Goal: Information Seeking & Learning: Compare options

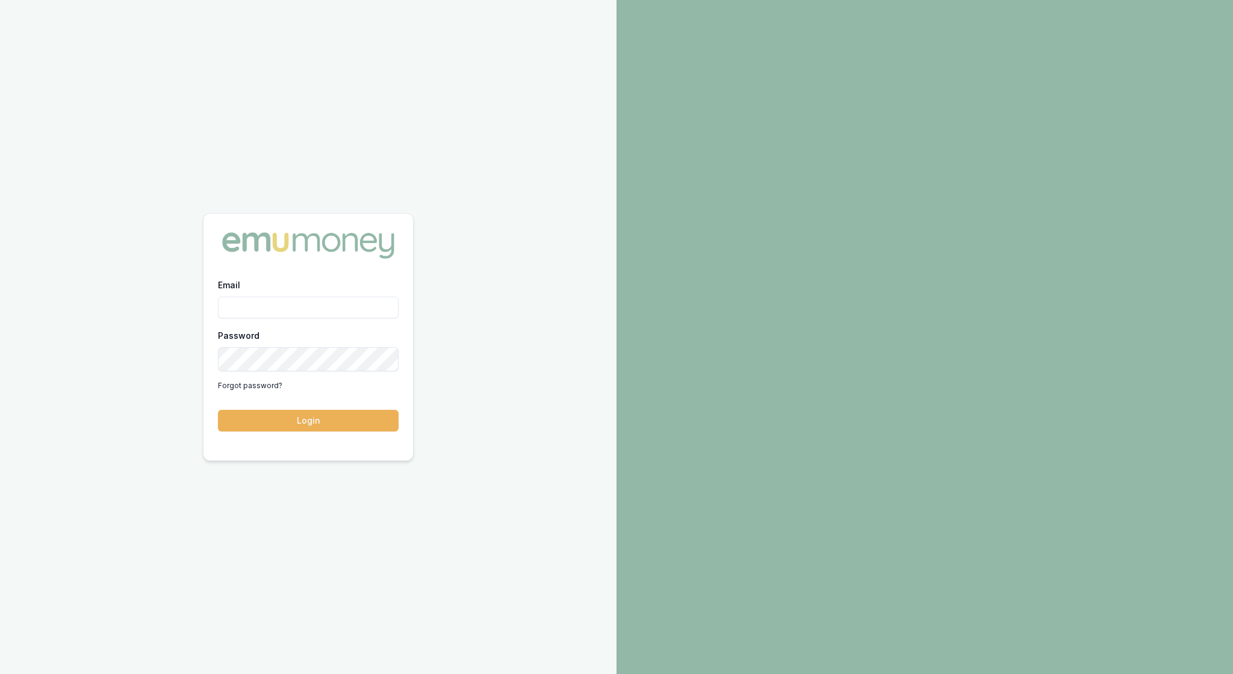
type input "rachael.connors@emumoney.com.au"
click at [296, 425] on button "Login" at bounding box center [308, 421] width 181 height 22
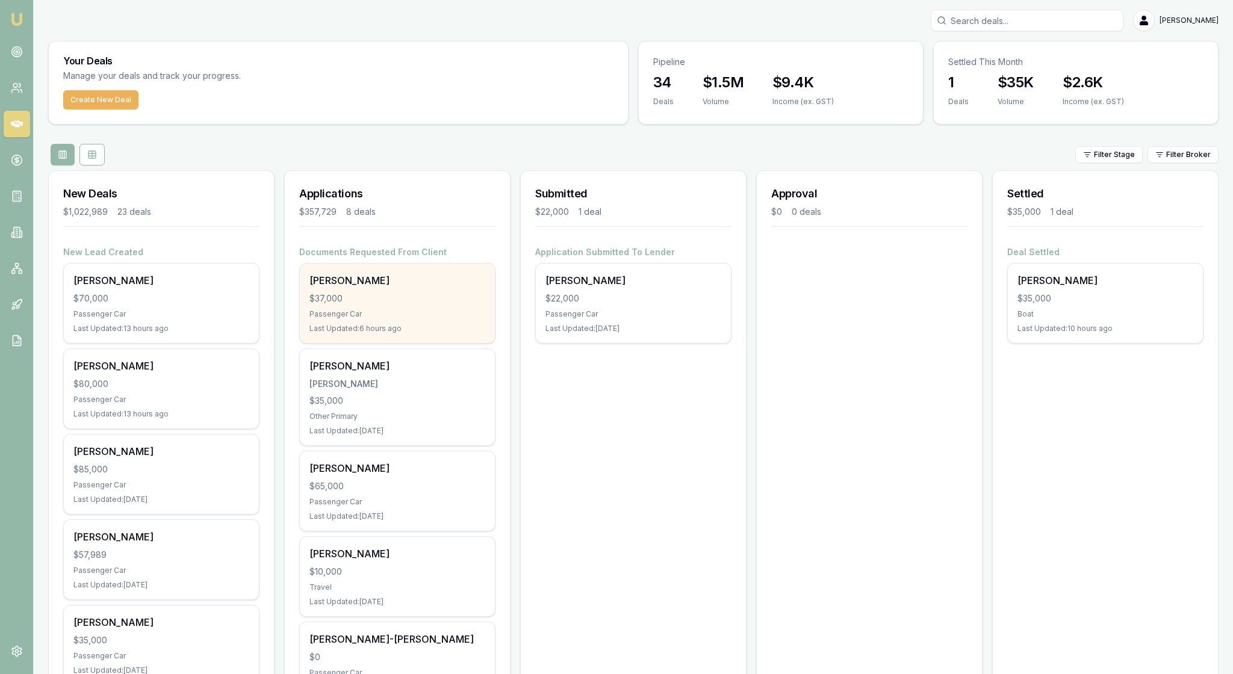
click at [430, 319] on div "Passenger Car" at bounding box center [397, 314] width 176 height 10
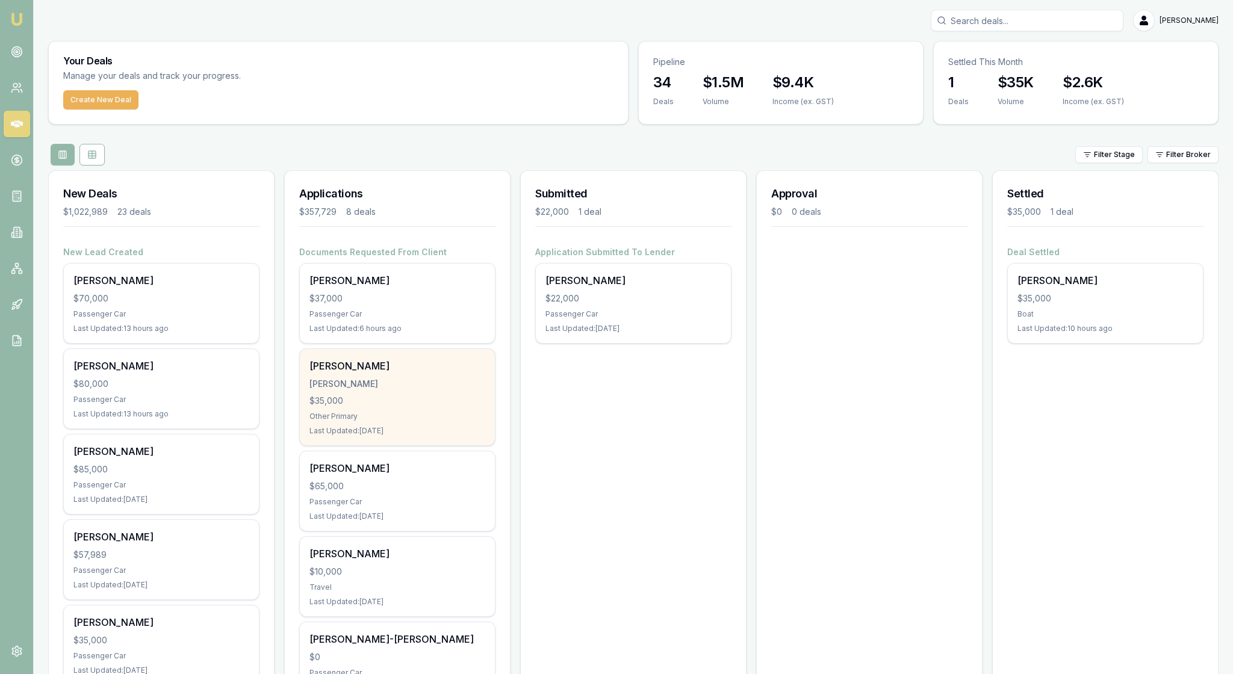
click at [400, 407] on div "$35,000" at bounding box center [397, 401] width 176 height 12
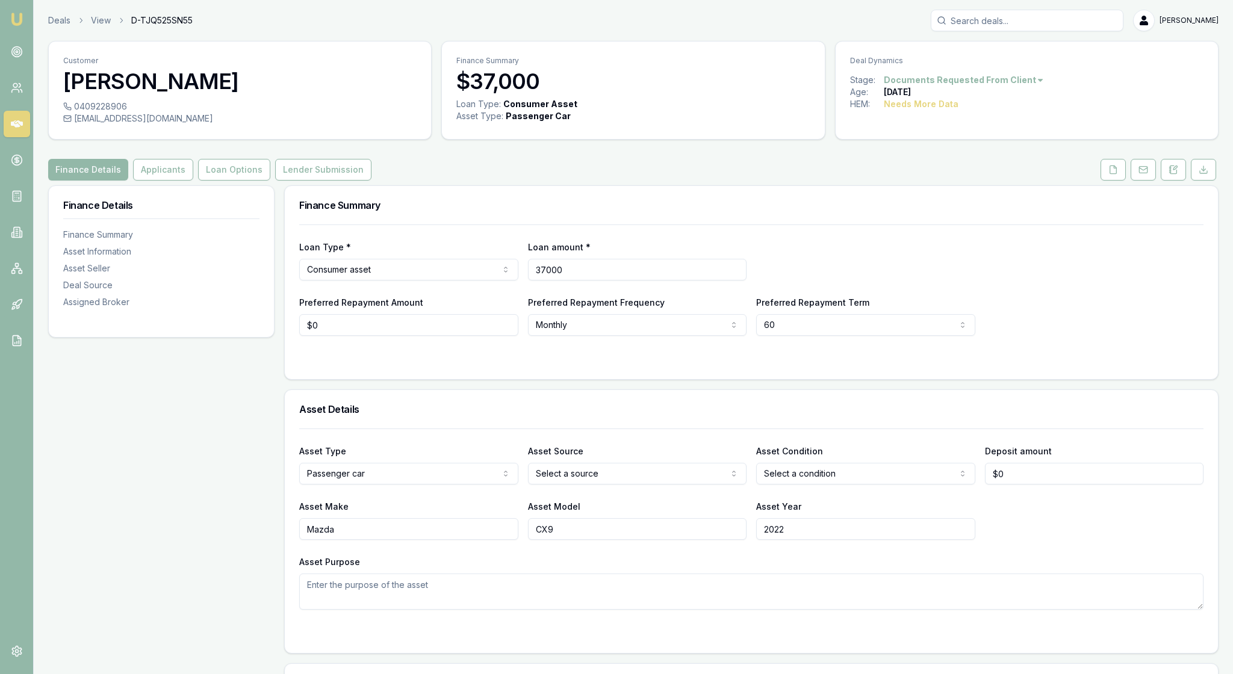
drag, startPoint x: 603, startPoint y: 309, endPoint x: 518, endPoint y: 302, distance: 85.8
click at [518, 281] on div "Loan Type * Consumer asset Consumer loan Consumer asset Commercial loan Commerc…" at bounding box center [751, 260] width 904 height 41
type input "$37,000"
click at [509, 365] on form "Loan Type * Consumer asset Consumer loan Consumer asset Commercial loan Commerc…" at bounding box center [751, 295] width 904 height 140
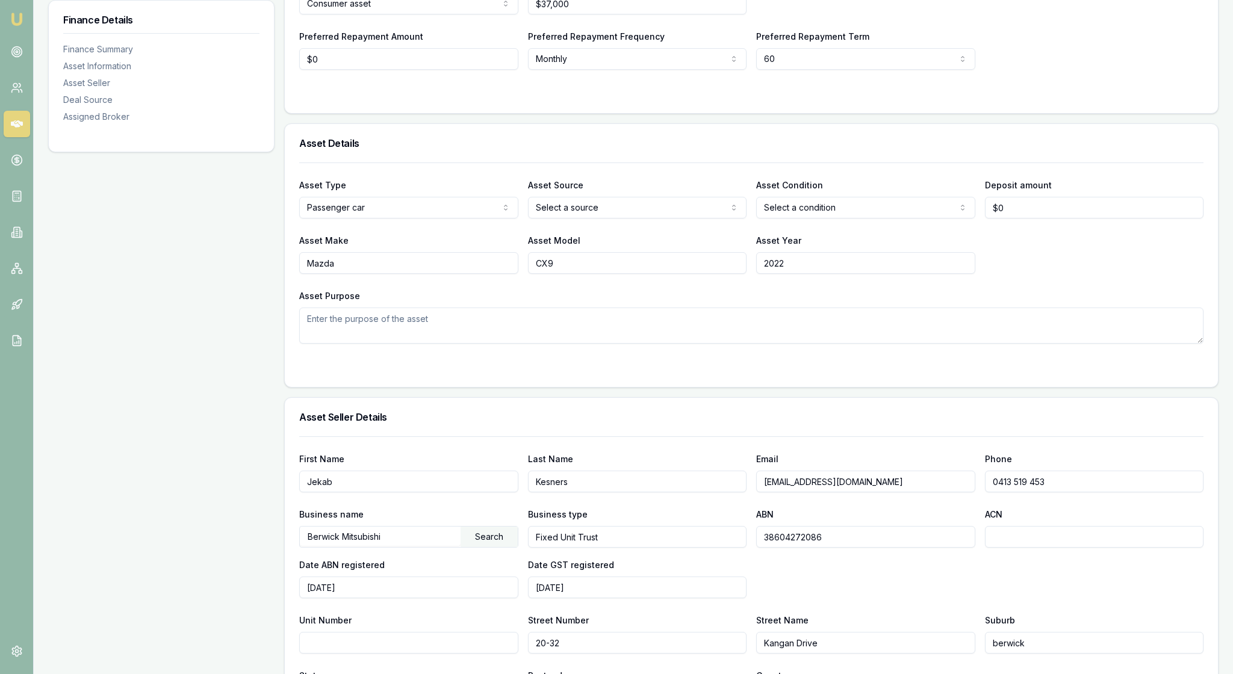
scroll to position [277, 0]
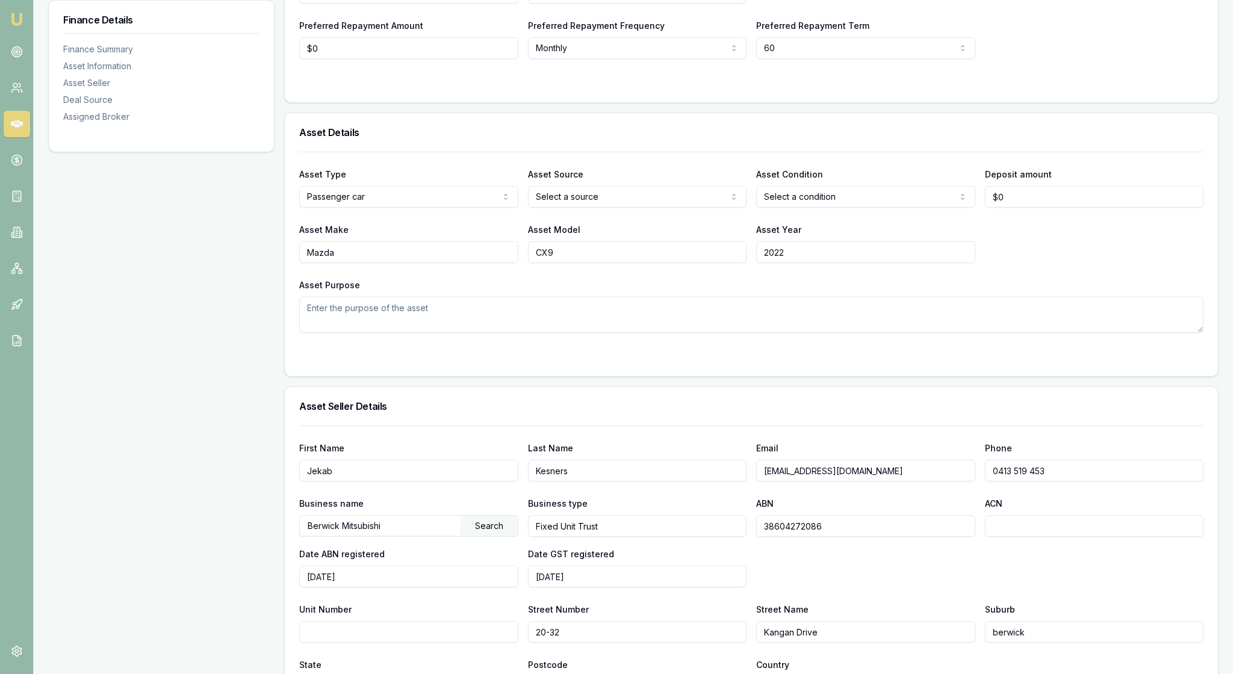
click at [735, 249] on html "Emu Broker Deals View D-TJQ525SN55 Rachael Connors Toggle Menu Customer Jennife…" at bounding box center [616, 60] width 1233 height 674
click at [960, 254] on html "Emu Broker Deals View D-TJQ525SN55 Rachael Connors Toggle Menu Customer Jennife…" at bounding box center [616, 60] width 1233 height 674
select select "USED"
click at [667, 131] on html "Emu Broker Deals View D-TJQ525SN55 Rachael Connors Toggle Menu Customer Jennife…" at bounding box center [616, 60] width 1233 height 674
click at [630, 176] on html "Emu Broker Deals View D-TJQ525SN55 Rachael Connors Toggle Menu Customer Jennife…" at bounding box center [616, 60] width 1233 height 674
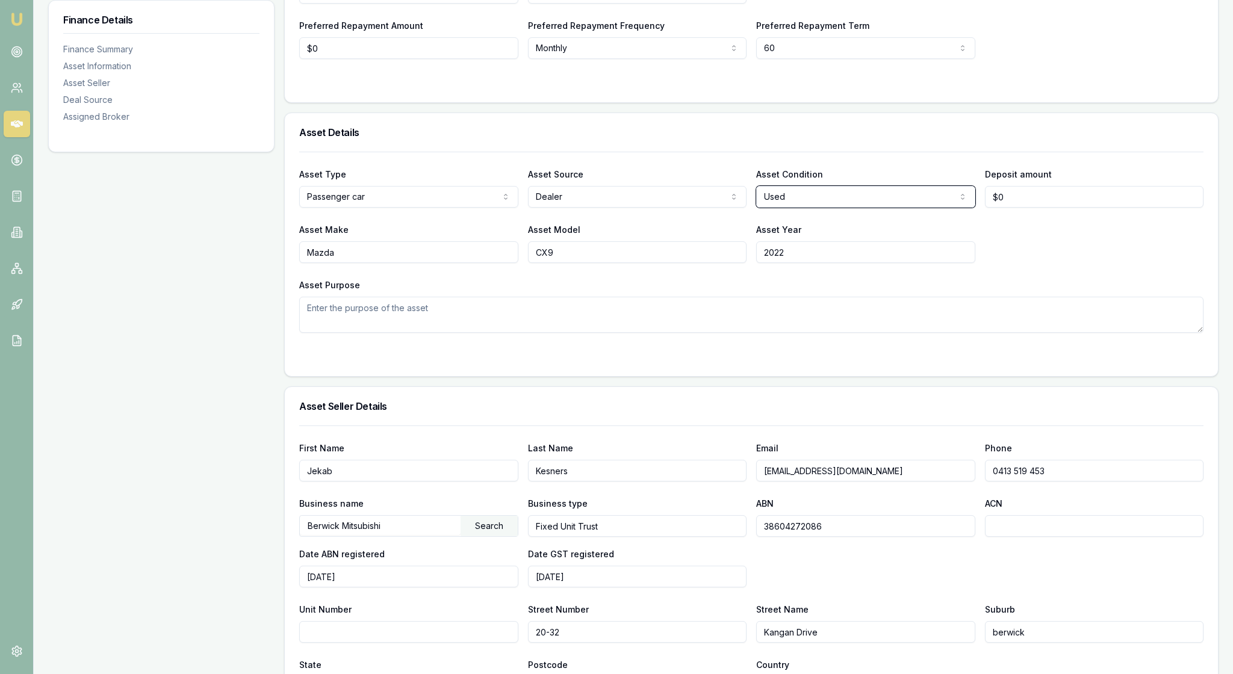
click at [613, 125] on html "Emu Broker Deals View D-TJQ525SN55 Rachael Connors Toggle Menu Customer Jennife…" at bounding box center [616, 60] width 1233 height 674
drag, startPoint x: 597, startPoint y: 30, endPoint x: 501, endPoint y: 29, distance: 96.3
click at [744, 88] on form "Loan Type * Consumer asset Consumer loan Consumer asset Commercial loan Commerc…" at bounding box center [751, 18] width 904 height 140
drag, startPoint x: 606, startPoint y: 26, endPoint x: 514, endPoint y: 23, distance: 91.6
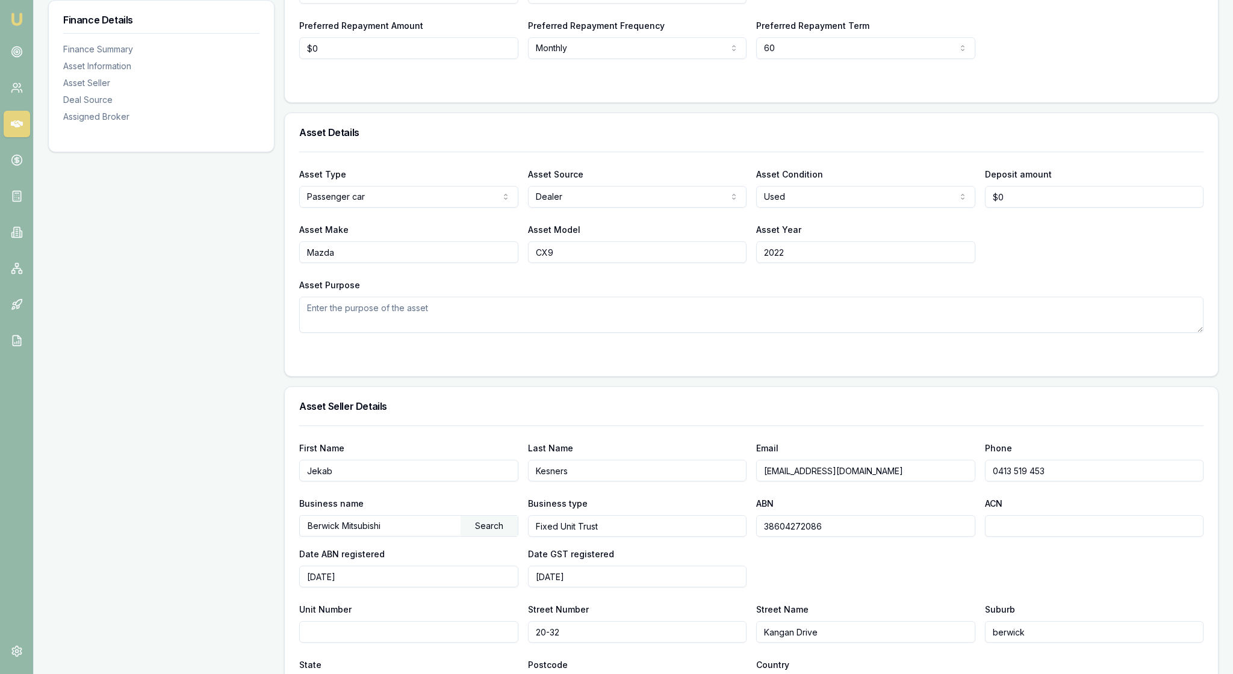
type input "$45,699"
click at [686, 88] on form "Loan Type * Consumer asset Consumer loan Consumer asset Commercial loan Commerc…" at bounding box center [751, 18] width 904 height 140
drag, startPoint x: 1013, startPoint y: 258, endPoint x: 986, endPoint y: 256, distance: 26.5
click at [986, 208] on input "0" at bounding box center [1094, 197] width 219 height 22
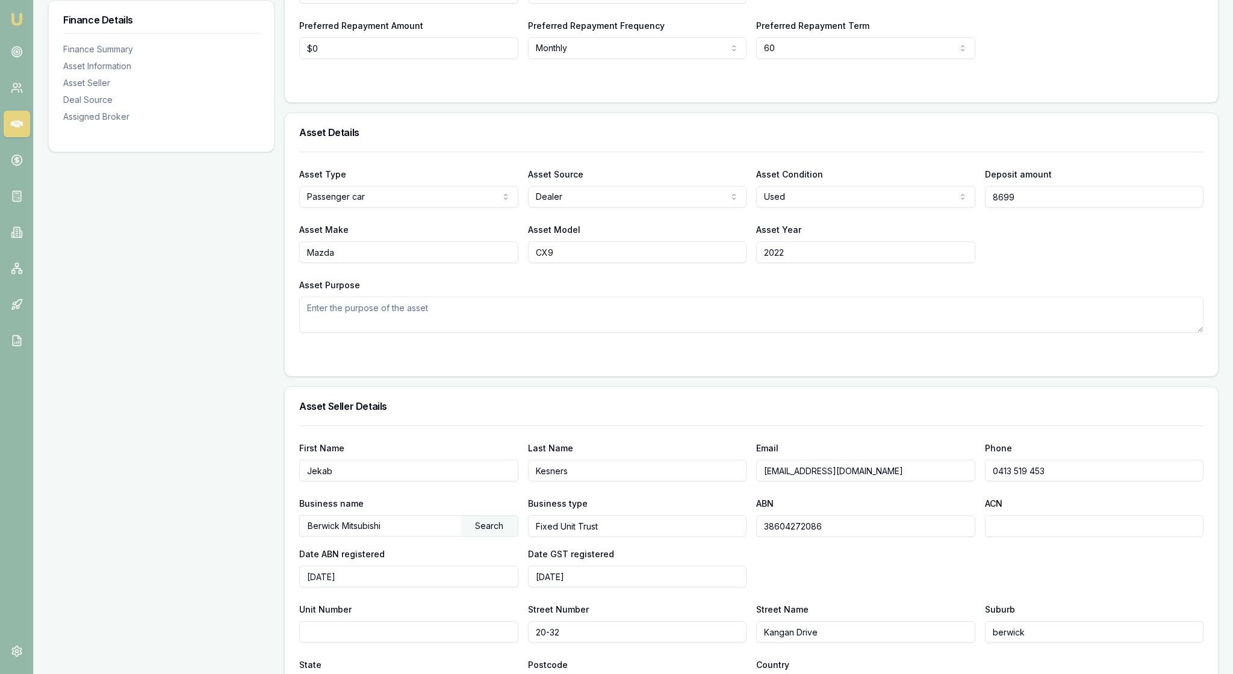
type input "$8,699"
click at [1019, 263] on div "Asset Make Mazda Asset Model CX9 Asset Year 2022" at bounding box center [751, 242] width 904 height 41
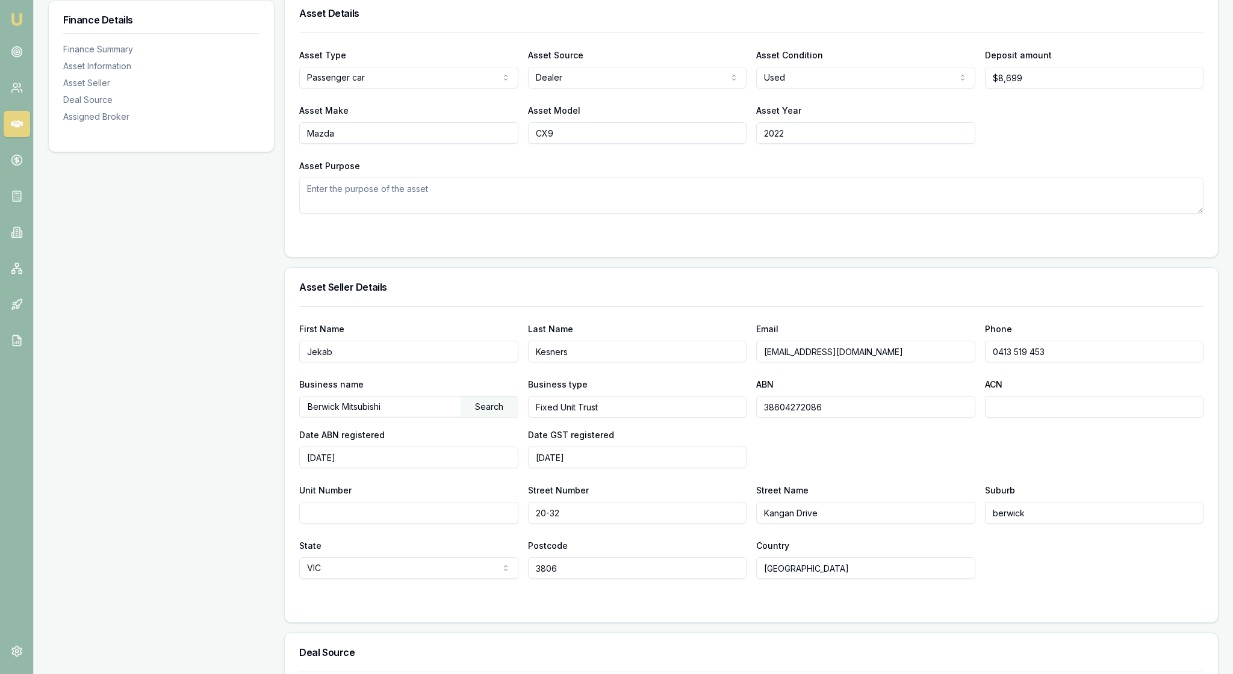
scroll to position [415, 0]
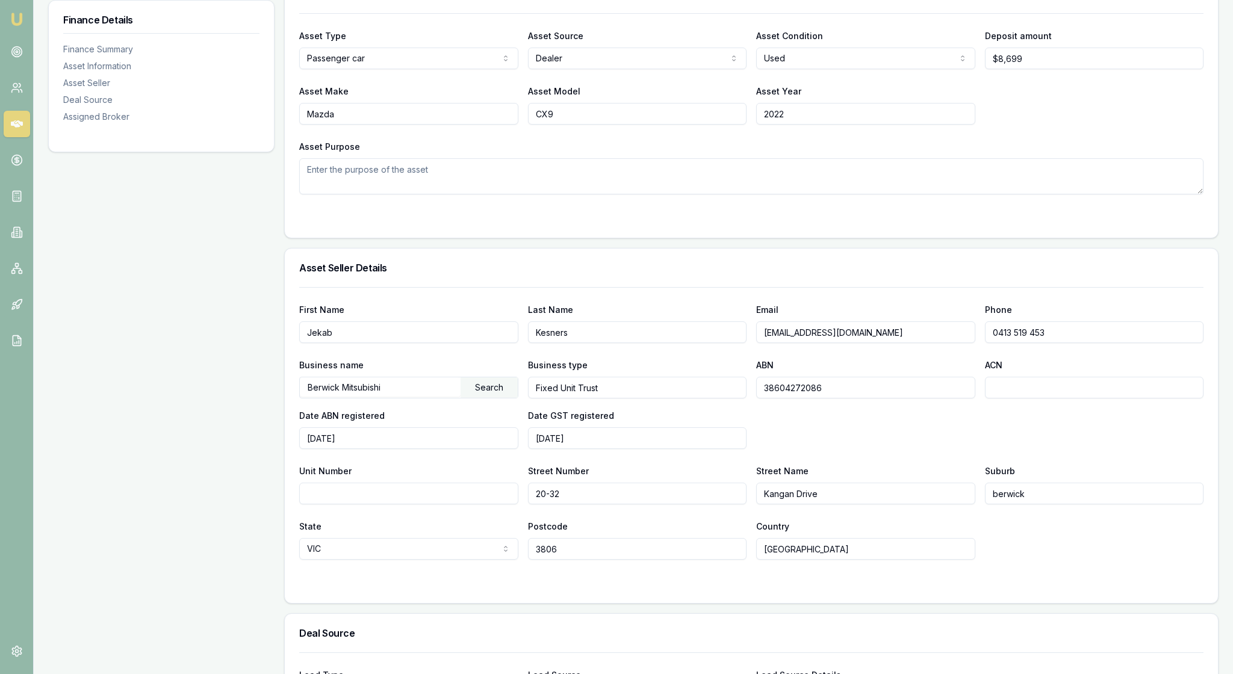
click at [354, 194] on textarea "Asset Purpose" at bounding box center [751, 176] width 904 height 36
click at [387, 194] on textarea "Jen needs the car to" at bounding box center [751, 176] width 904 height 36
type textarea "Jen needs a reliable car to get to work and get her kids to school and sports"
click at [467, 223] on div at bounding box center [751, 219] width 904 height 10
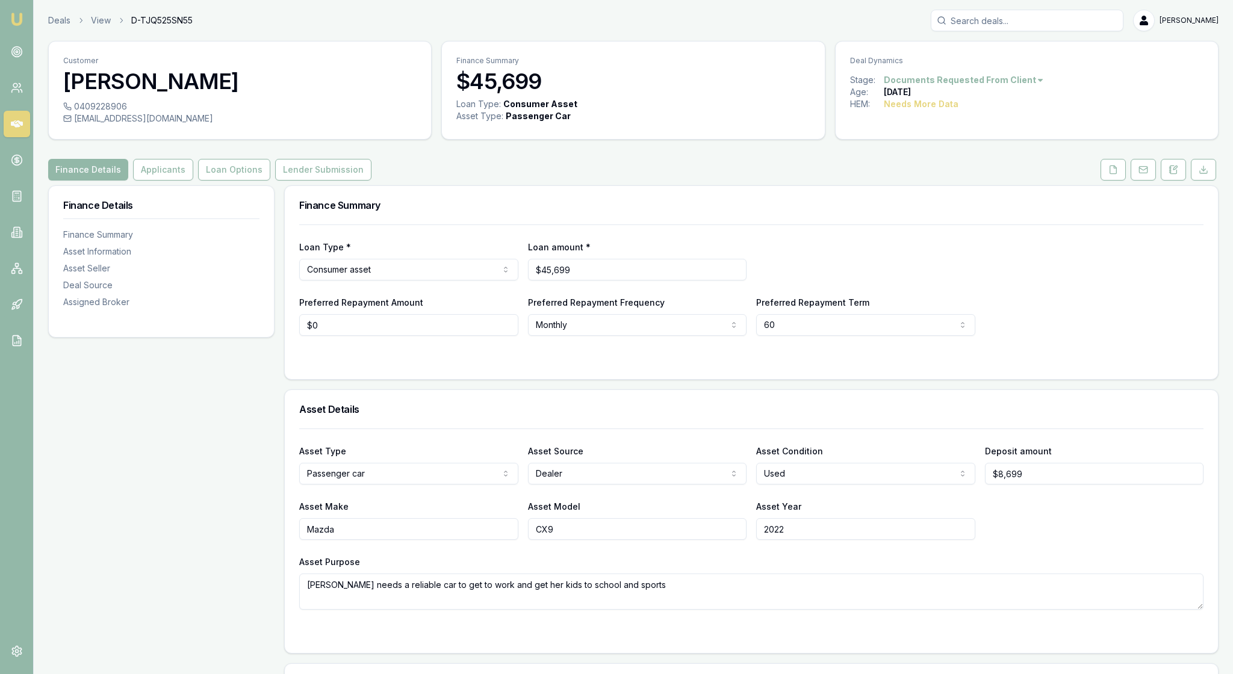
scroll to position [0, 0]
click at [193, 181] on button "Applicants" at bounding box center [163, 170] width 60 height 22
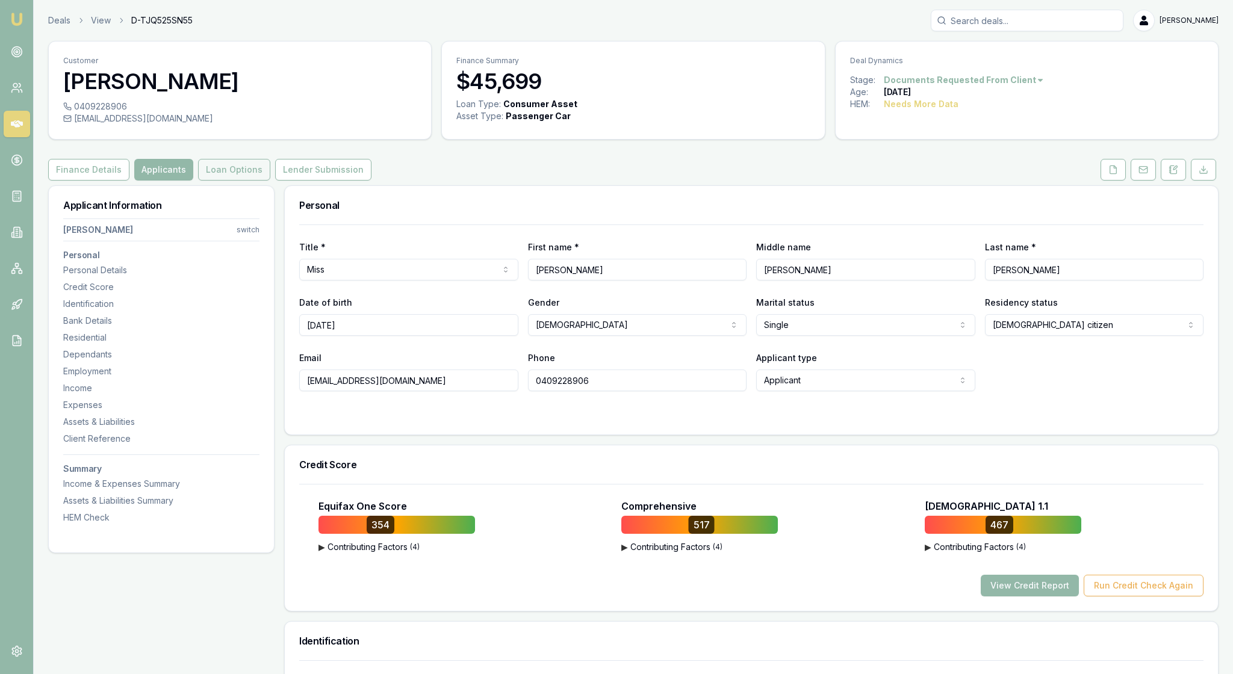
click at [270, 181] on button "Loan Options" at bounding box center [234, 170] width 72 height 22
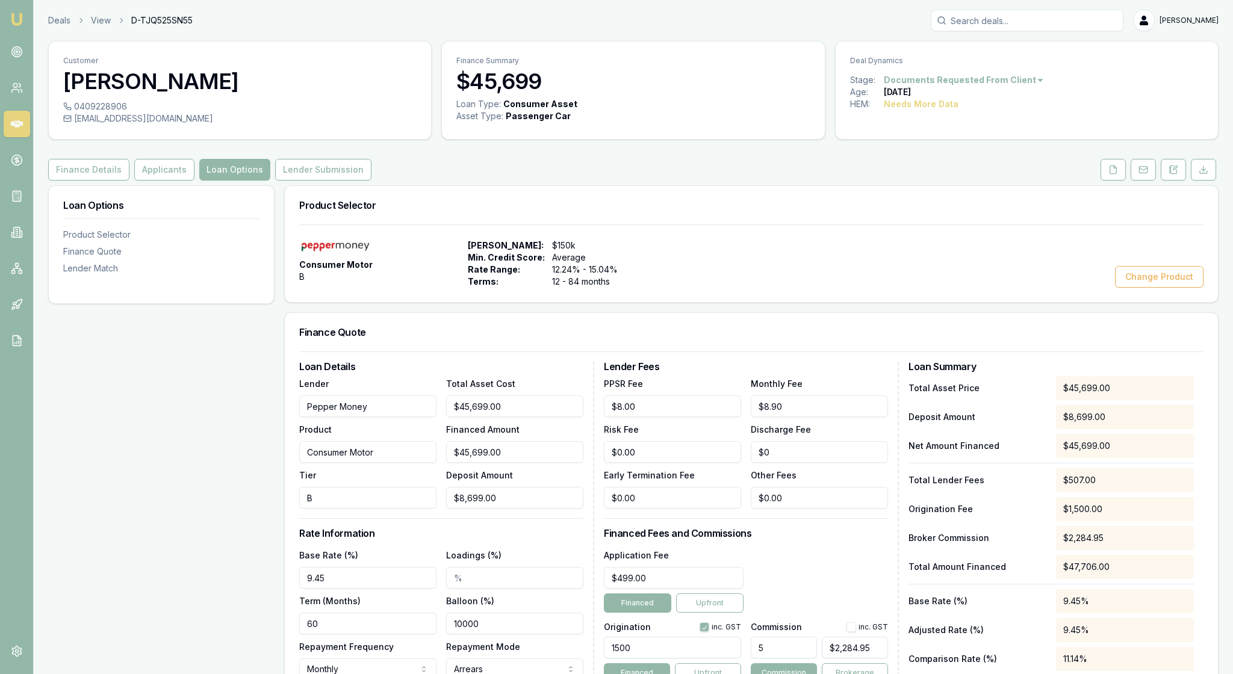
click at [913, 272] on div "Consumer Motor B Max Loan Amount: $150k Min. Credit Score: Average Rate Range: …" at bounding box center [751, 264] width 904 height 48
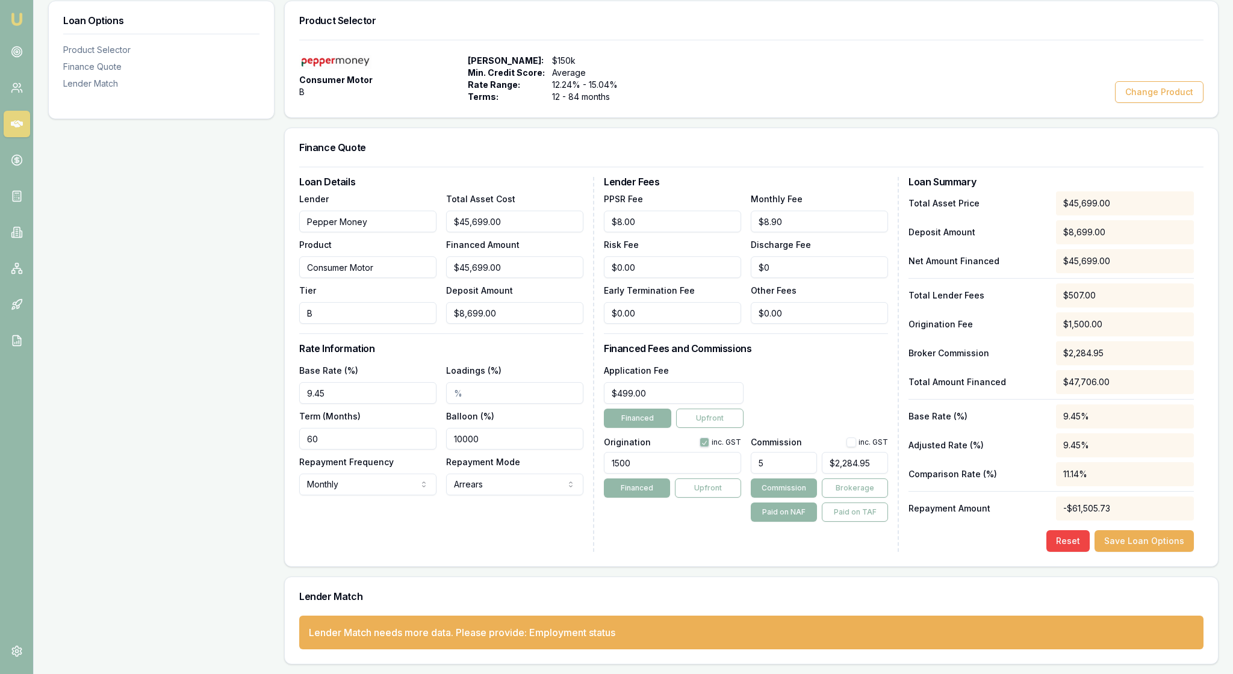
scroll to position [306, 0]
click at [847, 438] on button "button" at bounding box center [852, 443] width 10 height 10
checkbox input "true"
click at [849, 363] on div "Application Fee $499.00 Financed Upfront" at bounding box center [746, 395] width 284 height 65
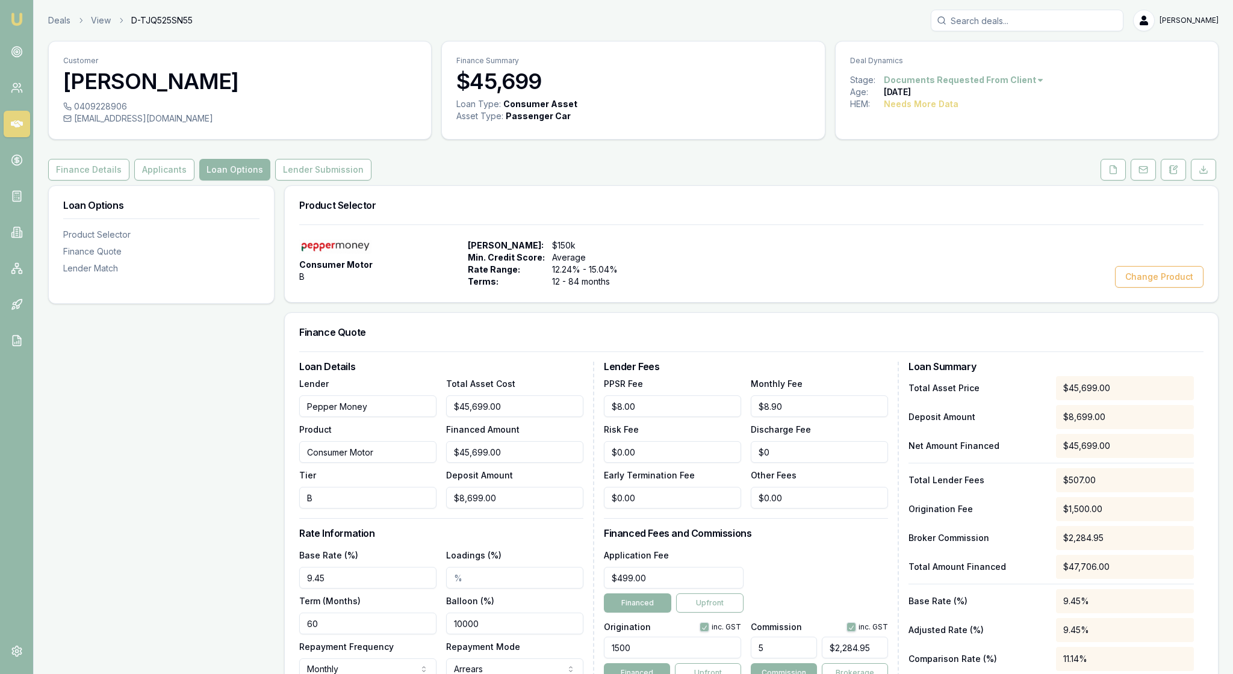
scroll to position [0, 0]
click at [371, 181] on button "Lender Submission" at bounding box center [323, 170] width 96 height 22
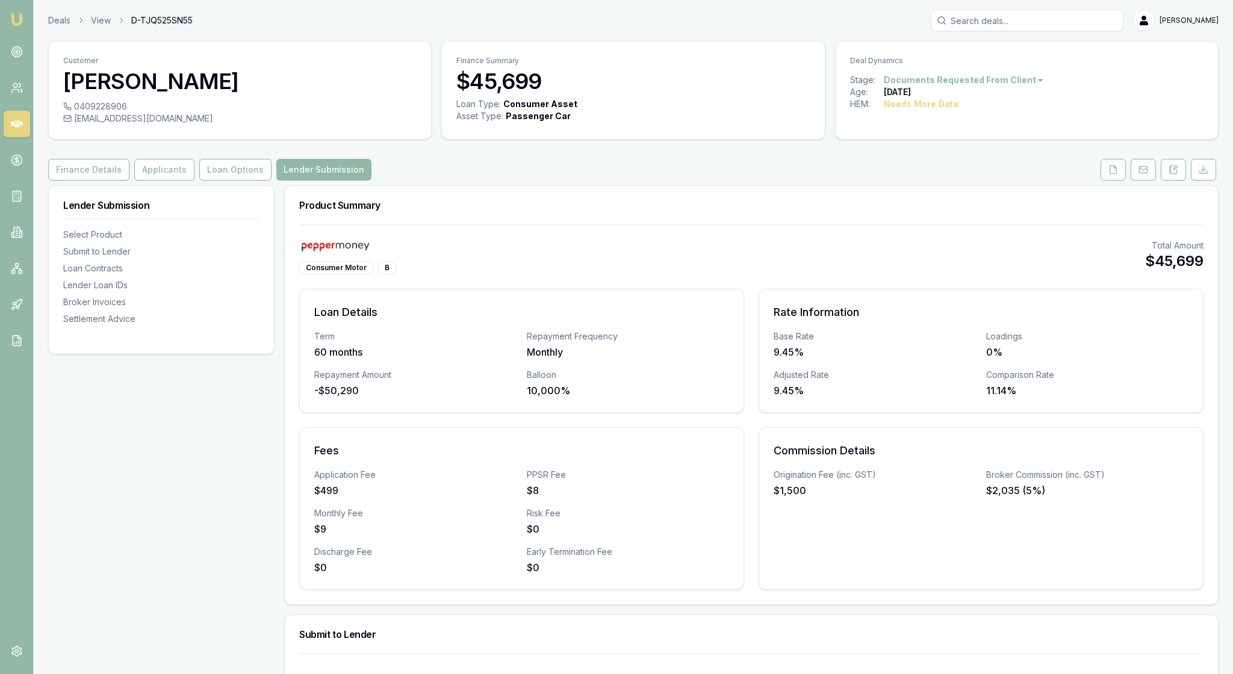
click at [686, 225] on div "Product Summary" at bounding box center [751, 205] width 933 height 39
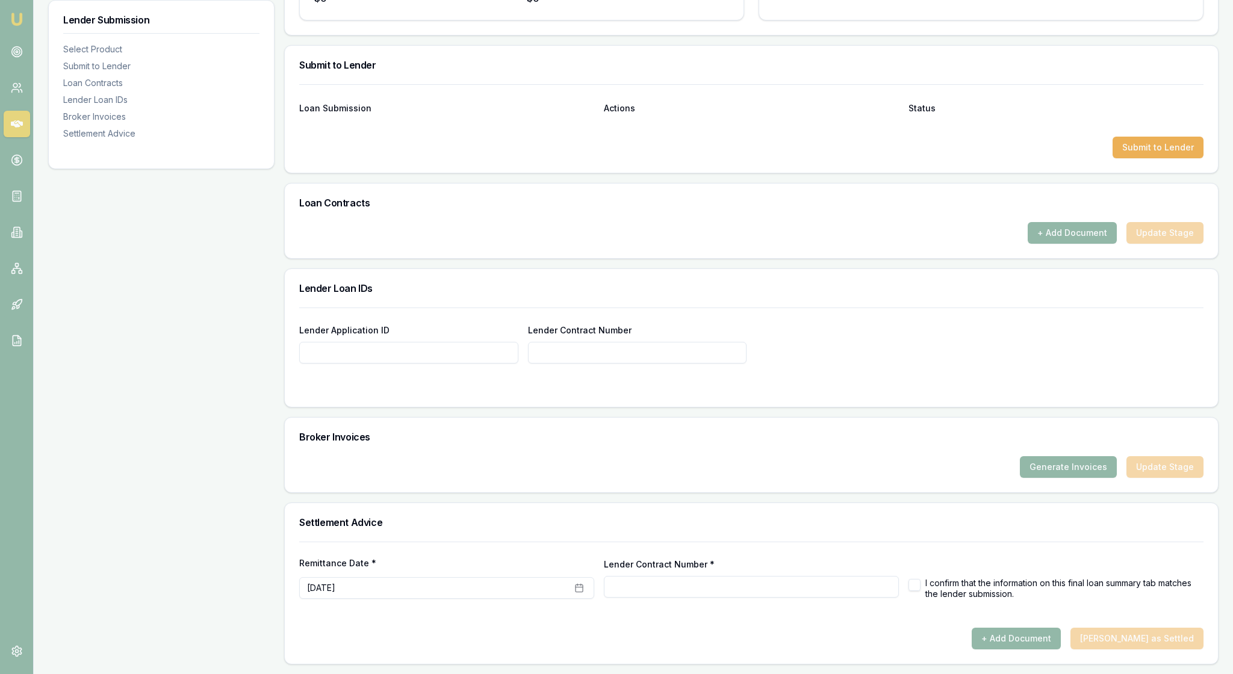
scroll to position [683, 0]
click at [348, 364] on input "Lender Application ID" at bounding box center [408, 353] width 219 height 22
paste input "A-1459984"
type input "A-1459984"
click at [579, 355] on input "Lender Contract Number" at bounding box center [637, 353] width 219 height 22
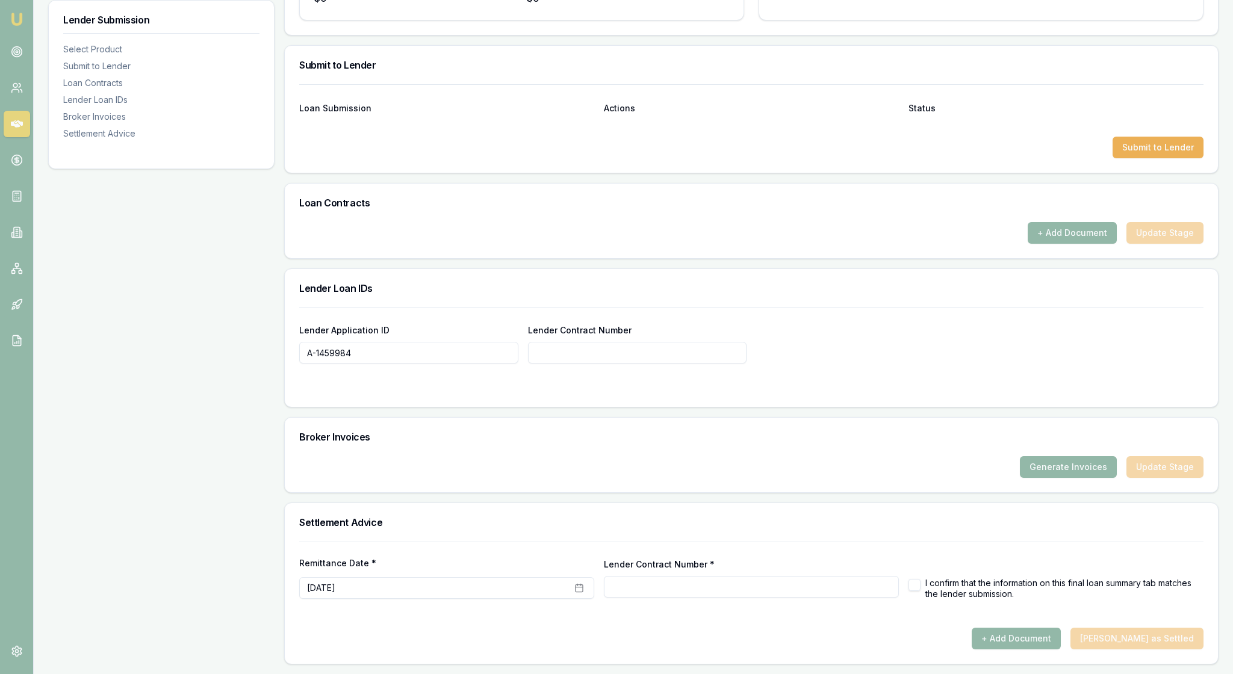
paste input "A-1459984"
type input "A-1459984"
click at [1085, 364] on div "Lender Application ID A-1459984 Lender Contract Number A-1459984" at bounding box center [751, 343] width 904 height 41
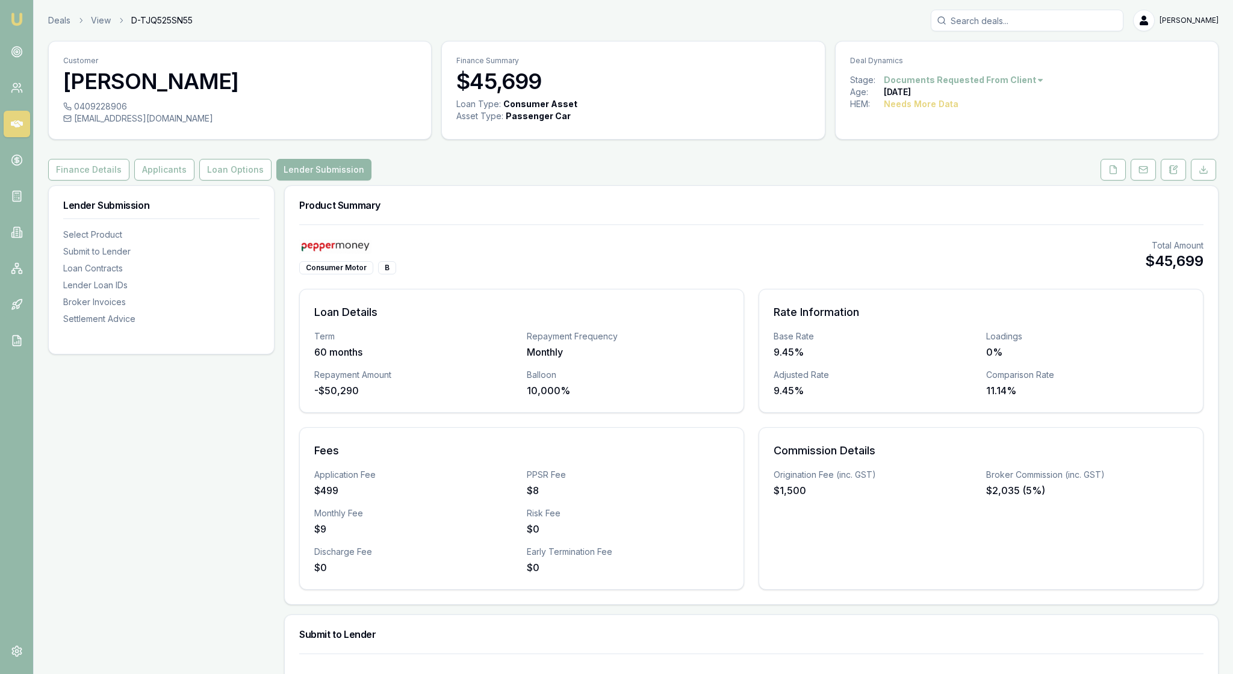
scroll to position [0, 0]
type input "A-1459984"
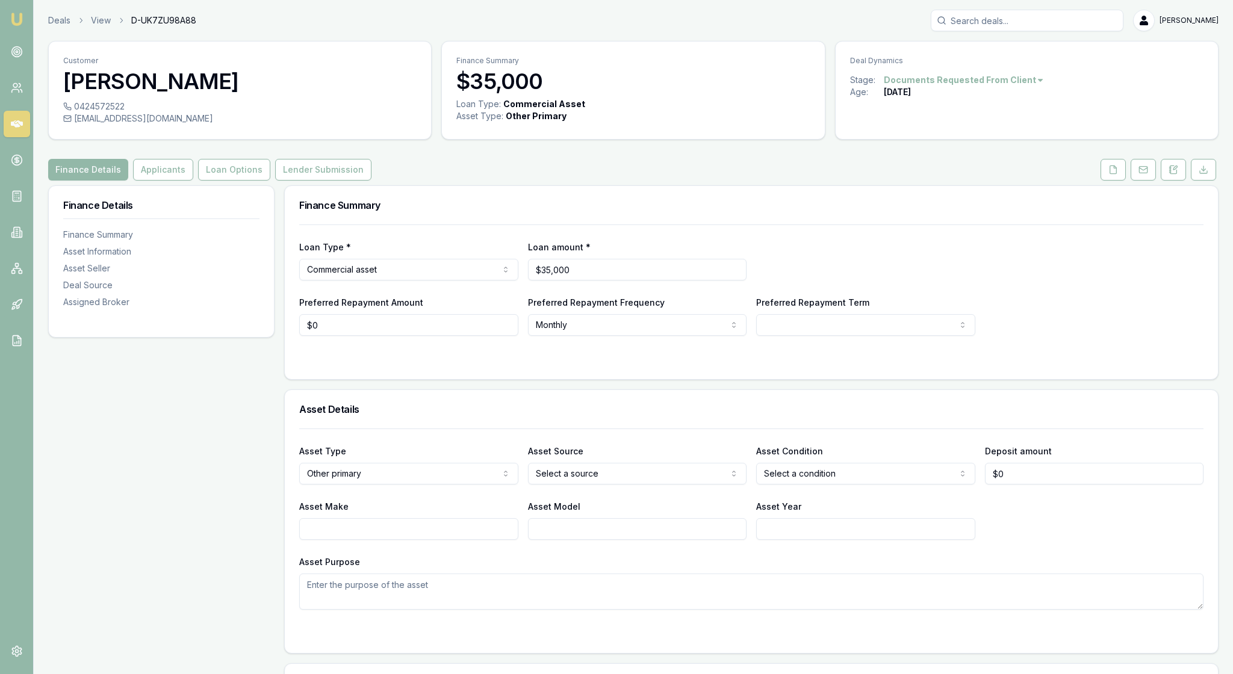
click at [452, 365] on div at bounding box center [751, 360] width 904 height 10
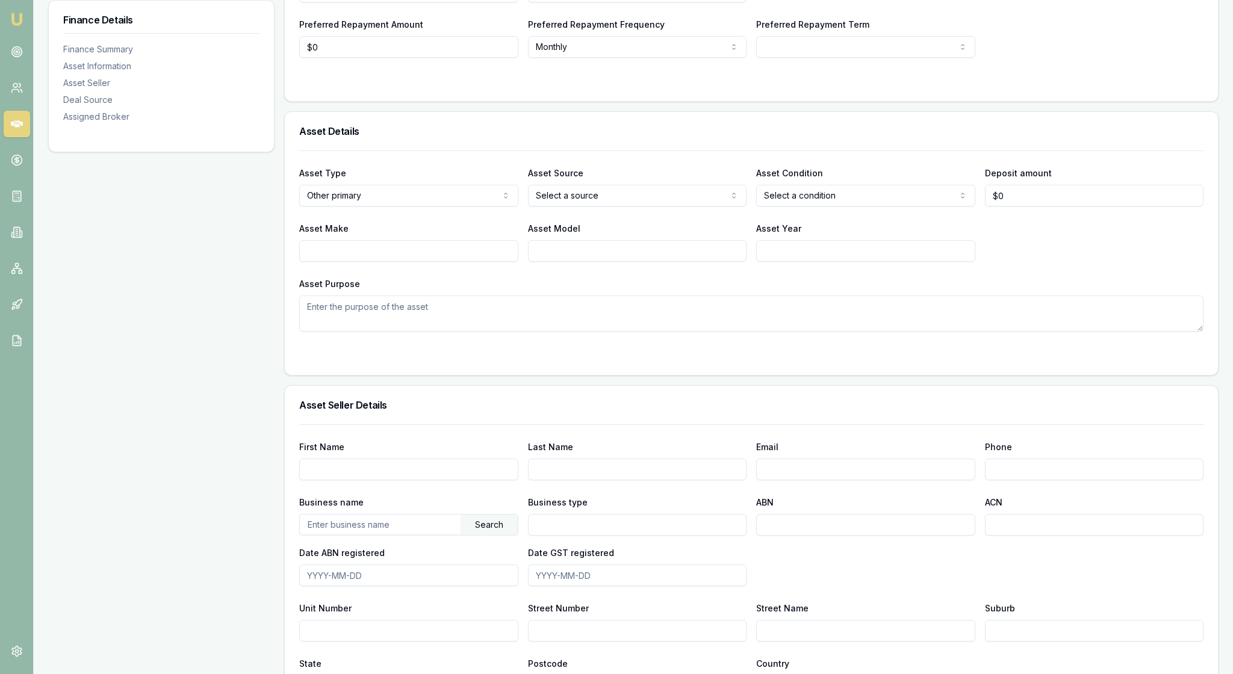
scroll to position [283, 0]
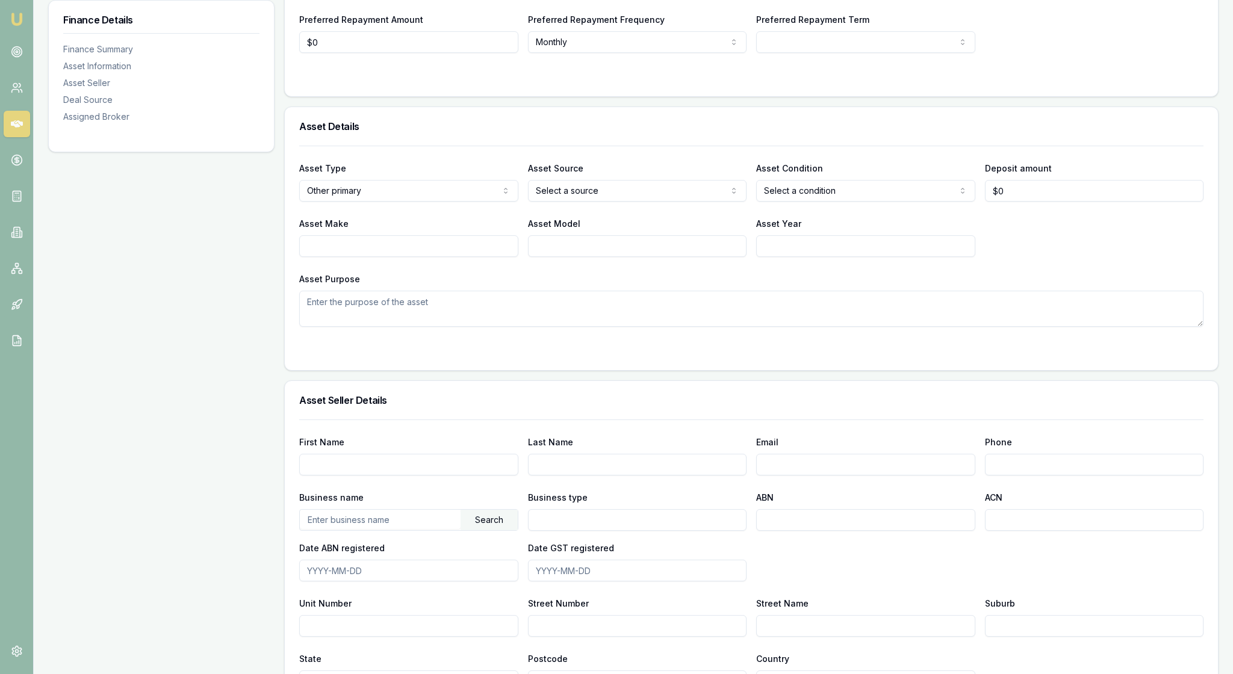
click at [509, 242] on html "Emu Broker Deals View D-UK7ZU98A88 [PERSON_NAME] Toggle Menu Customer [PERSON_N…" at bounding box center [616, 54] width 1233 height 674
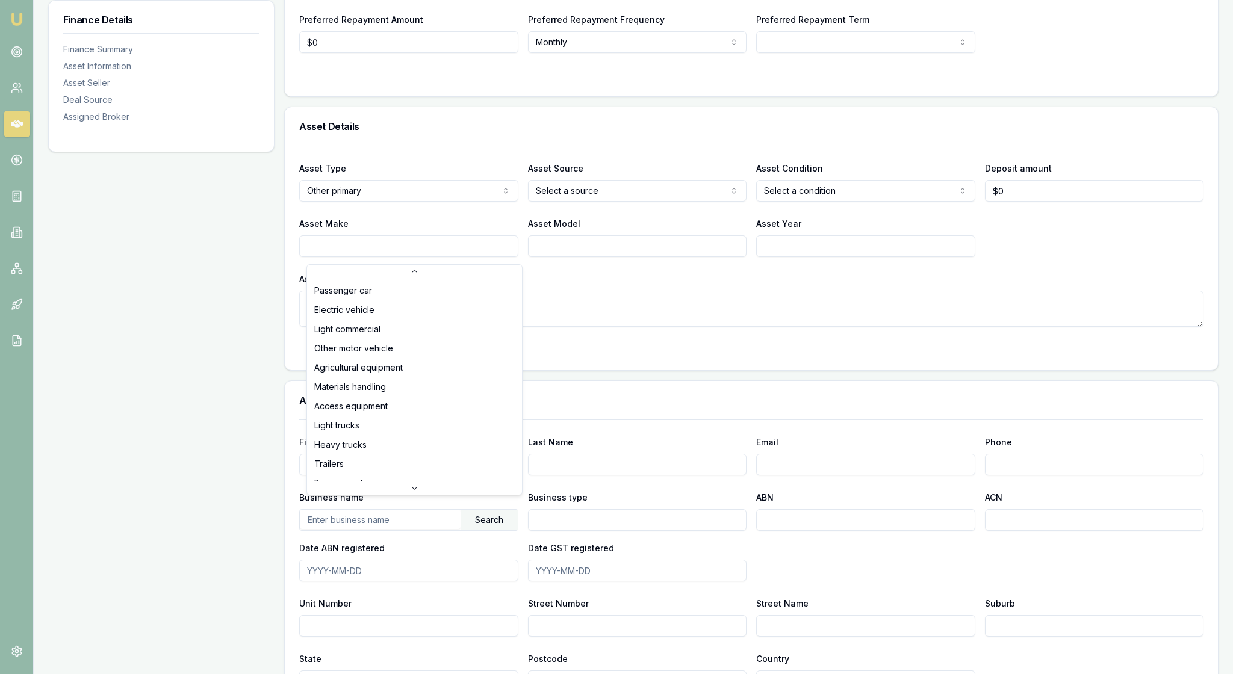
scroll to position [95, 0]
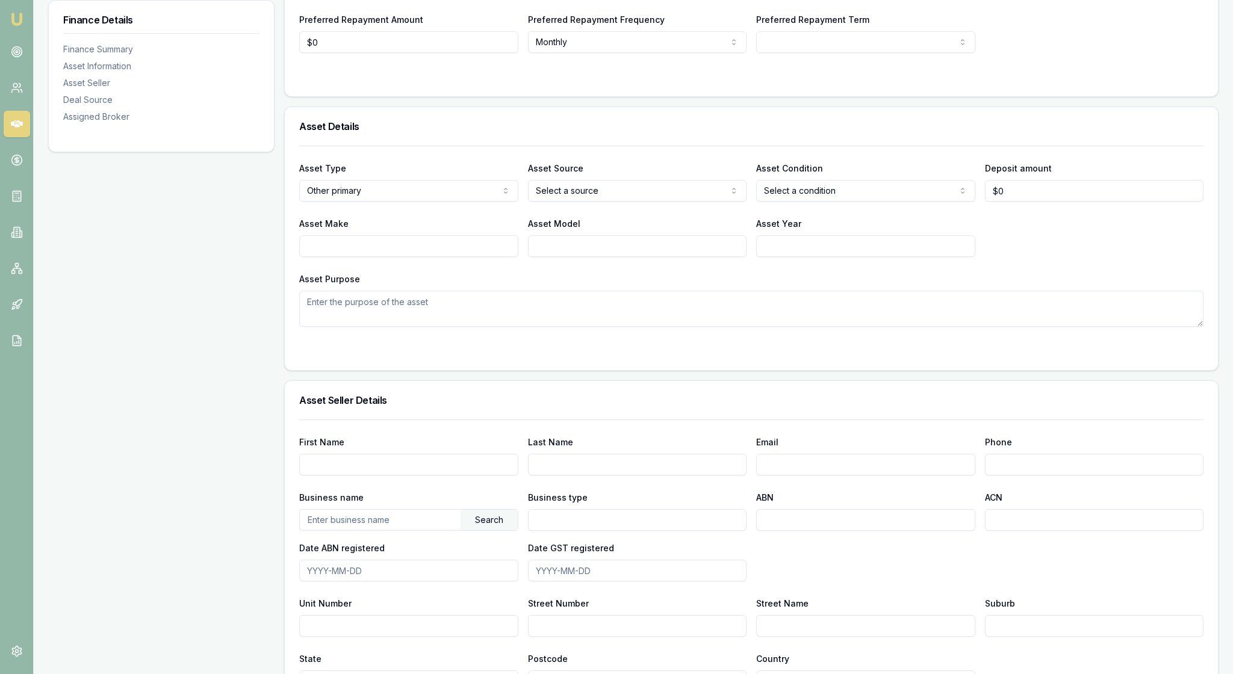
click at [730, 252] on html "Emu Broker Deals View D-UK7ZU98A88 [PERSON_NAME] Toggle Menu Customer [PERSON_N…" at bounding box center [616, 54] width 1233 height 674
click at [955, 248] on html "Emu Broker Deals View D-UK7ZU98A88 [PERSON_NAME] Toggle Menu Customer [PERSON_N…" at bounding box center [616, 54] width 1233 height 674
click at [509, 327] on div "Asset Purpose" at bounding box center [751, 299] width 904 height 55
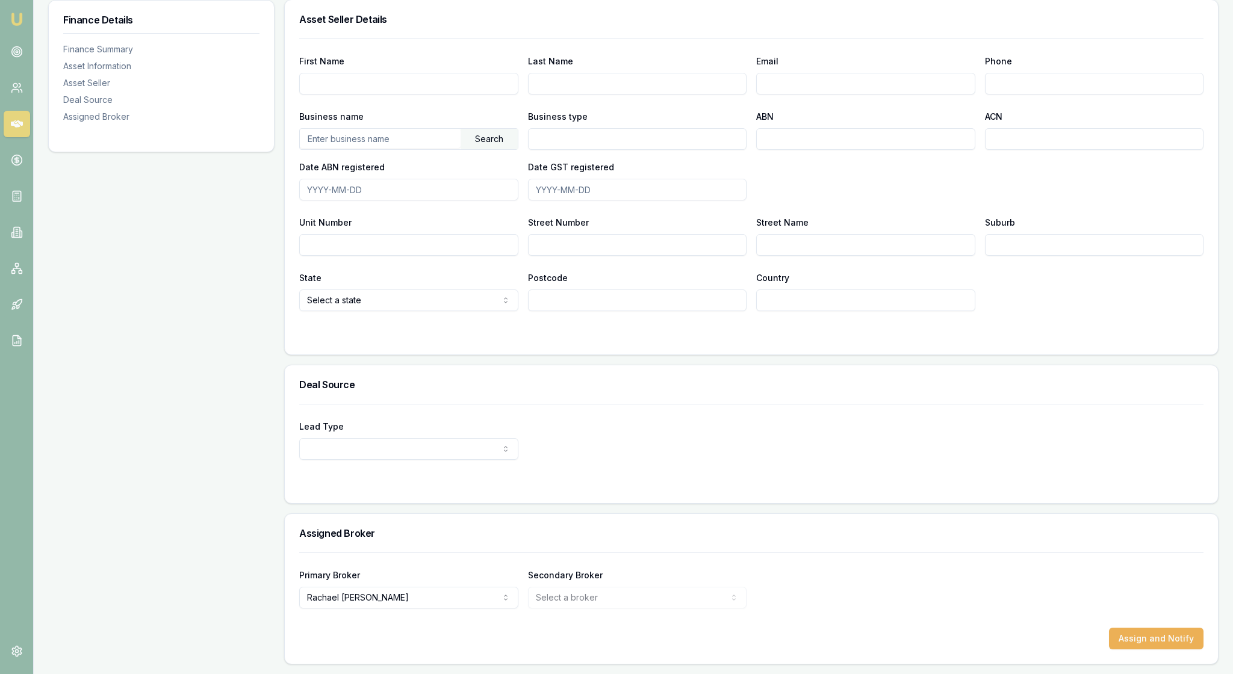
scroll to position [828, 0]
select select "OTHER"
click at [676, 479] on div at bounding box center [751, 484] width 904 height 10
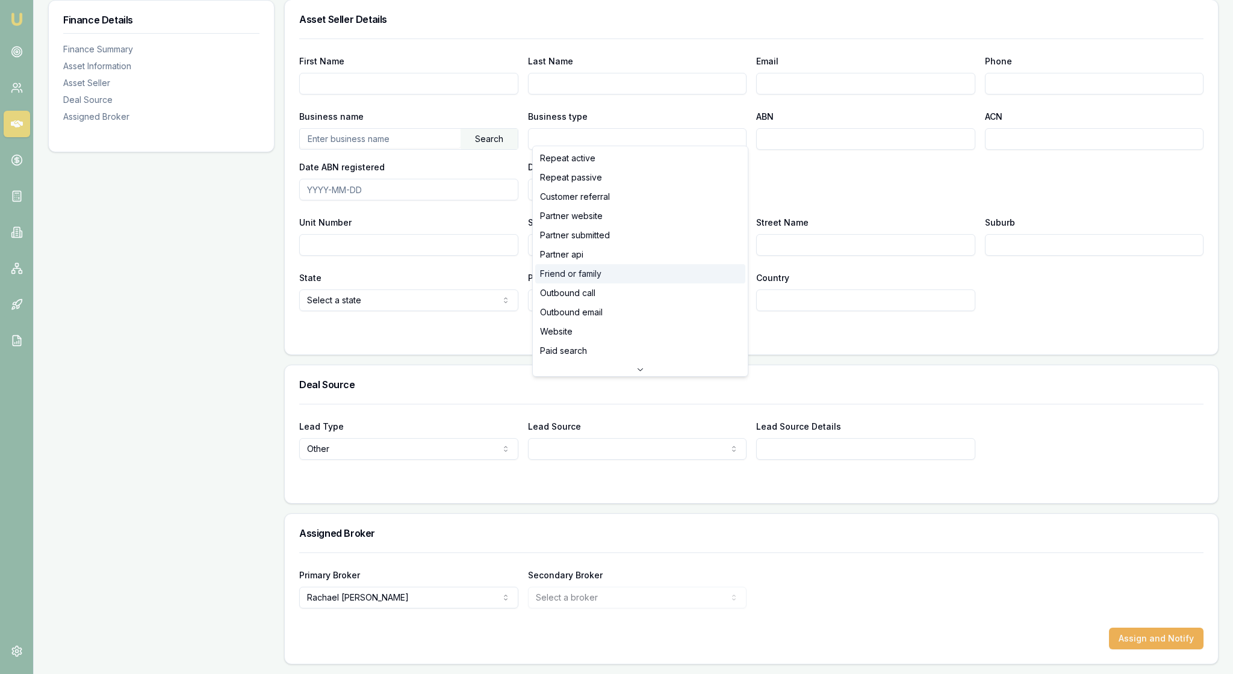
select select "FRIEND_OR_FAMILY"
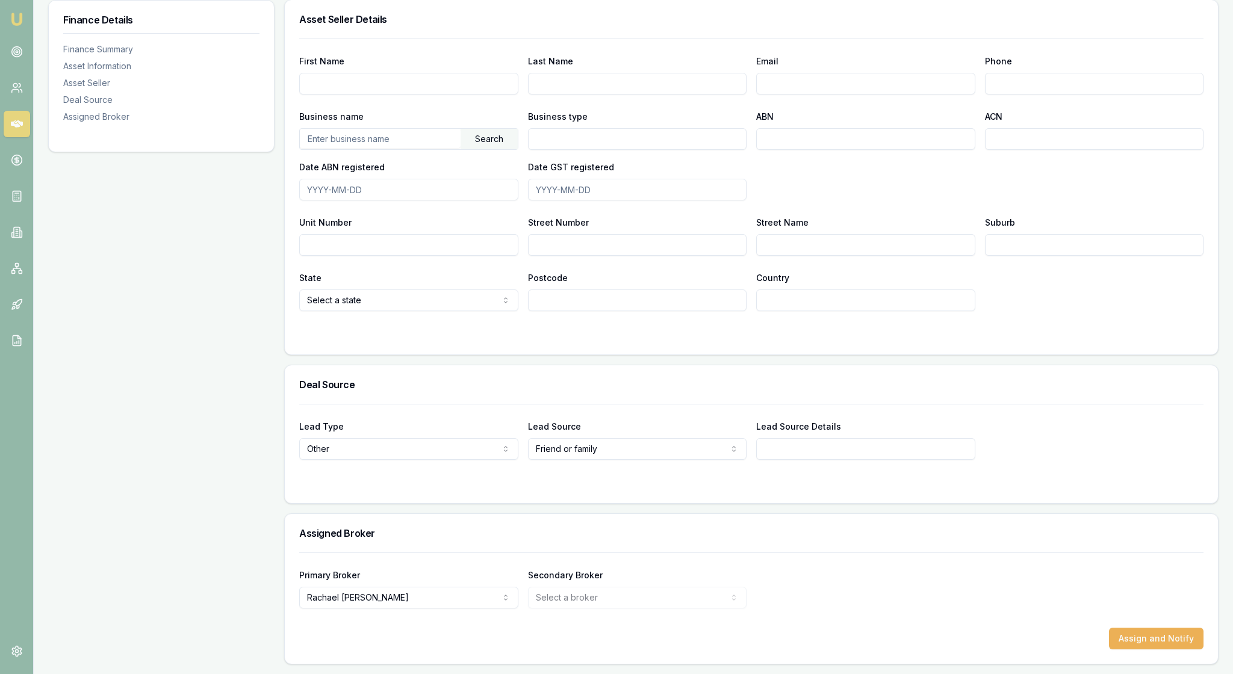
click at [960, 367] on div "Deal Source" at bounding box center [751, 384] width 933 height 39
click at [1139, 628] on button "Assign and Notify" at bounding box center [1156, 639] width 95 height 22
click at [178, 378] on div "Finance Details Finance Summary Asset Information Asset Seller Deal Source Assi…" at bounding box center [161, 92] width 226 height 1143
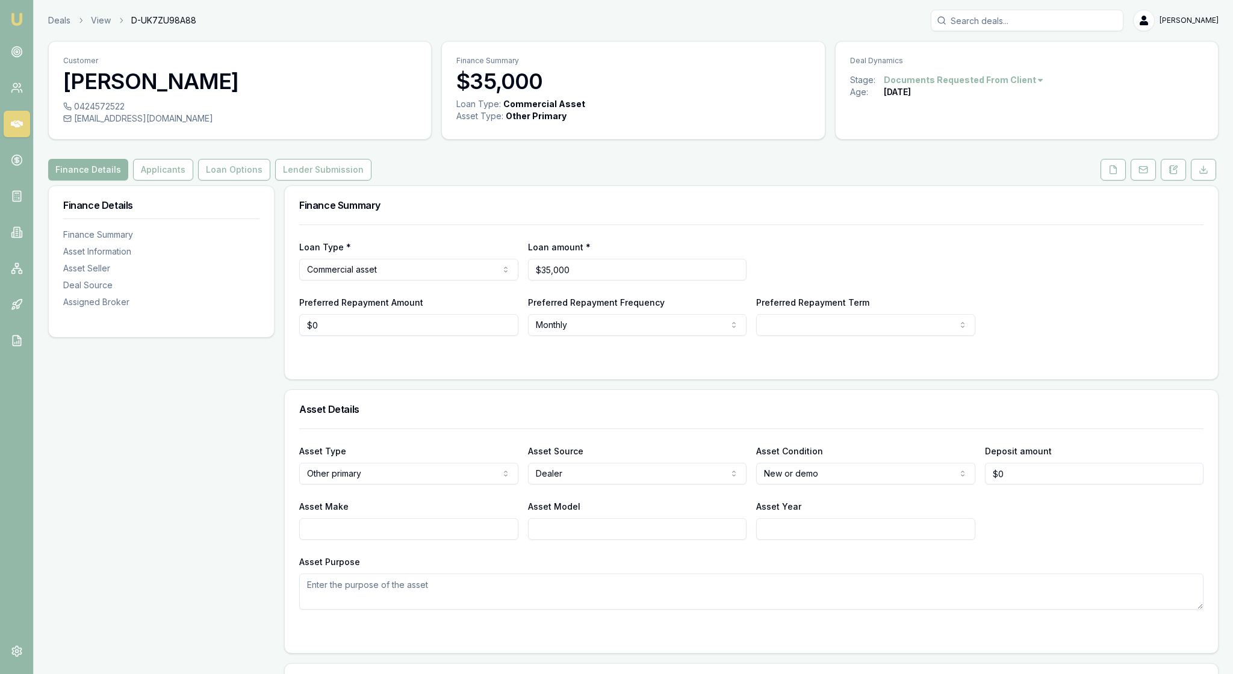
scroll to position [0, 0]
click at [193, 181] on button "Applicants" at bounding box center [163, 170] width 60 height 22
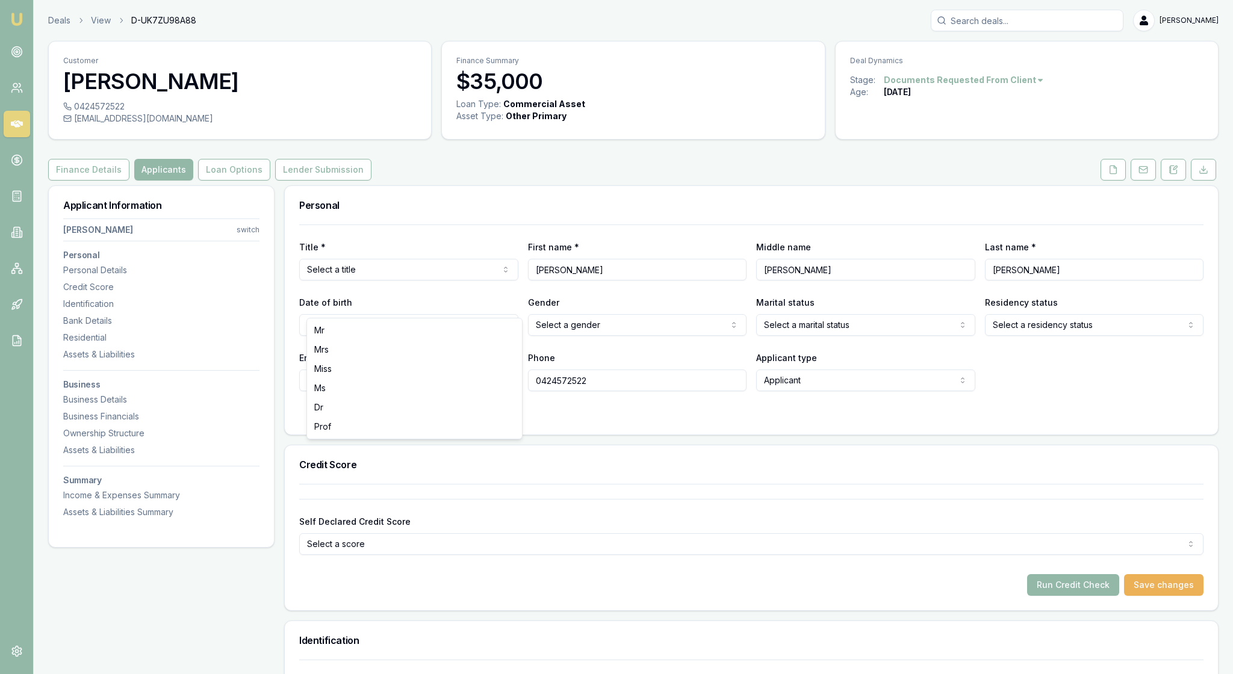
click at [512, 301] on html "Emu Broker Deals View D-UK7ZU98A88 [PERSON_NAME] Toggle Menu Customer [PERSON_N…" at bounding box center [616, 337] width 1233 height 674
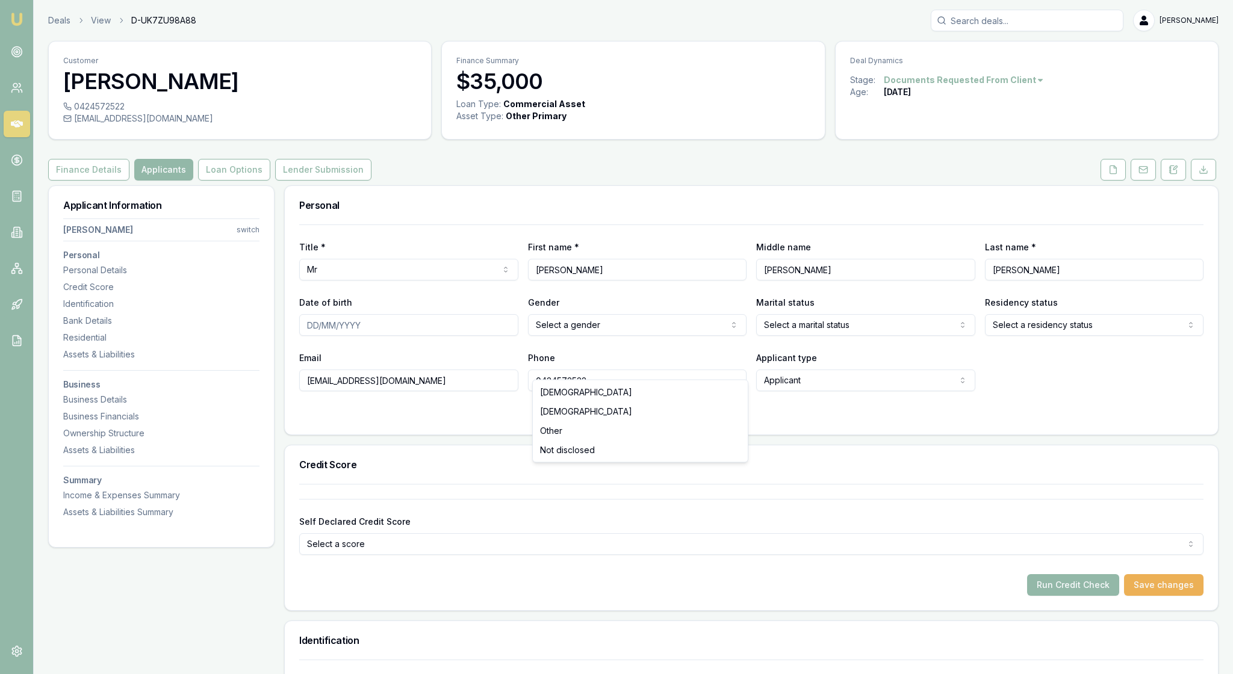
click at [733, 368] on html "Emu Broker Deals View D-UK7ZU98A88 [PERSON_NAME] Toggle Menu Customer [PERSON_N…" at bounding box center [616, 337] width 1233 height 674
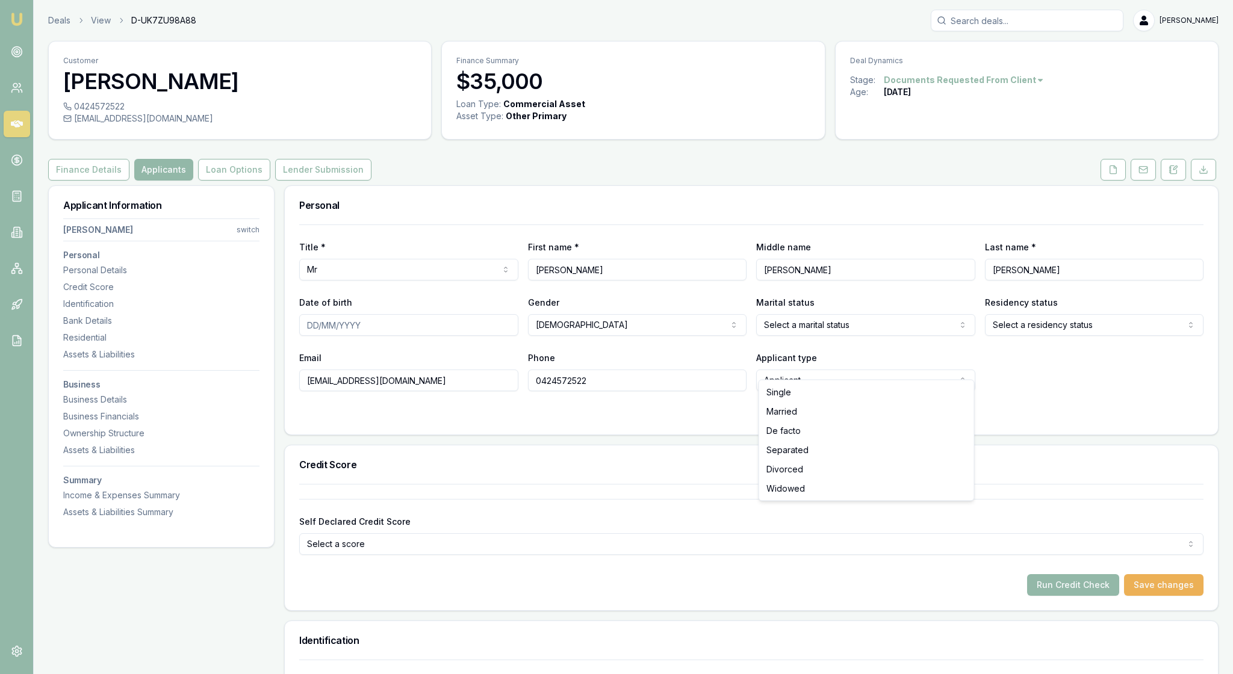
click at [960, 364] on html "Emu Broker Deals View D-UK7ZU98A88 [PERSON_NAME] Toggle Menu Customer [PERSON_N…" at bounding box center [616, 337] width 1233 height 674
select select "MARRIED"
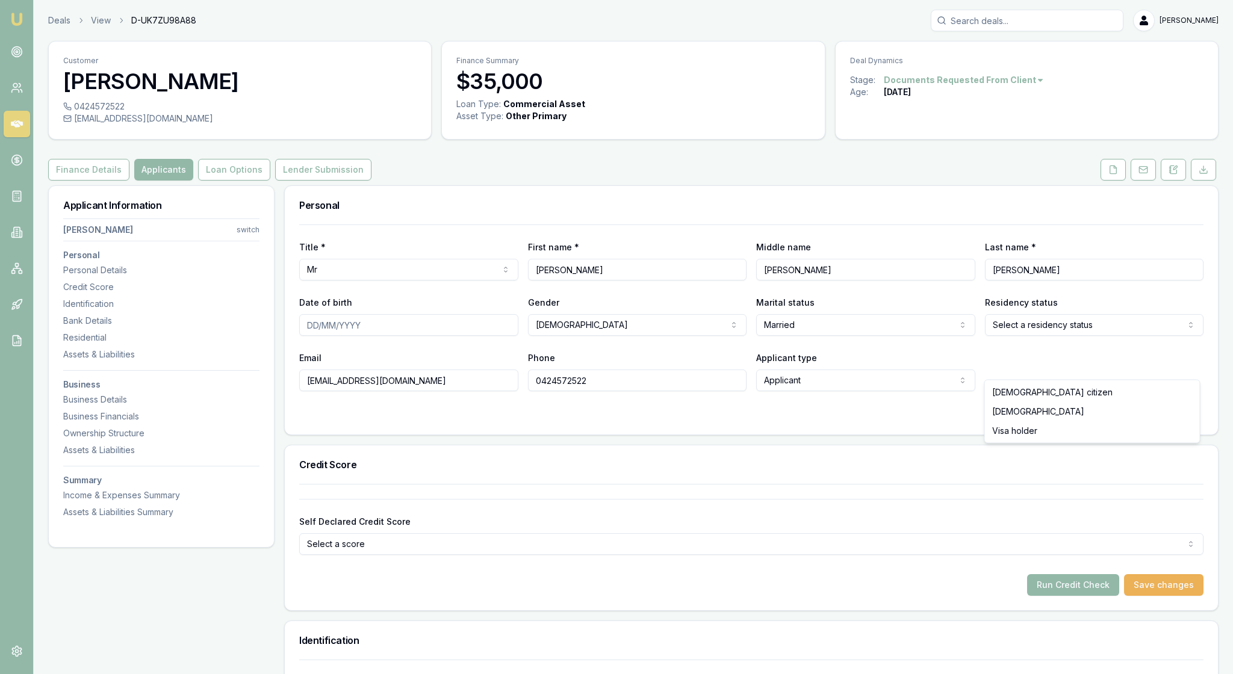
click at [1185, 361] on html "Emu Broker Deals View D-UK7ZU98A88 [PERSON_NAME] Toggle Menu Customer [PERSON_N…" at bounding box center [616, 337] width 1233 height 674
click at [631, 420] on form "Title * Mr Mr Mrs Miss Ms Dr Prof First name * [PERSON_NAME] Middle name [PERSO…" at bounding box center [751, 323] width 904 height 196
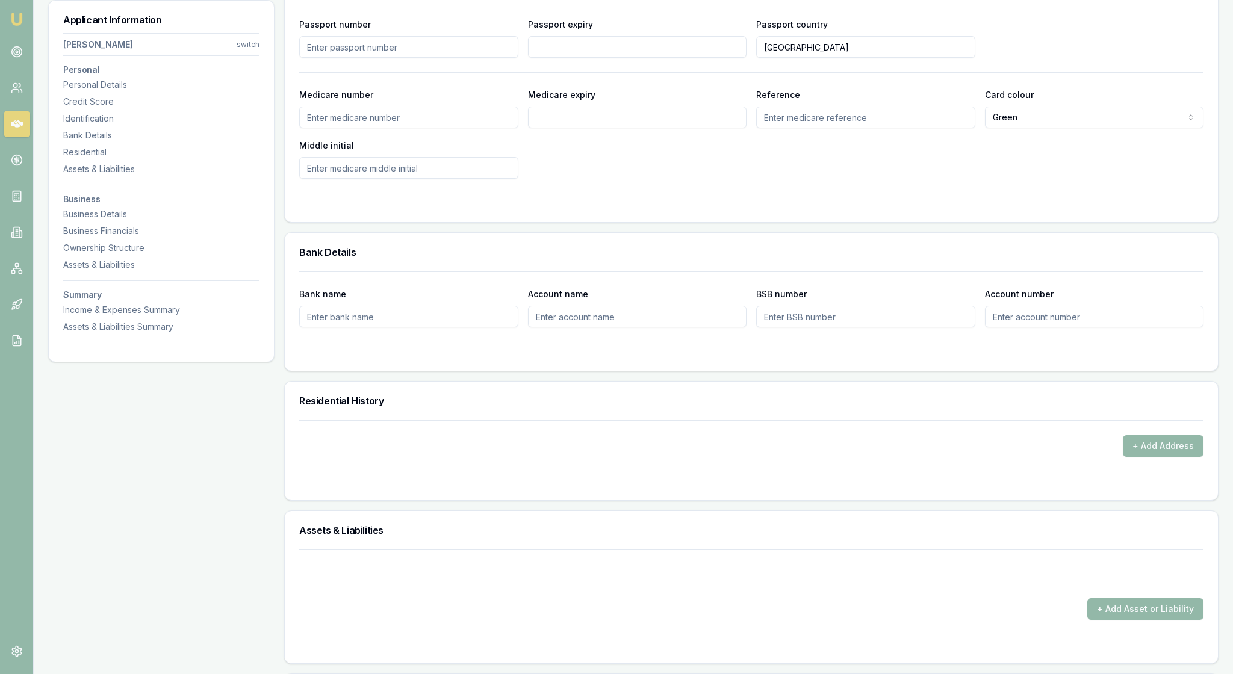
scroll to position [792, 0]
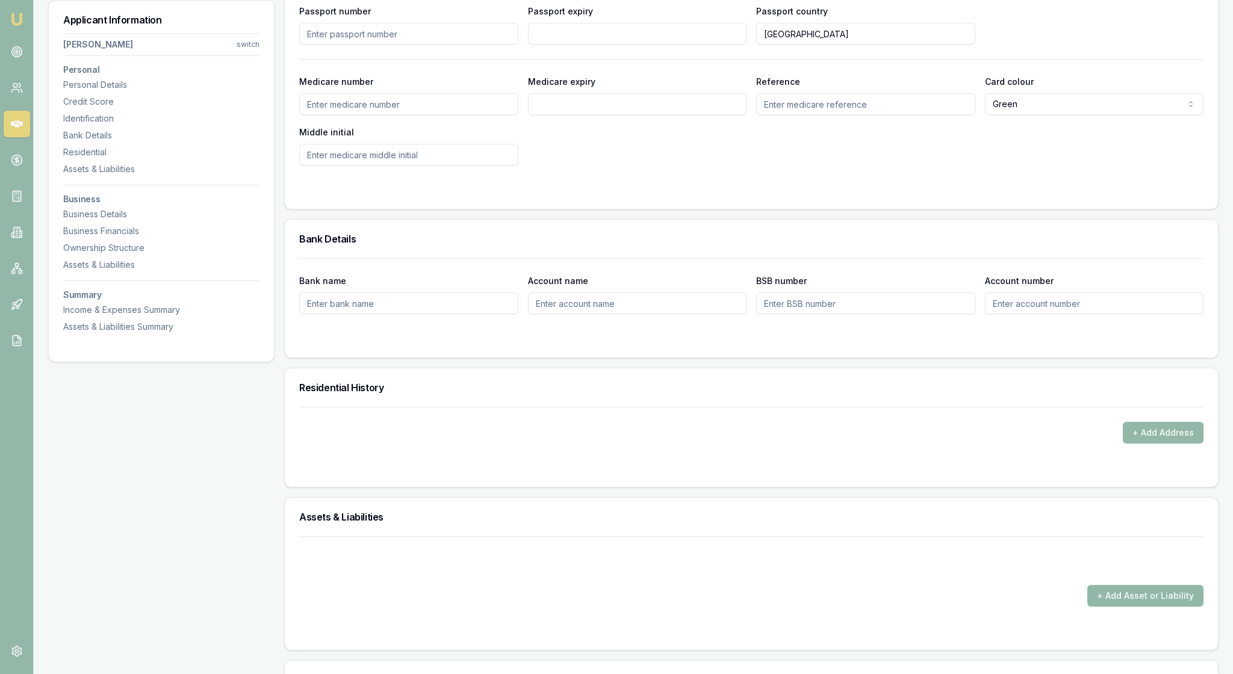
drag, startPoint x: 673, startPoint y: 476, endPoint x: 672, endPoint y: 460, distance: 15.7
click at [673, 343] on div at bounding box center [751, 339] width 904 height 10
click at [653, 166] on div "Medicare number Medicare expiry Reference Card colour Green Green Blue Yellow M…" at bounding box center [751, 120] width 904 height 92
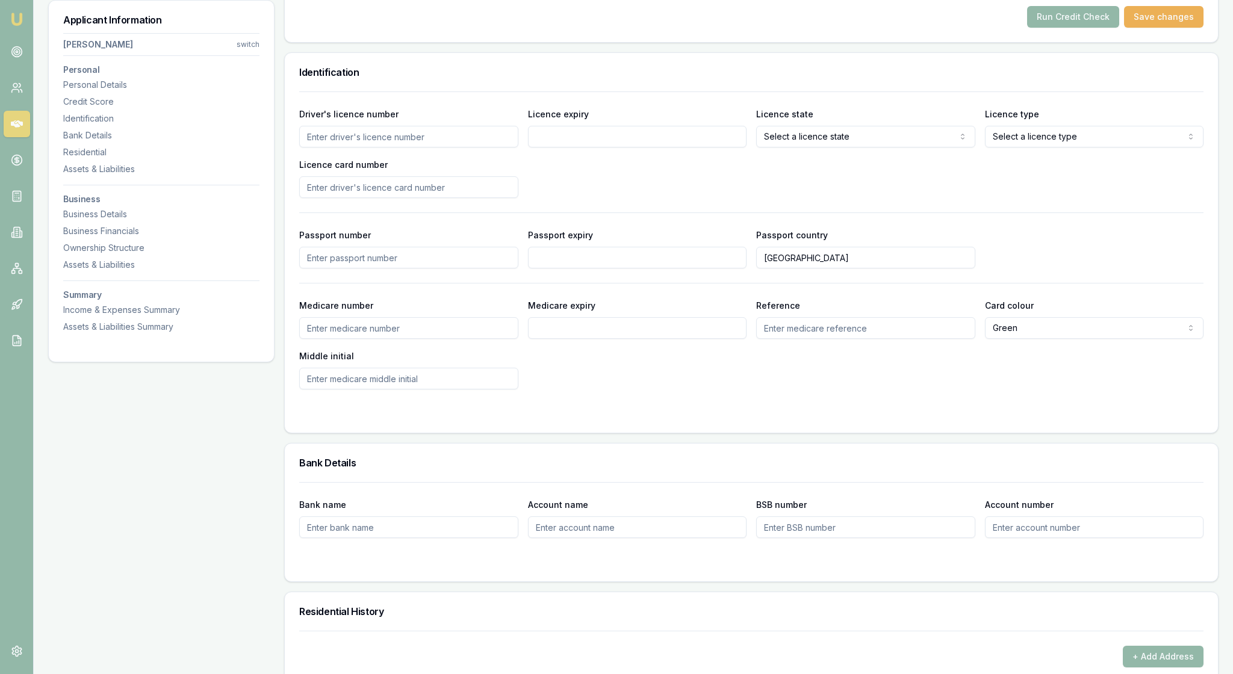
scroll to position [572, 0]
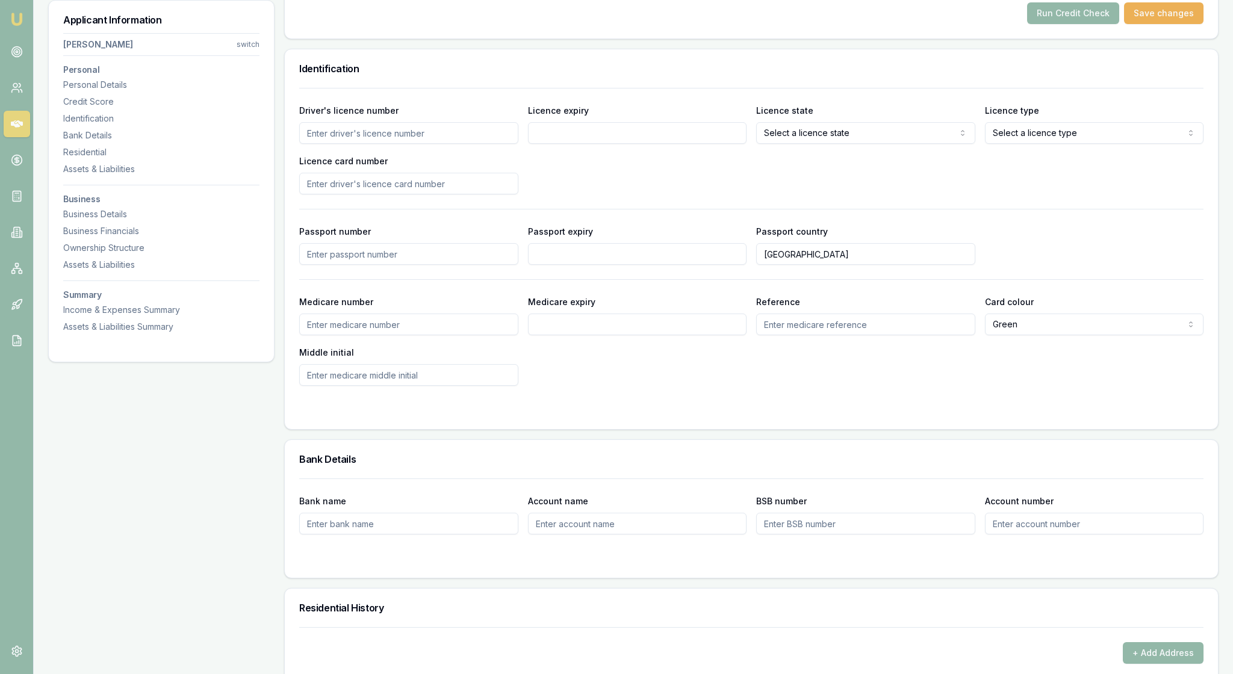
click at [344, 144] on input "Driver's licence number" at bounding box center [408, 133] width 219 height 22
type input "051666350"
click at [568, 144] on input "Licence expiry" at bounding box center [637, 133] width 219 height 22
type input "[DATE]"
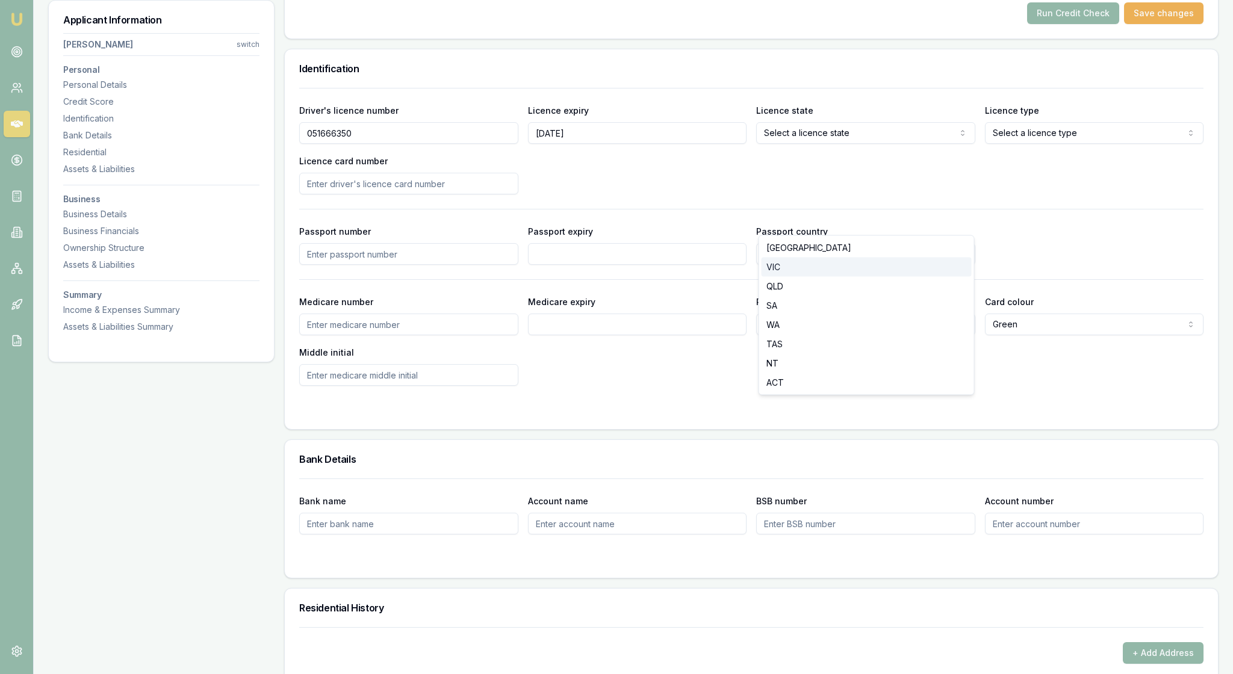
select select "VIC"
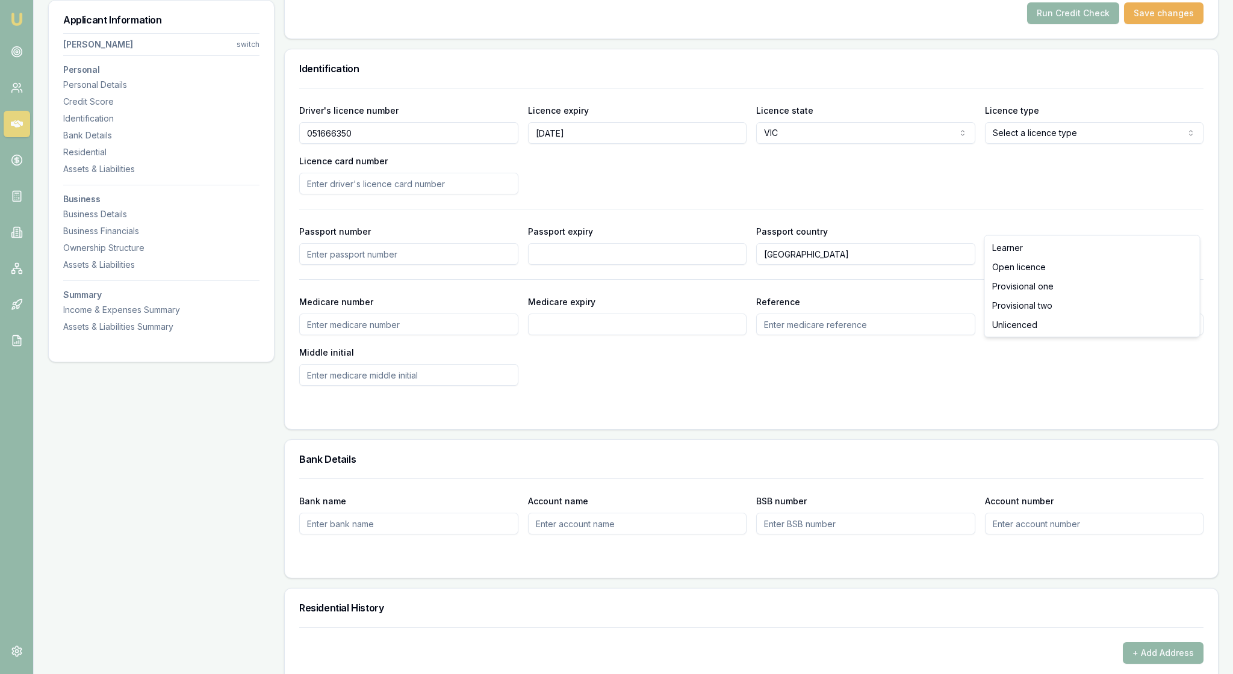
select select "OPEN_LICENCE"
click at [353, 194] on input "Licence card number" at bounding box center [408, 184] width 219 height 22
type input "P0704986"
click at [668, 194] on div "Driver's licence number [DRIVERS_LICENSE_NUMBER] Licence expiry [DATE] Licence …" at bounding box center [751, 149] width 904 height 92
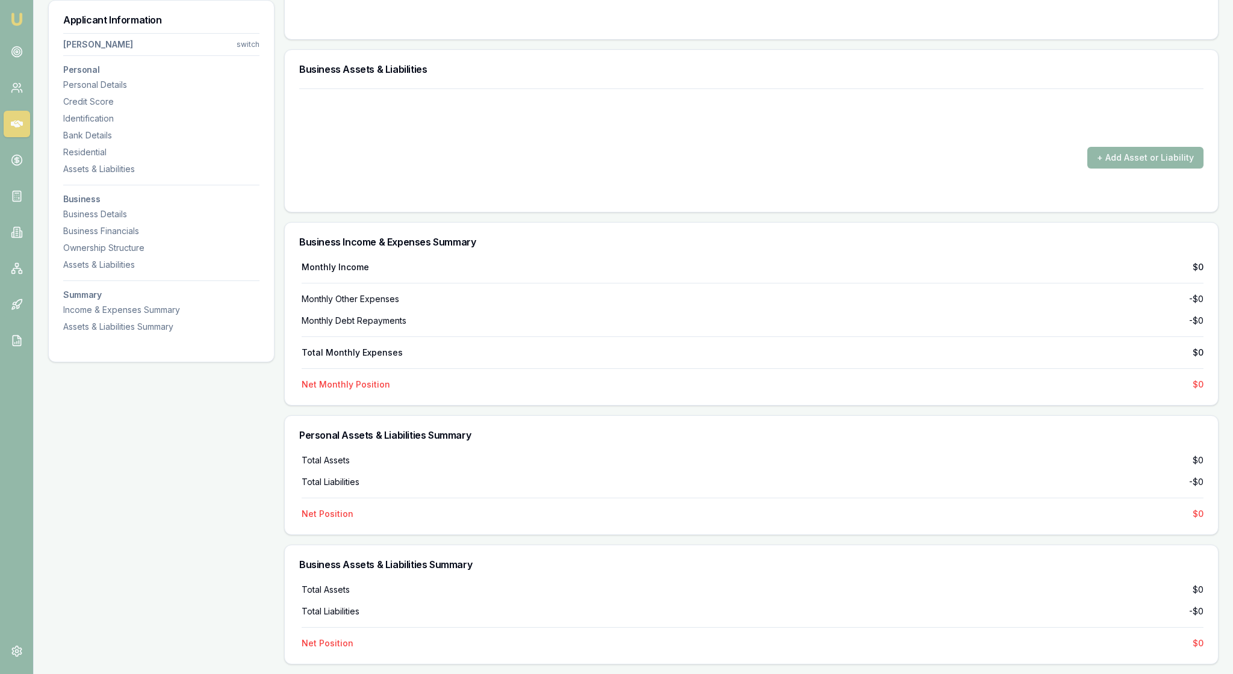
scroll to position [2141, 0]
drag, startPoint x: 568, startPoint y: 76, endPoint x: 523, endPoint y: 76, distance: 45.8
type input "$1"
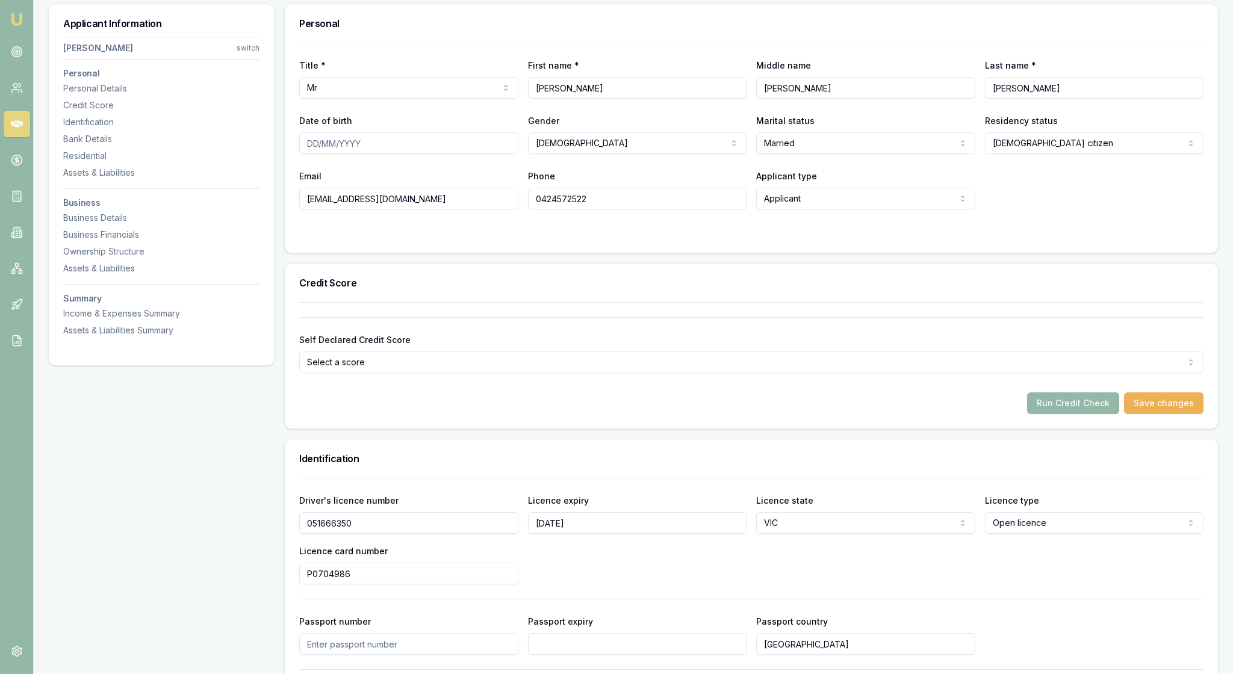
scroll to position [194, 0]
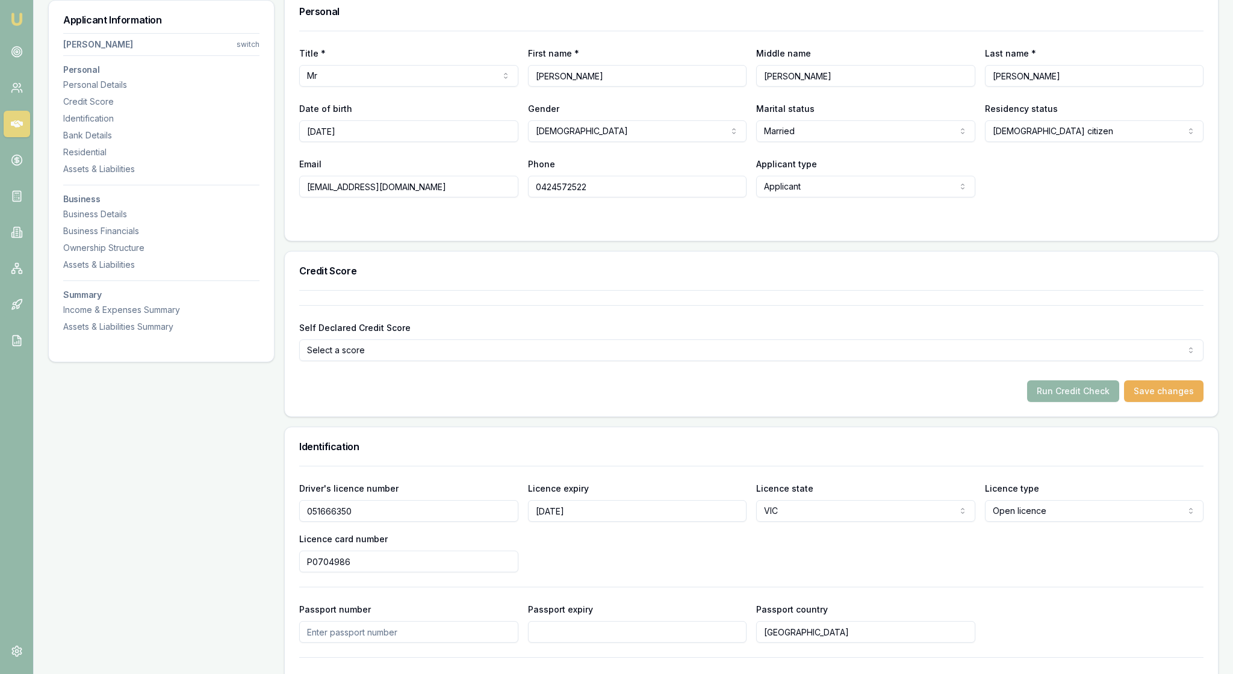
type input "[DATE]"
click at [659, 226] on div at bounding box center [751, 222] width 904 height 10
click at [1051, 402] on button "Run Credit Check" at bounding box center [1073, 392] width 92 height 22
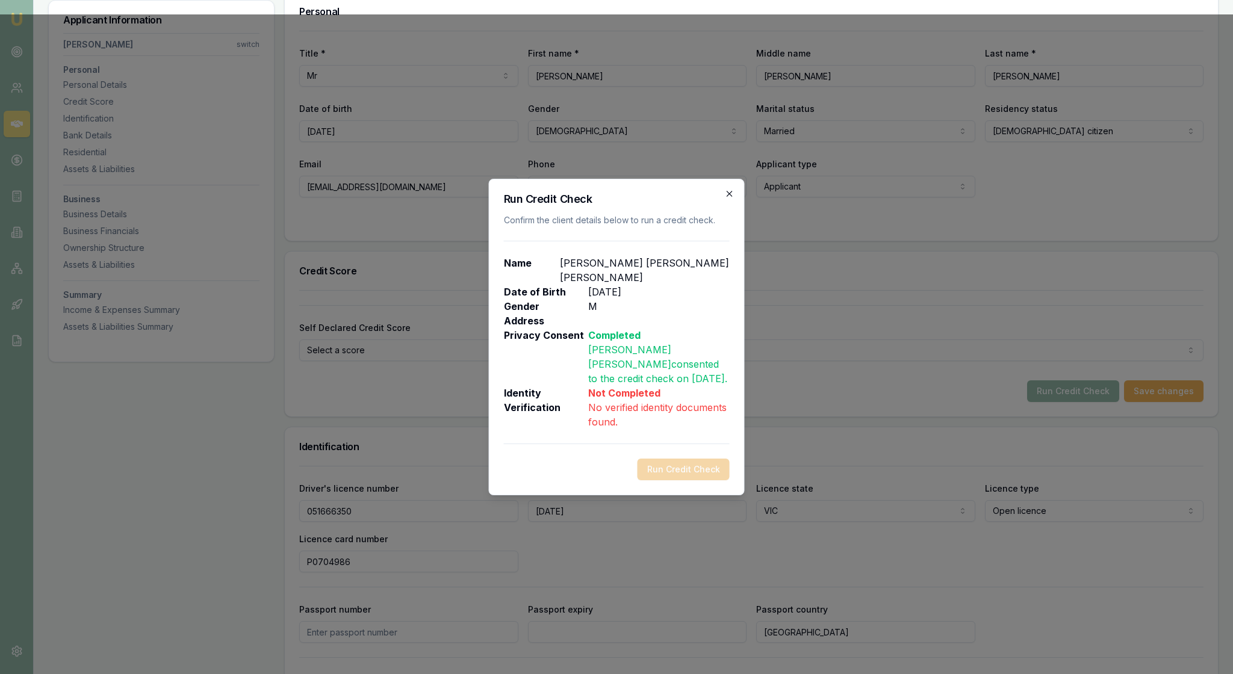
click at [727, 191] on icon "button" at bounding box center [729, 193] width 5 height 5
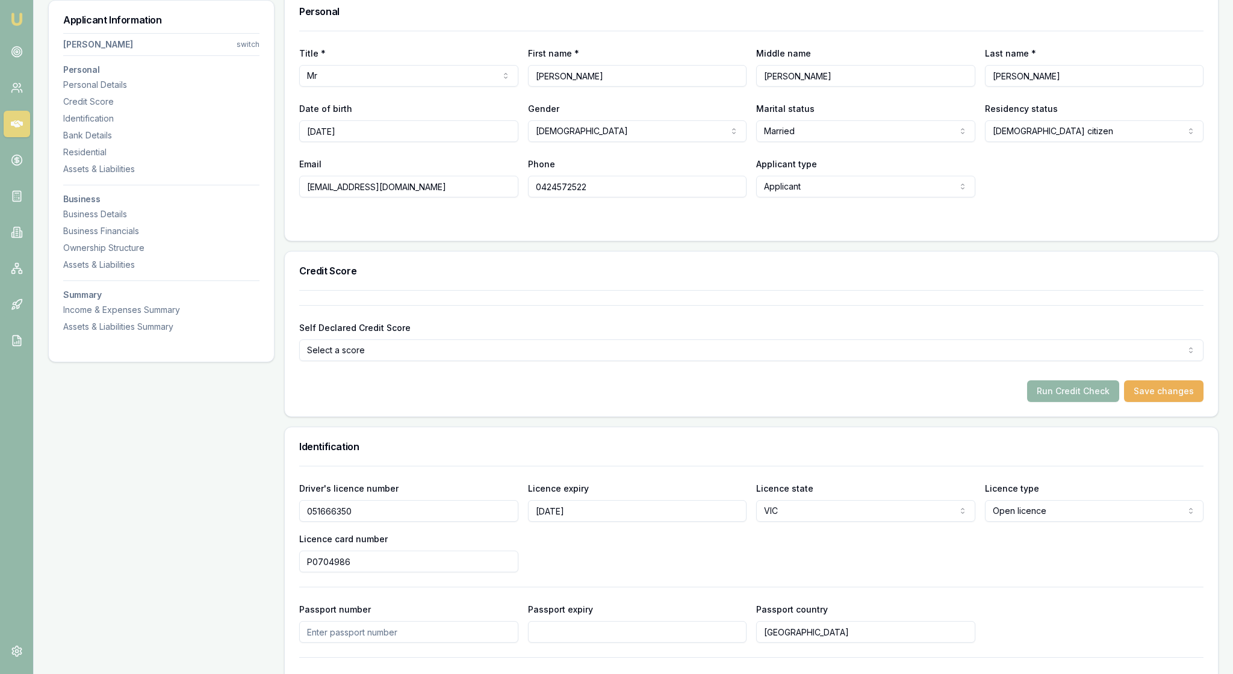
click at [741, 290] on div "Credit Score" at bounding box center [751, 271] width 933 height 39
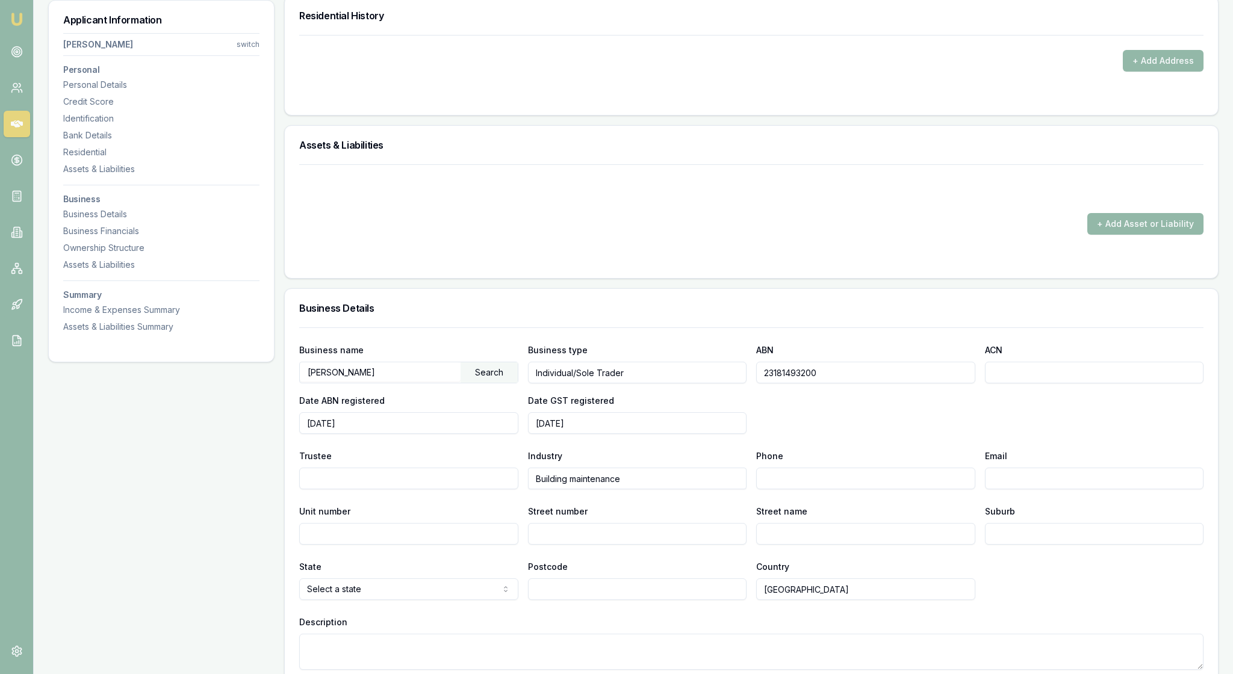
scroll to position [1167, 0]
click at [1129, 69] on button "+ Add Address" at bounding box center [1163, 59] width 81 height 22
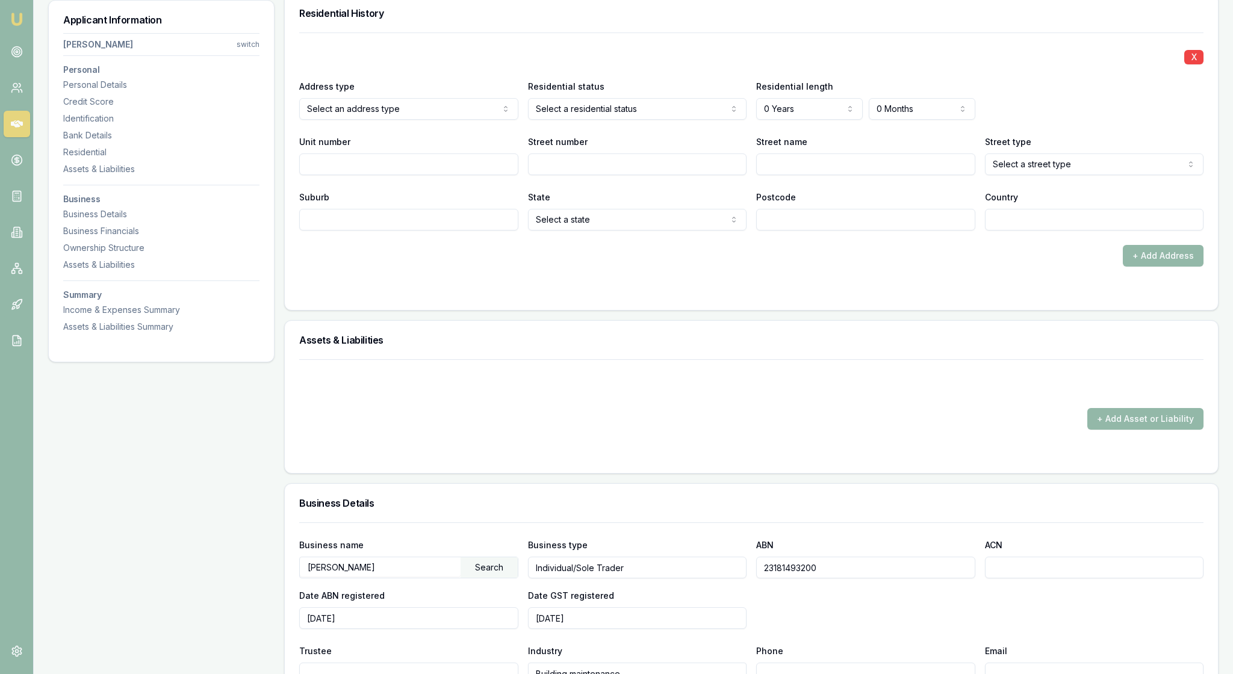
click at [414, 175] on input "Unit number" at bounding box center [408, 165] width 219 height 22
type input "5"
type input "Marma"
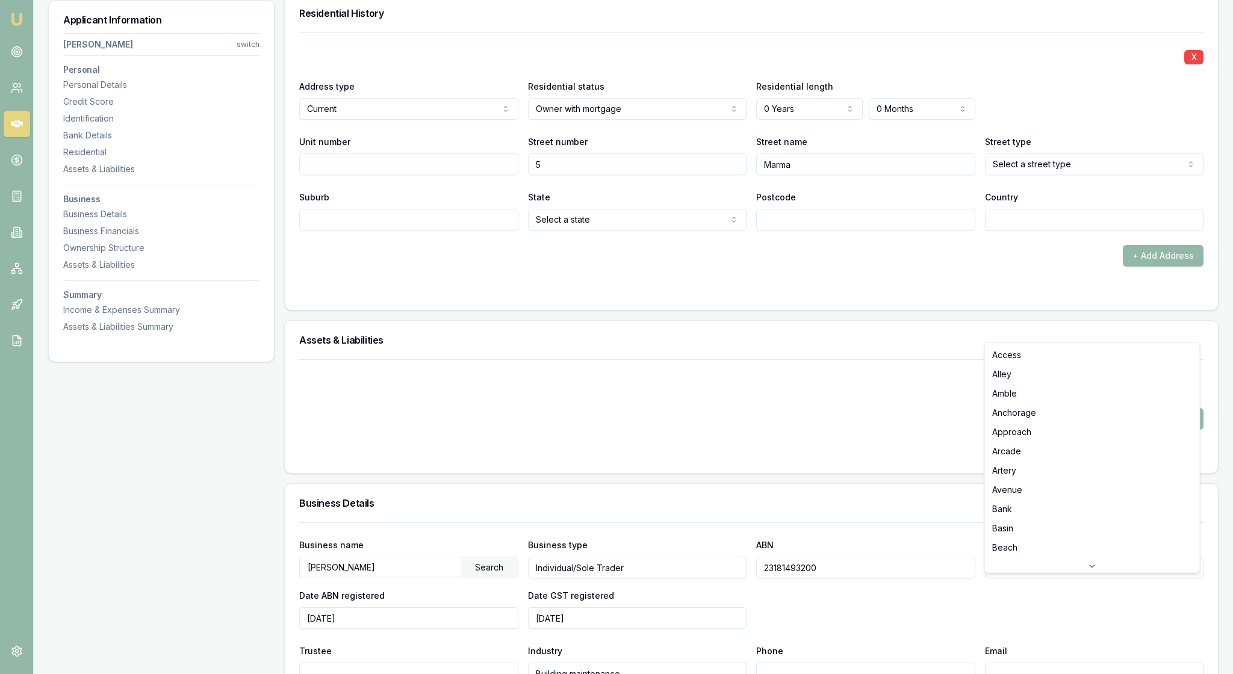
select select "Court"
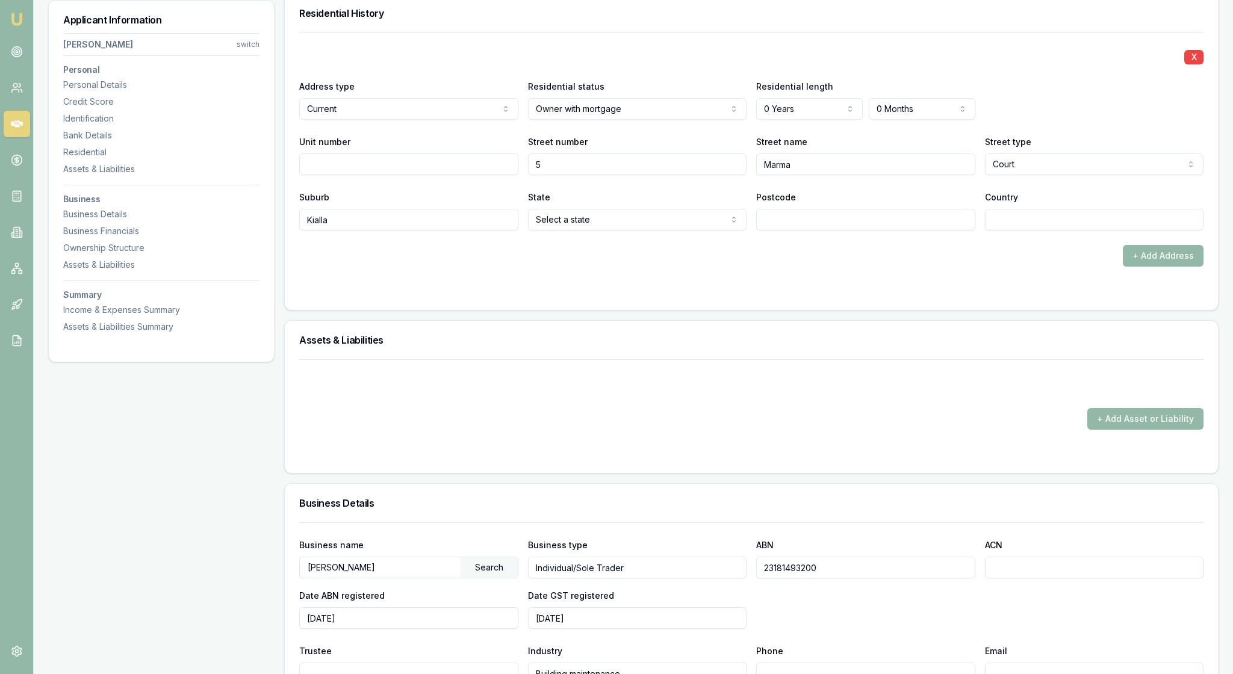
type input "Kialla"
select select "VIC"
type input "3631"
type input "[GEOGRAPHIC_DATA]"
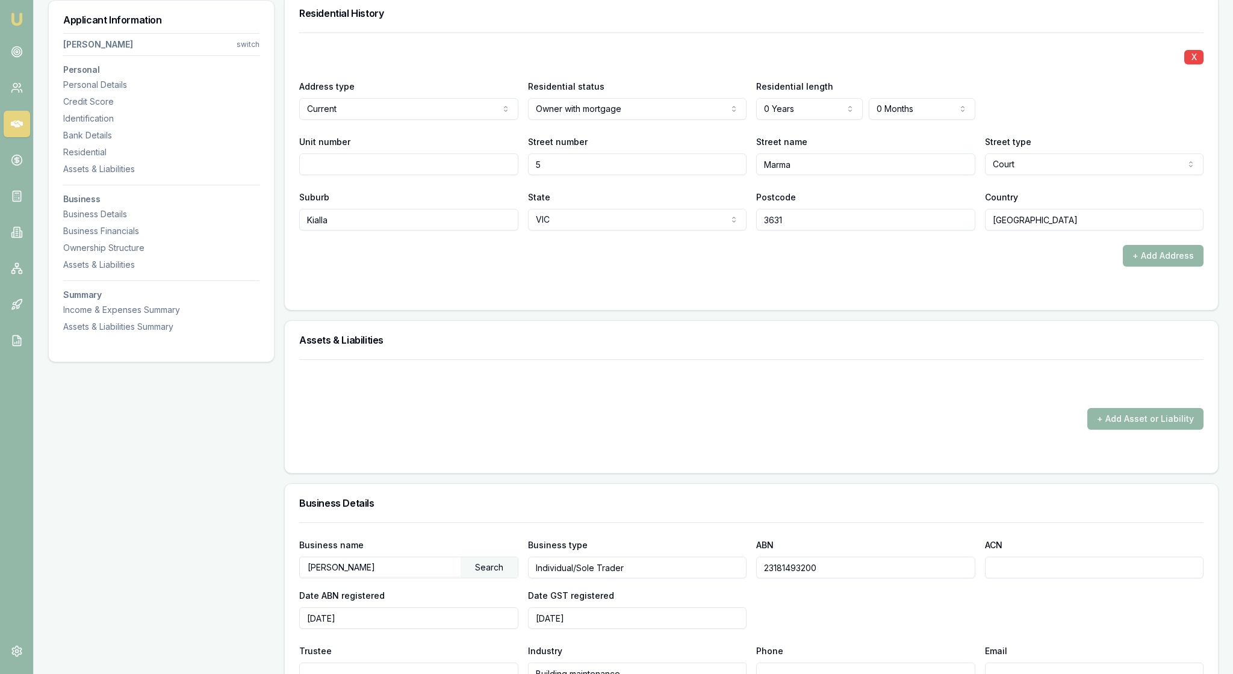
click at [1025, 267] on div "+ Add Address" at bounding box center [751, 256] width 904 height 22
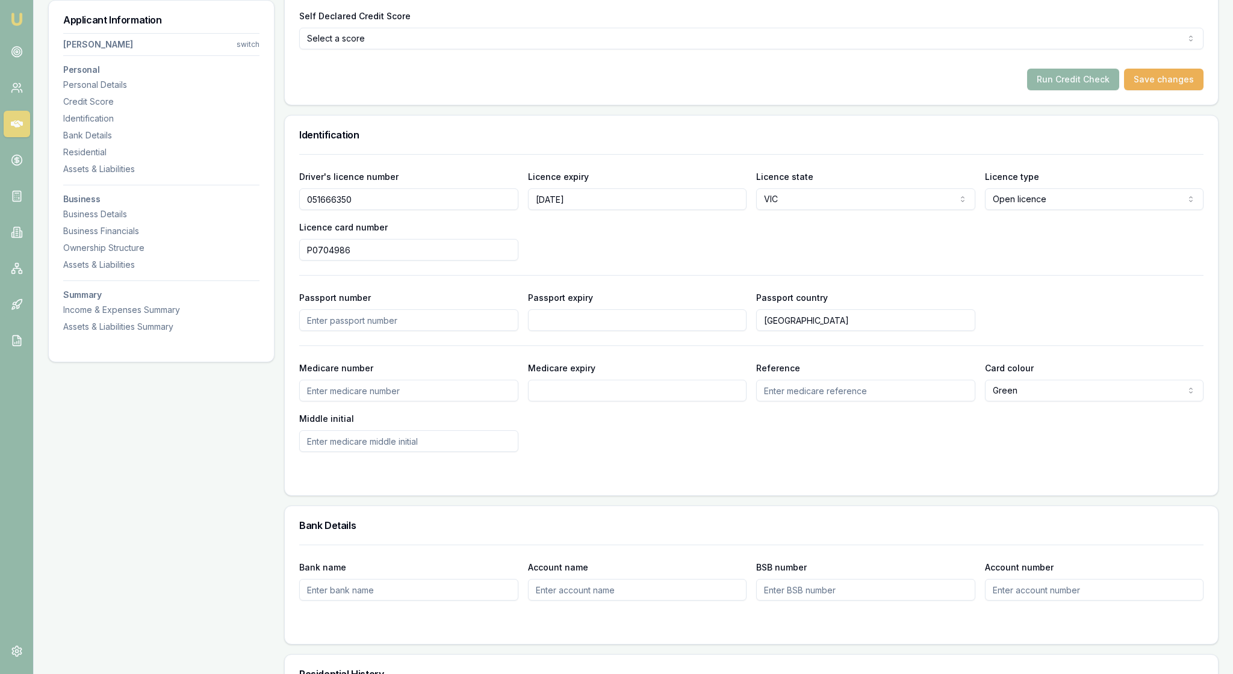
scroll to position [468, 0]
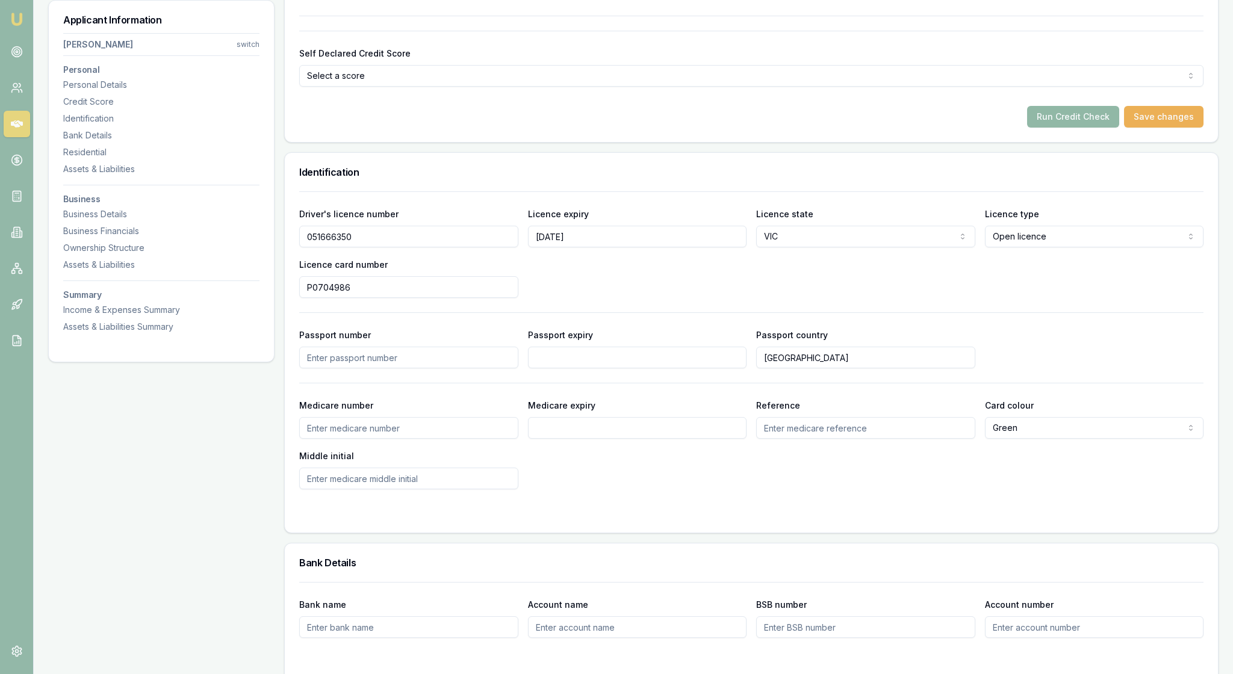
click at [1039, 128] on button "Run Credit Check" at bounding box center [1073, 117] width 92 height 22
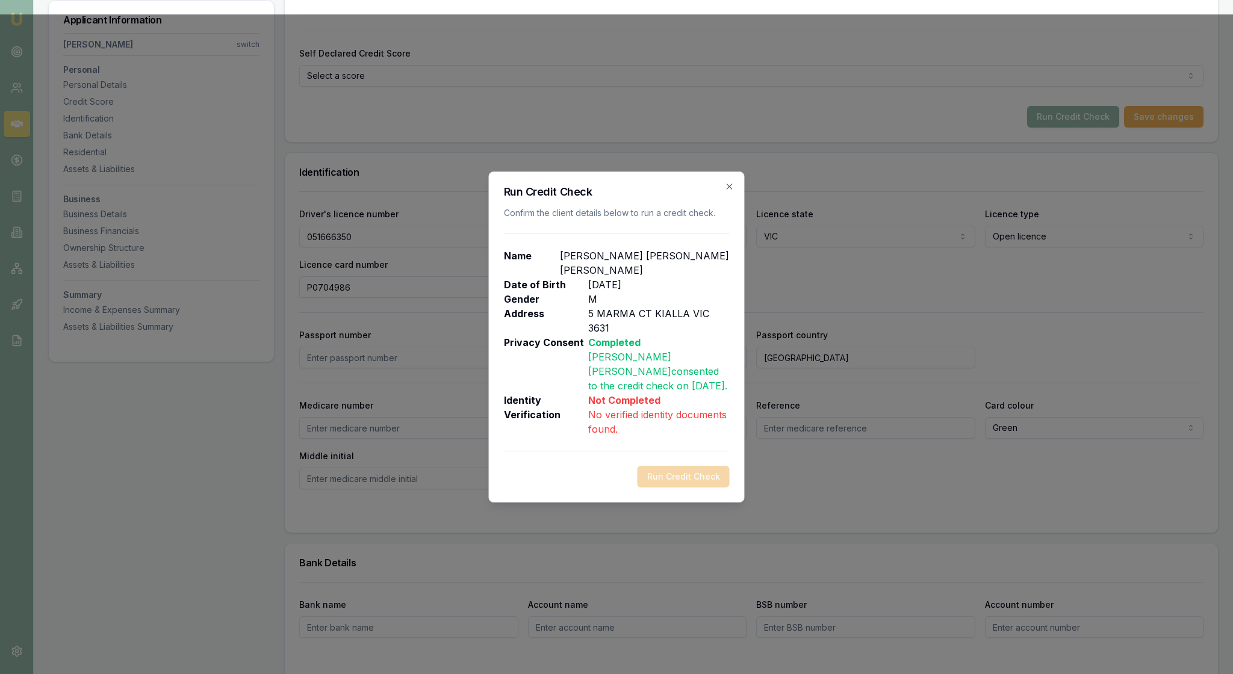
click at [700, 488] on div "Run Credit Check" at bounding box center [617, 477] width 226 height 22
click at [726, 172] on div "Run Credit Check Confirm the client details below to run a credit check. Name […" at bounding box center [617, 337] width 256 height 331
click at [731, 182] on icon "button" at bounding box center [730, 187] width 10 height 10
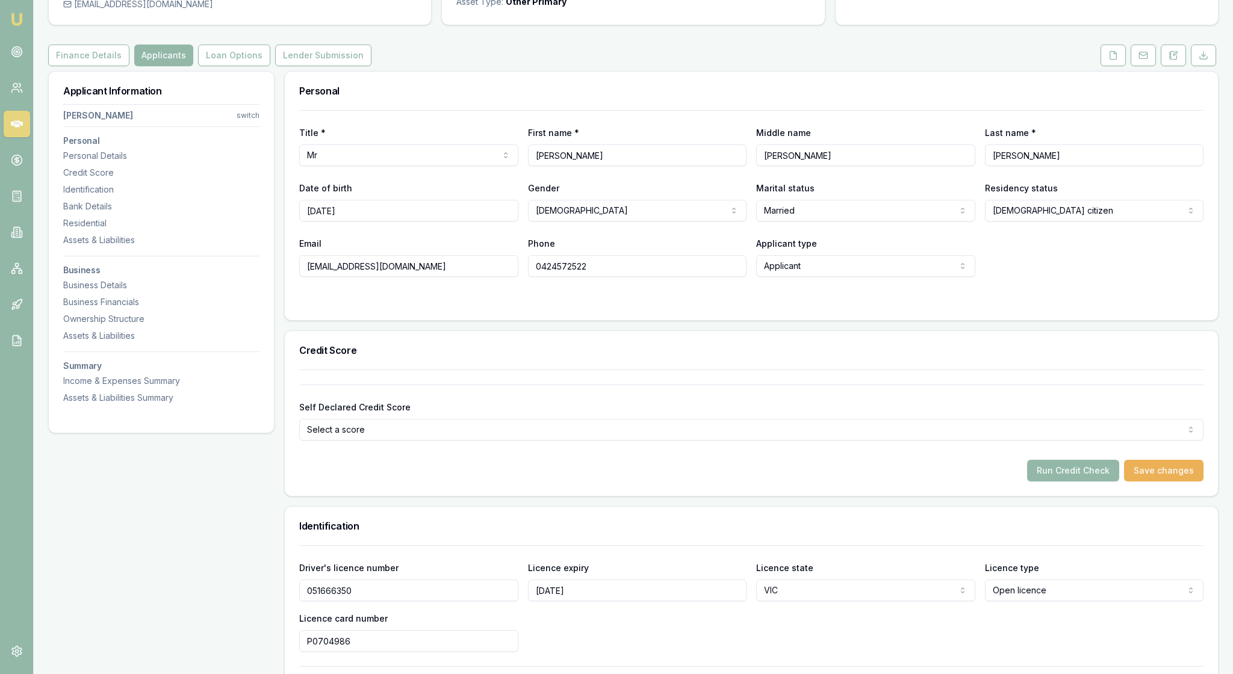
scroll to position [102, 0]
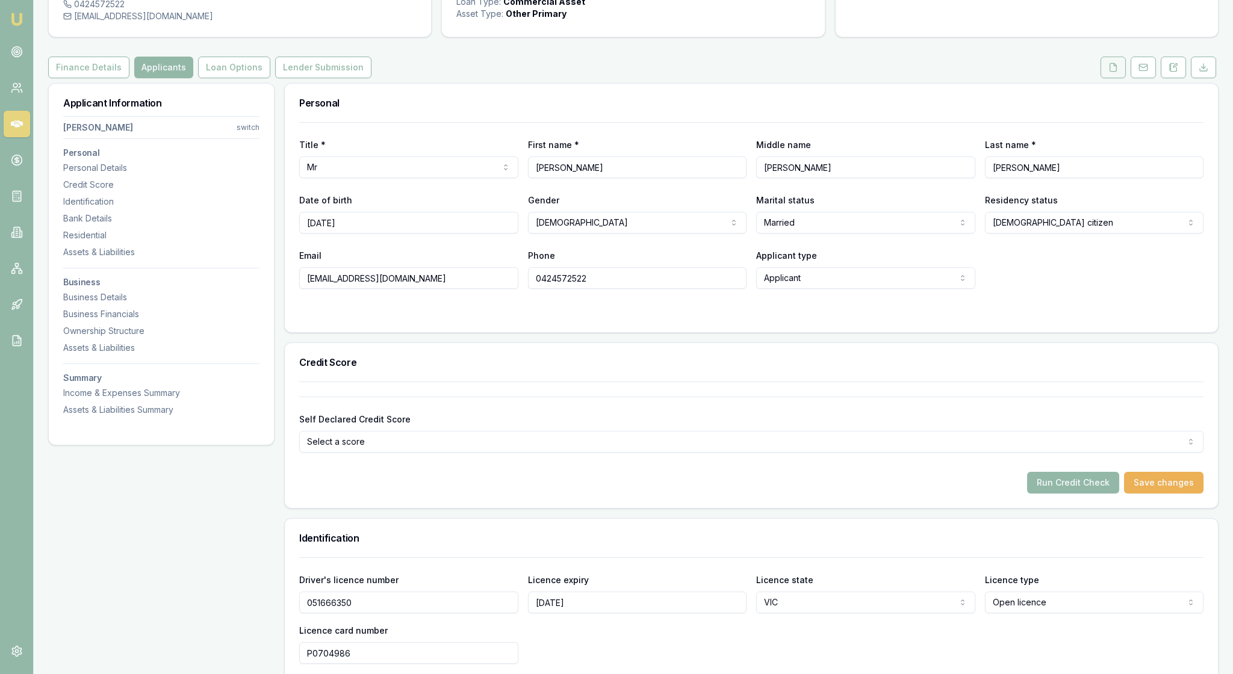
click at [1108, 72] on icon at bounding box center [1113, 68] width 10 height 10
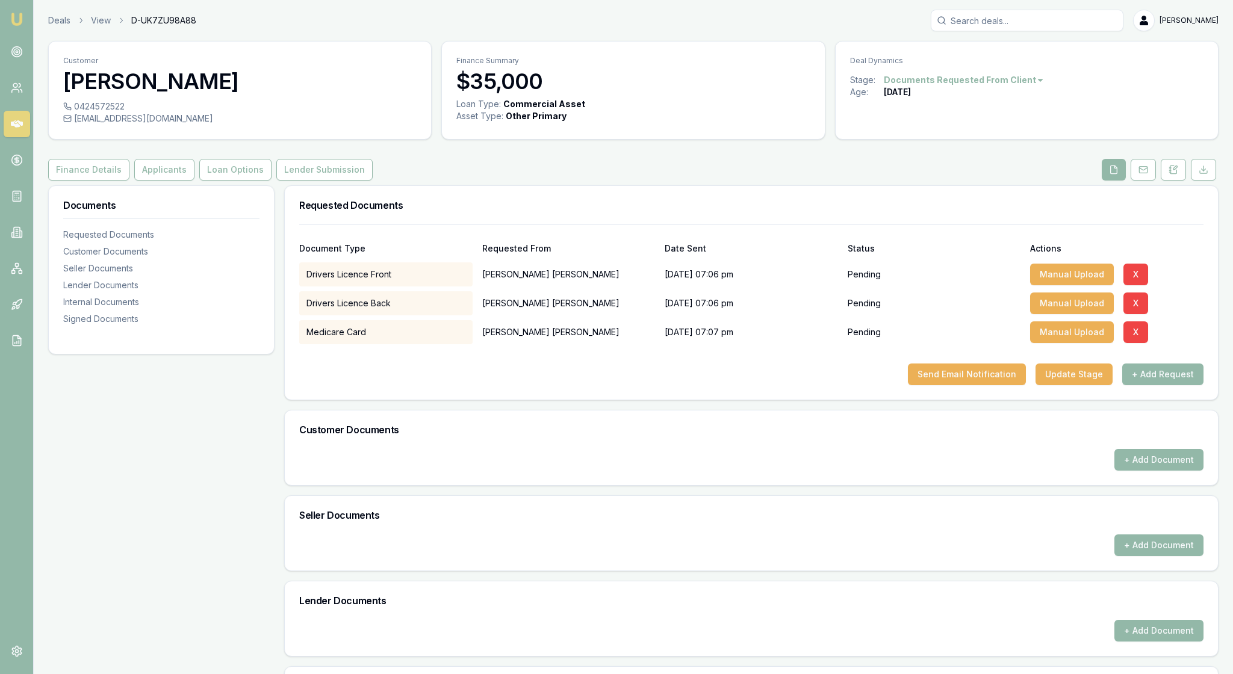
click at [656, 435] on h3 "Customer Documents" at bounding box center [751, 430] width 904 height 10
click at [1081, 285] on button "Manual Upload" at bounding box center [1072, 275] width 84 height 22
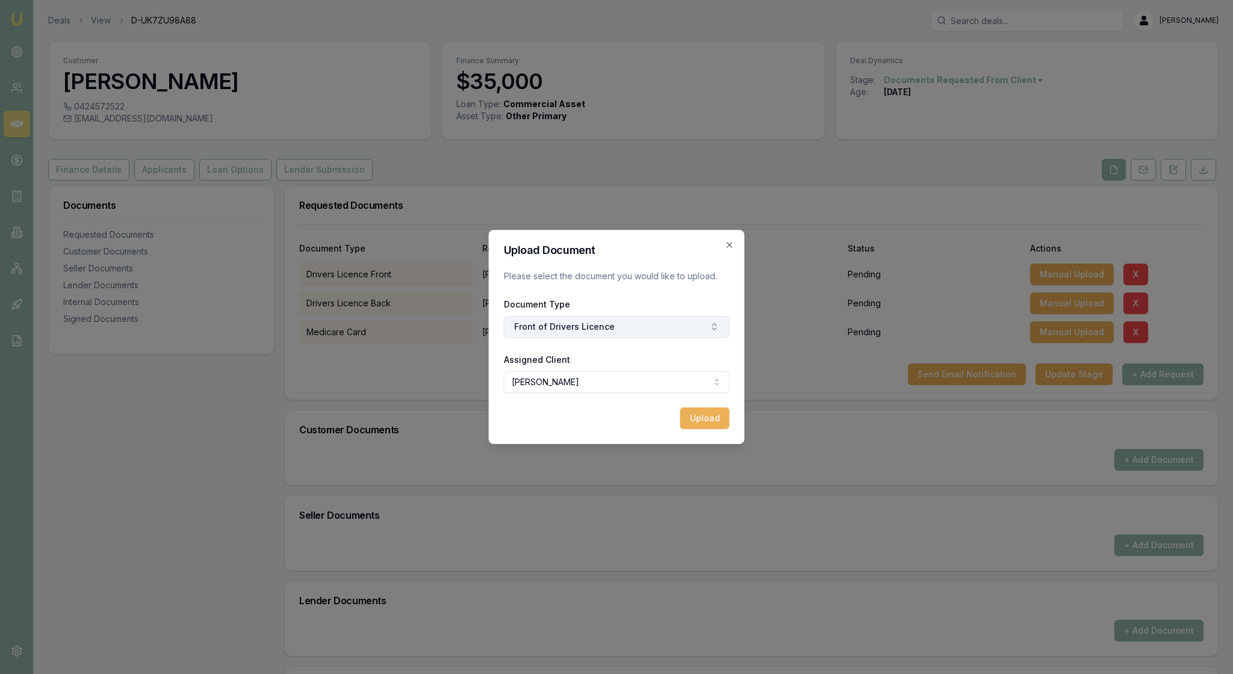
click at [710, 331] on icon "button" at bounding box center [715, 327] width 10 height 10
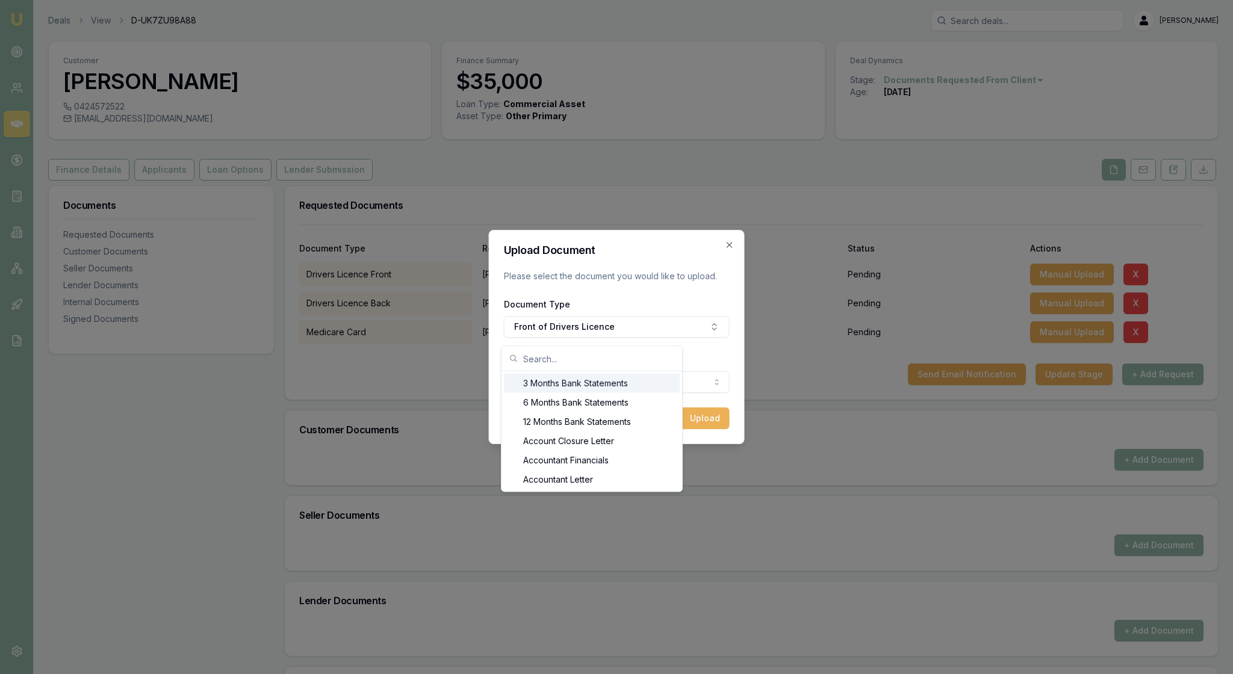
click at [700, 295] on form "Upload Document Please select the document you would like to upload. Document T…" at bounding box center [617, 337] width 226 height 184
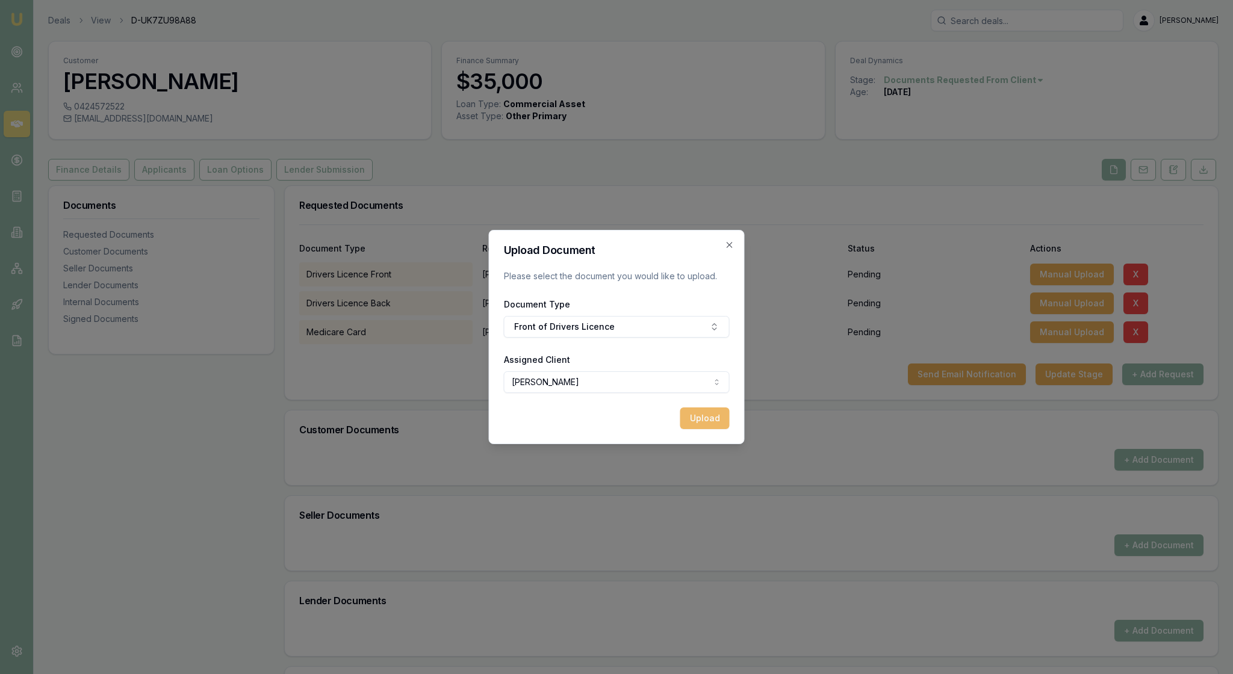
click at [701, 429] on button "Upload" at bounding box center [704, 419] width 49 height 22
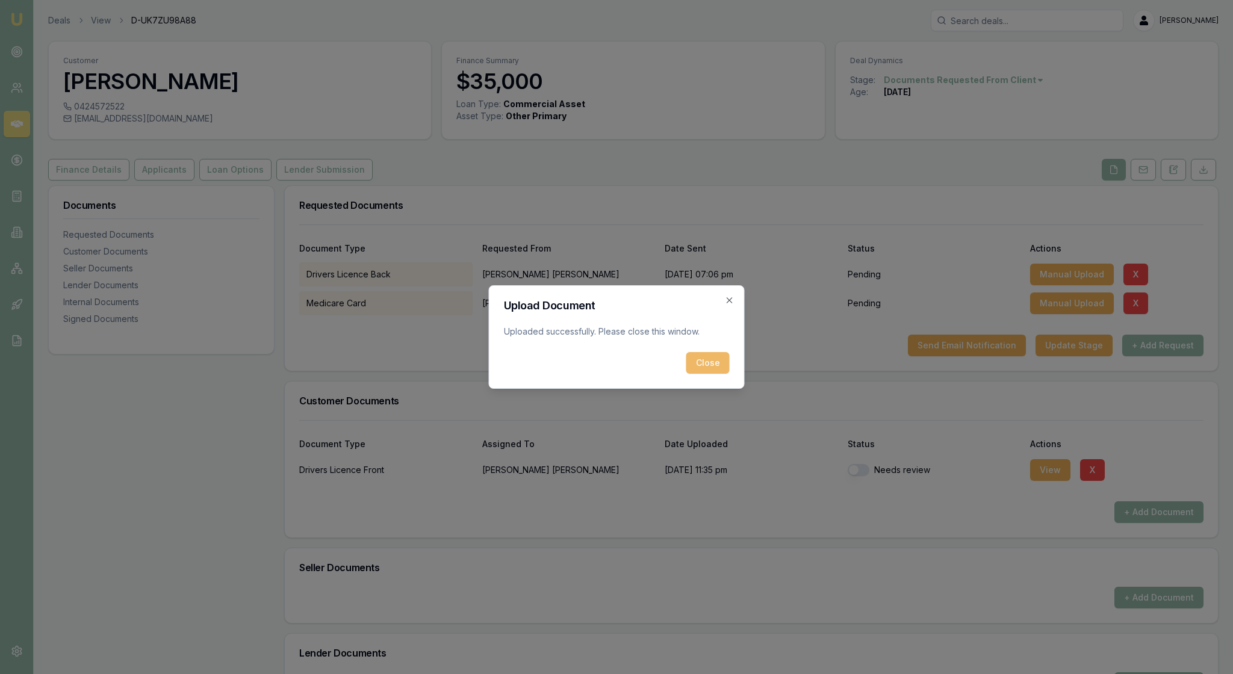
click at [700, 368] on button "Close" at bounding box center [707, 363] width 43 height 22
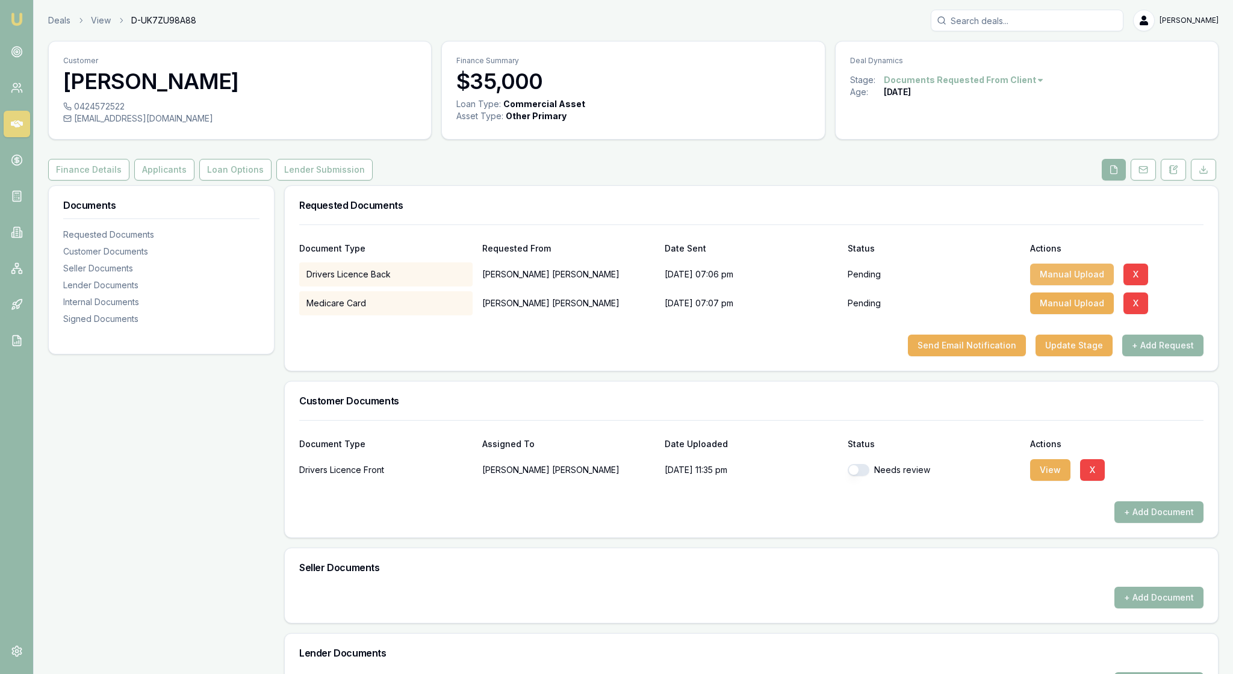
click at [1072, 285] on button "Manual Upload" at bounding box center [1072, 275] width 84 height 22
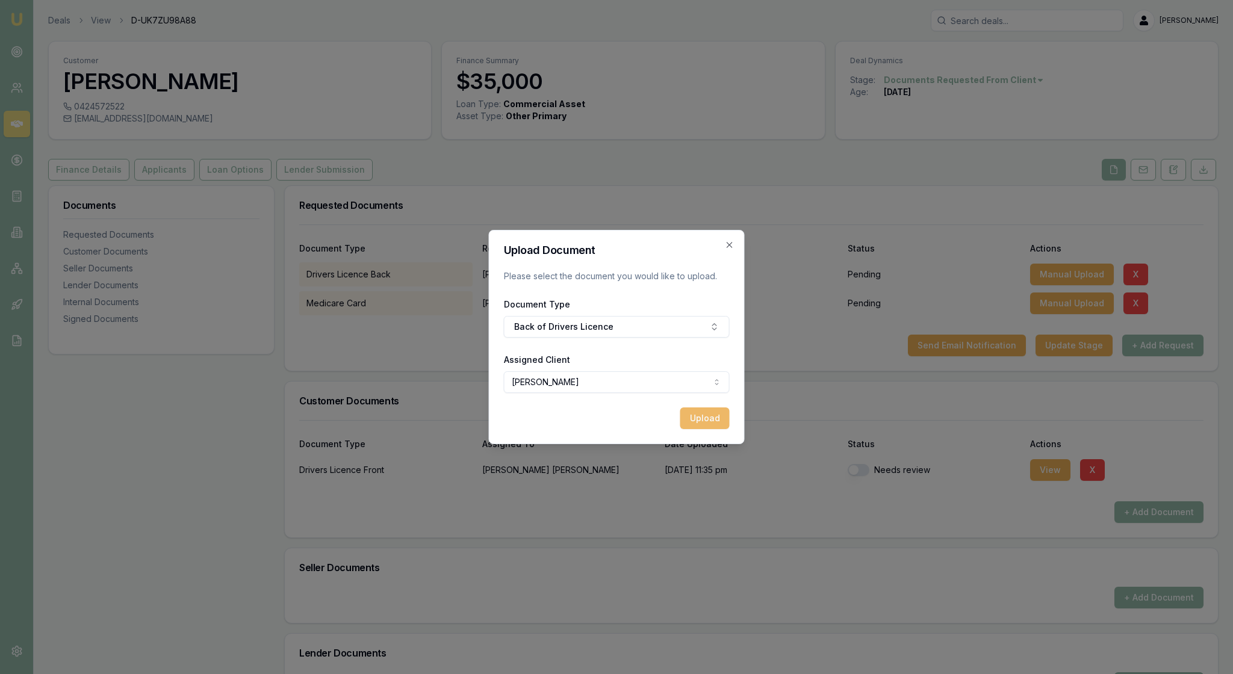
click at [707, 429] on button "Upload" at bounding box center [704, 419] width 49 height 22
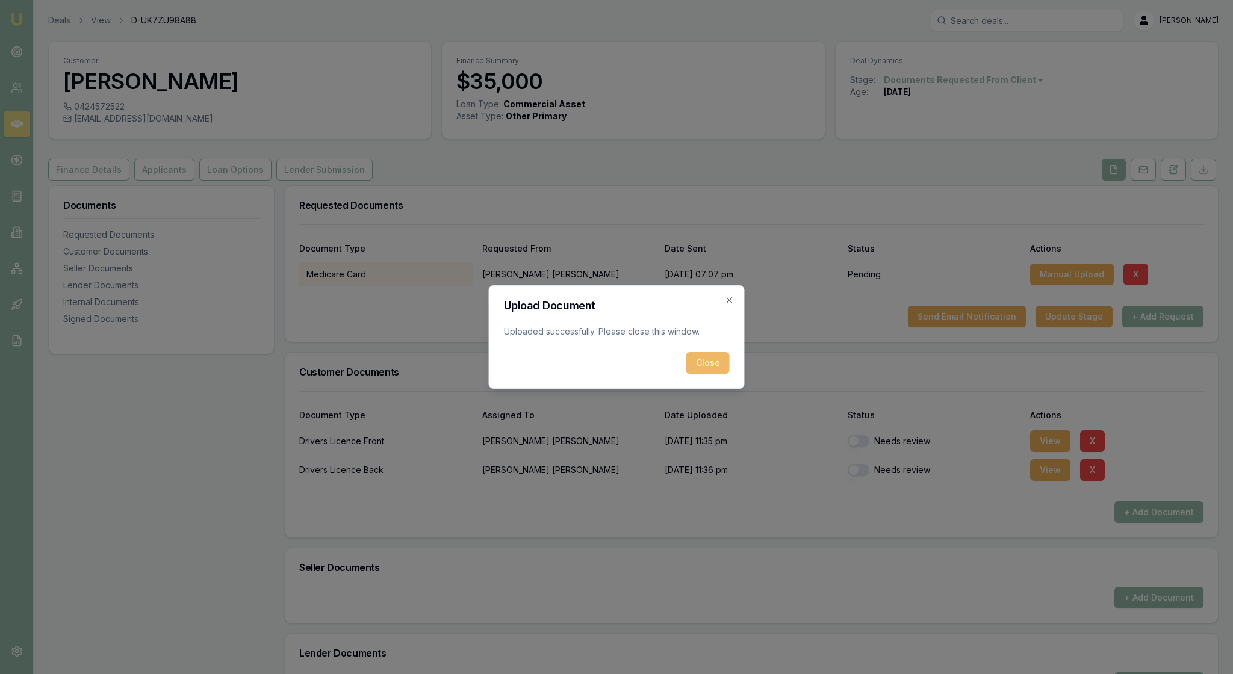
click at [703, 372] on button "Close" at bounding box center [707, 363] width 43 height 22
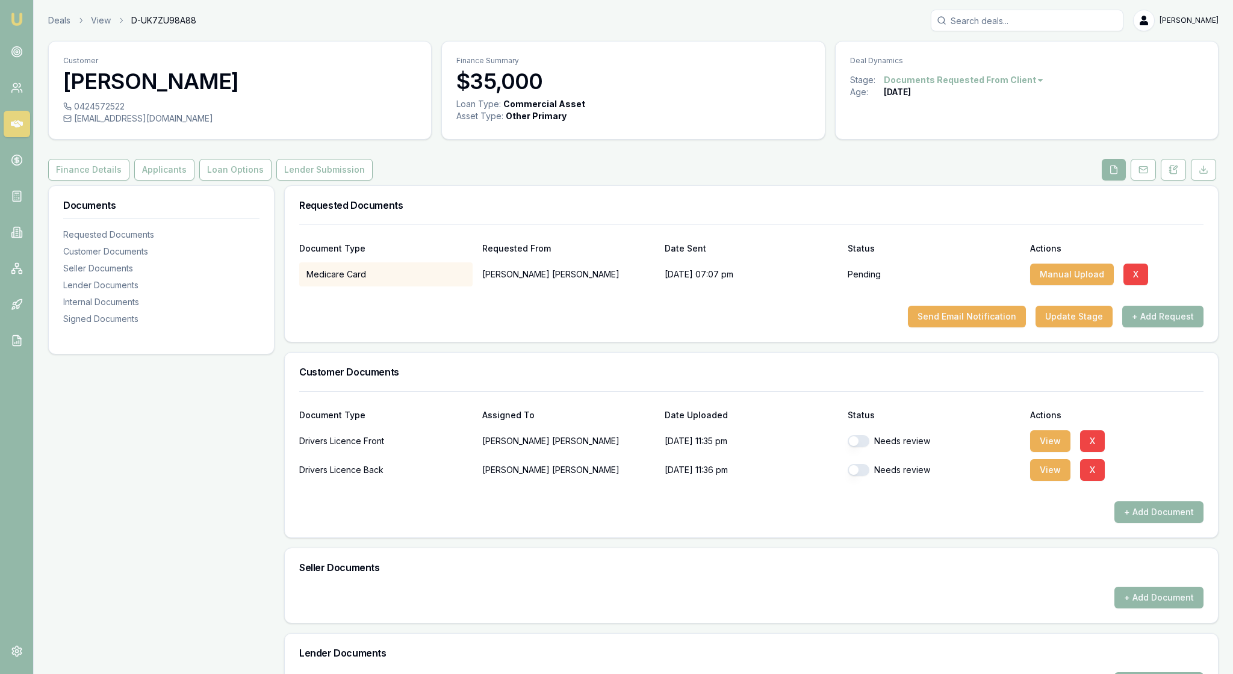
click at [863, 447] on button "button" at bounding box center [859, 441] width 22 height 12
checkbox input "true"
click at [868, 476] on button "button" at bounding box center [859, 470] width 22 height 12
checkbox input "true"
click at [1148, 285] on button "X" at bounding box center [1135, 275] width 25 height 22
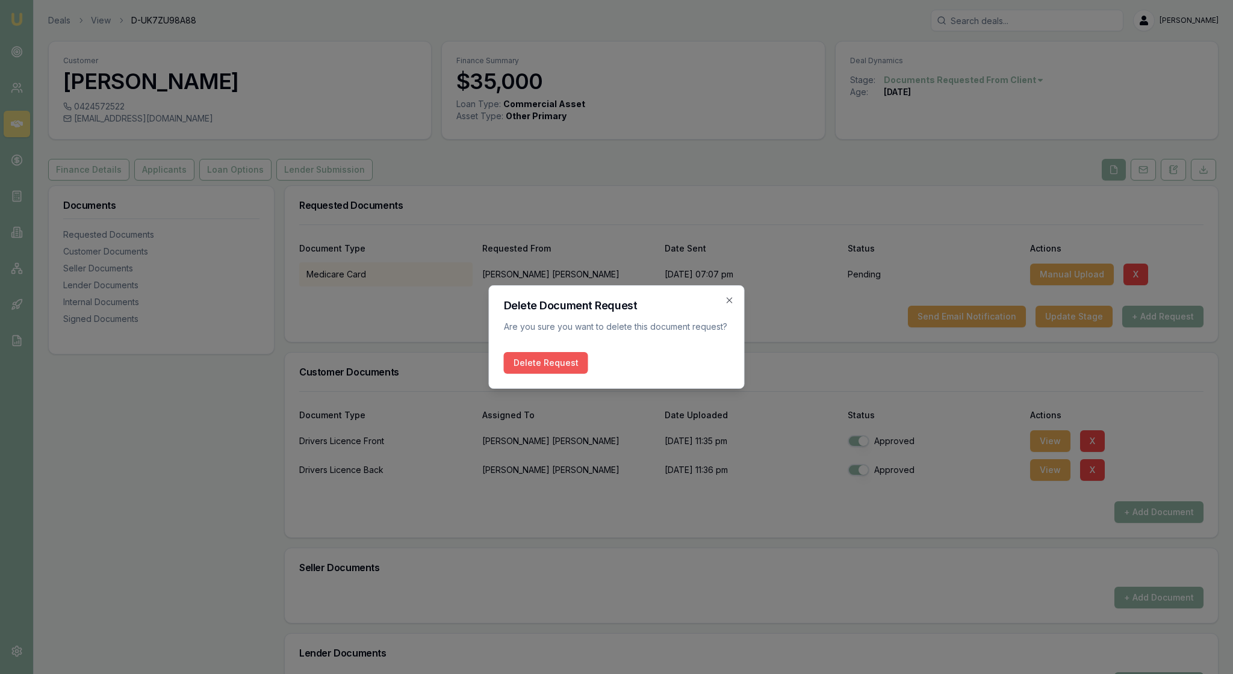
click at [550, 367] on button "Delete Request" at bounding box center [546, 363] width 84 height 22
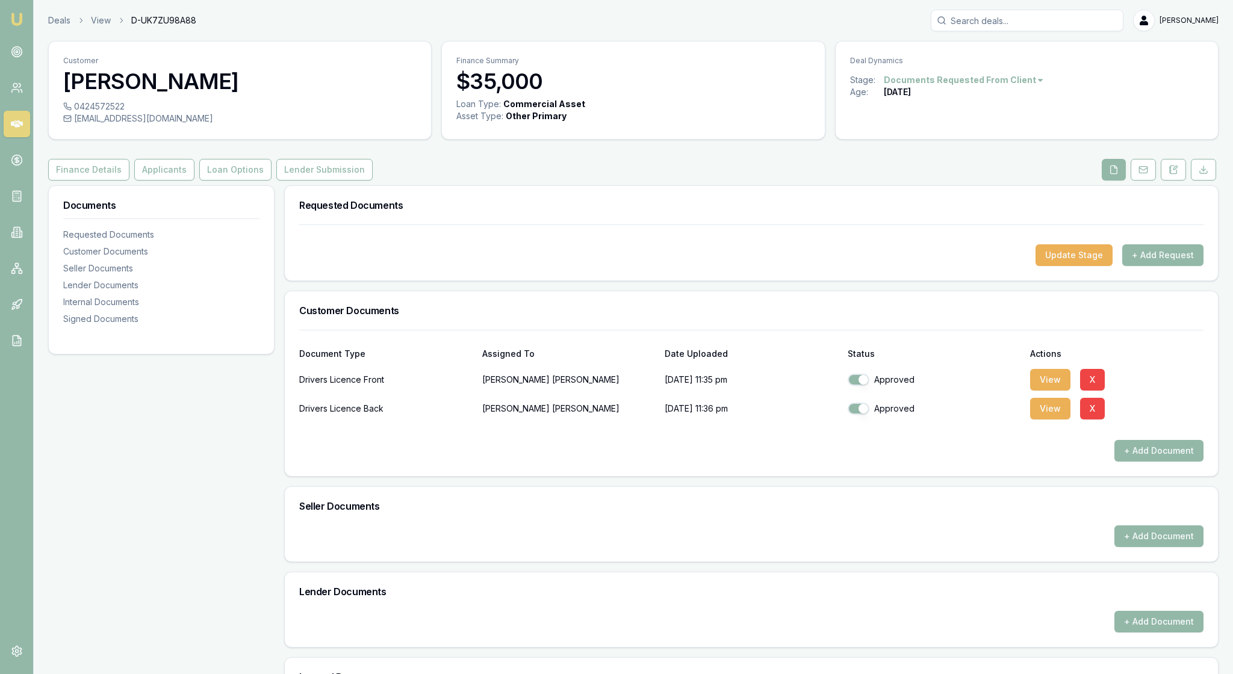
click at [763, 330] on div "Customer Documents" at bounding box center [751, 310] width 933 height 39
click at [195, 177] on div "Customer [PERSON_NAME] 0424572522 [EMAIL_ADDRESS][DOMAIN_NAME] Finance Summary …" at bounding box center [633, 470] width 1170 height 859
click at [194, 181] on button "Applicants" at bounding box center [164, 170] width 60 height 22
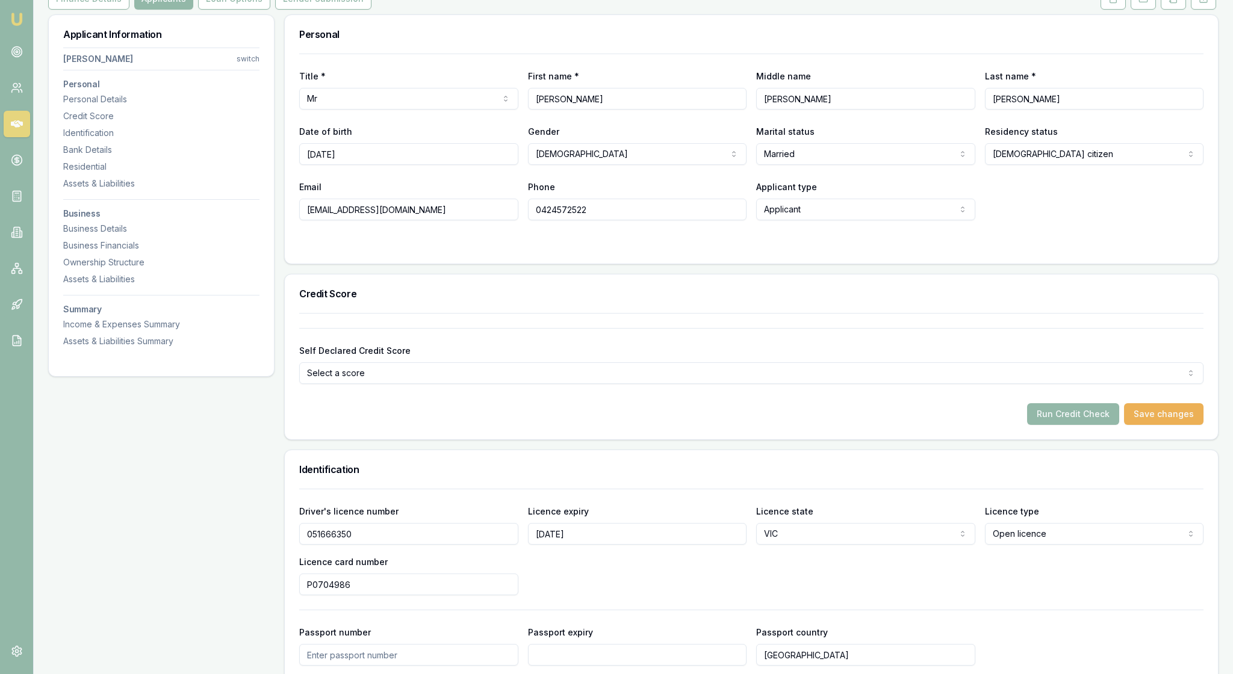
scroll to position [246, 0]
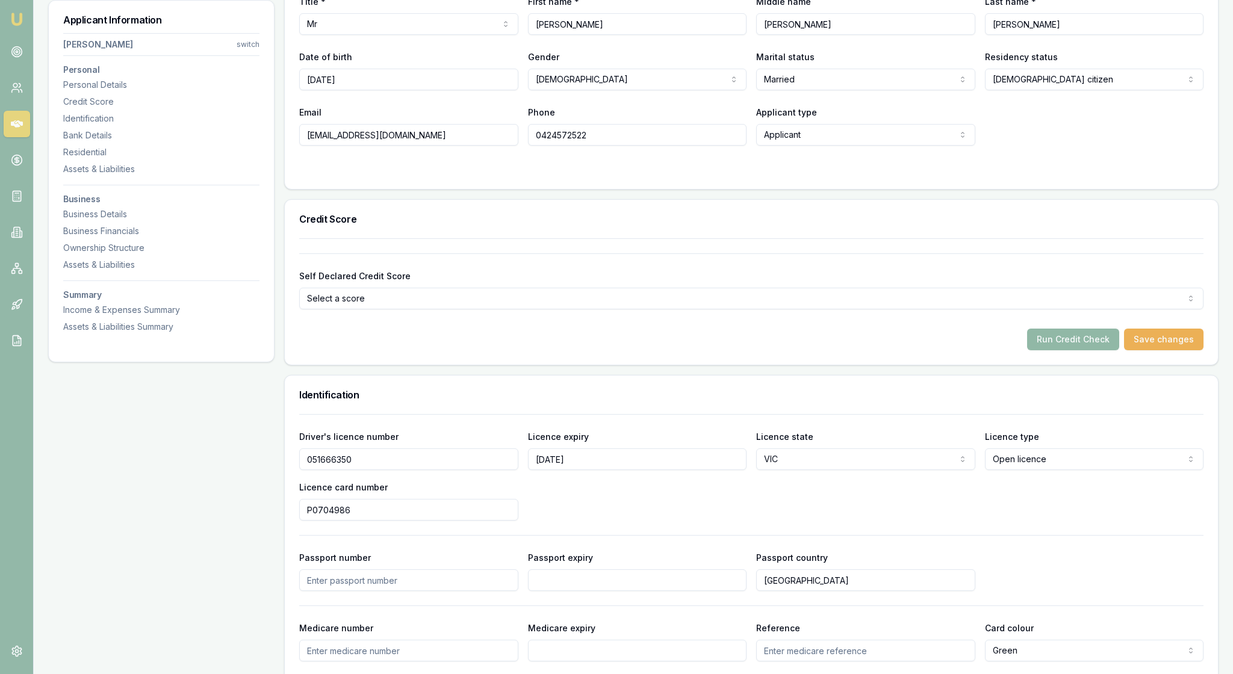
click at [1038, 350] on button "Run Credit Check" at bounding box center [1073, 340] width 92 height 22
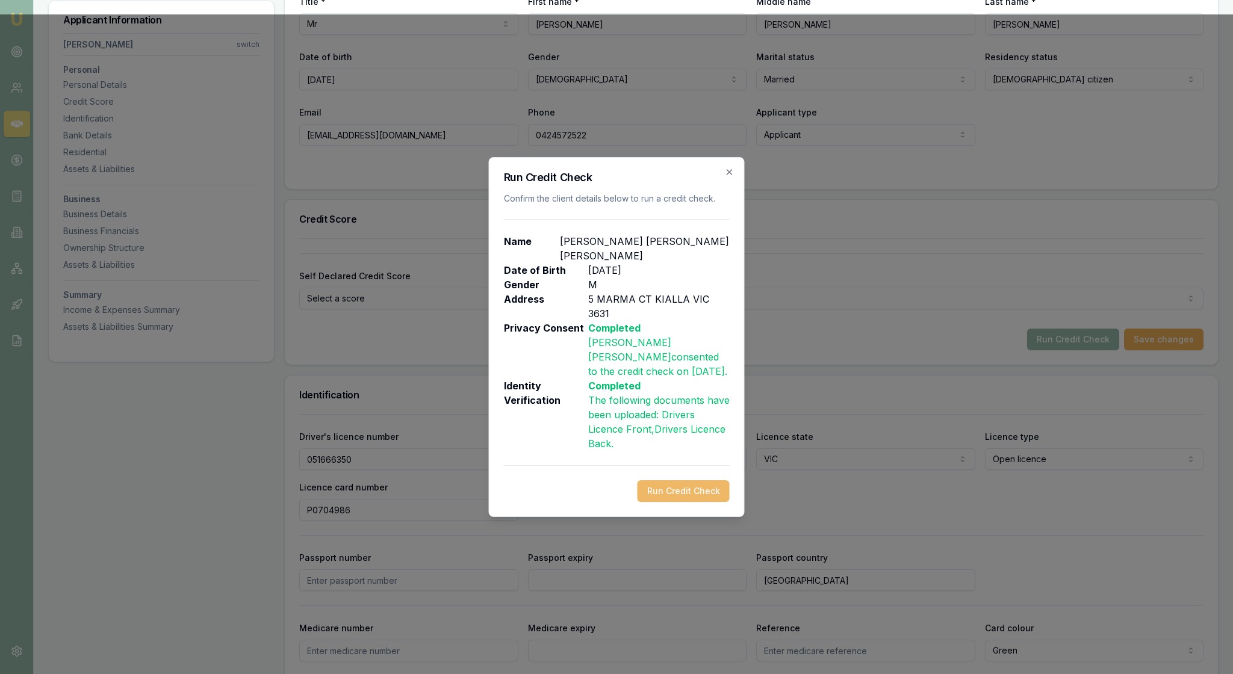
click at [665, 502] on button "Run Credit Check" at bounding box center [684, 491] width 92 height 22
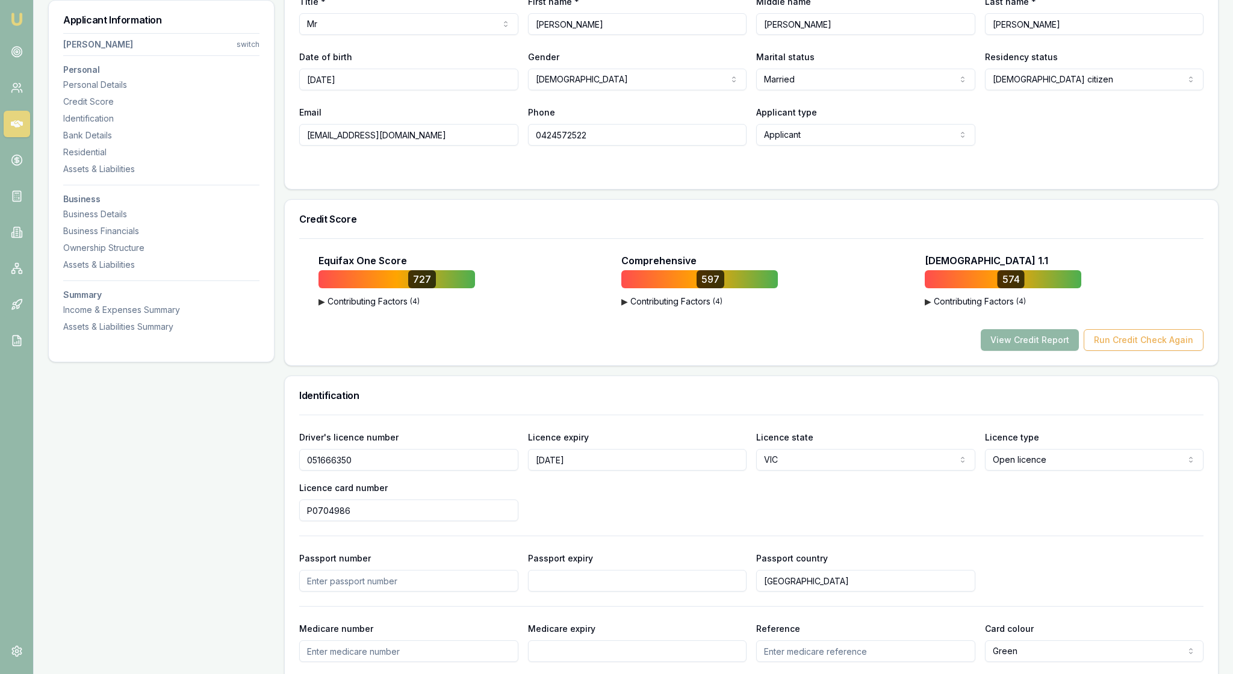
click at [1004, 351] on button "View Credit Report" at bounding box center [1030, 340] width 98 height 22
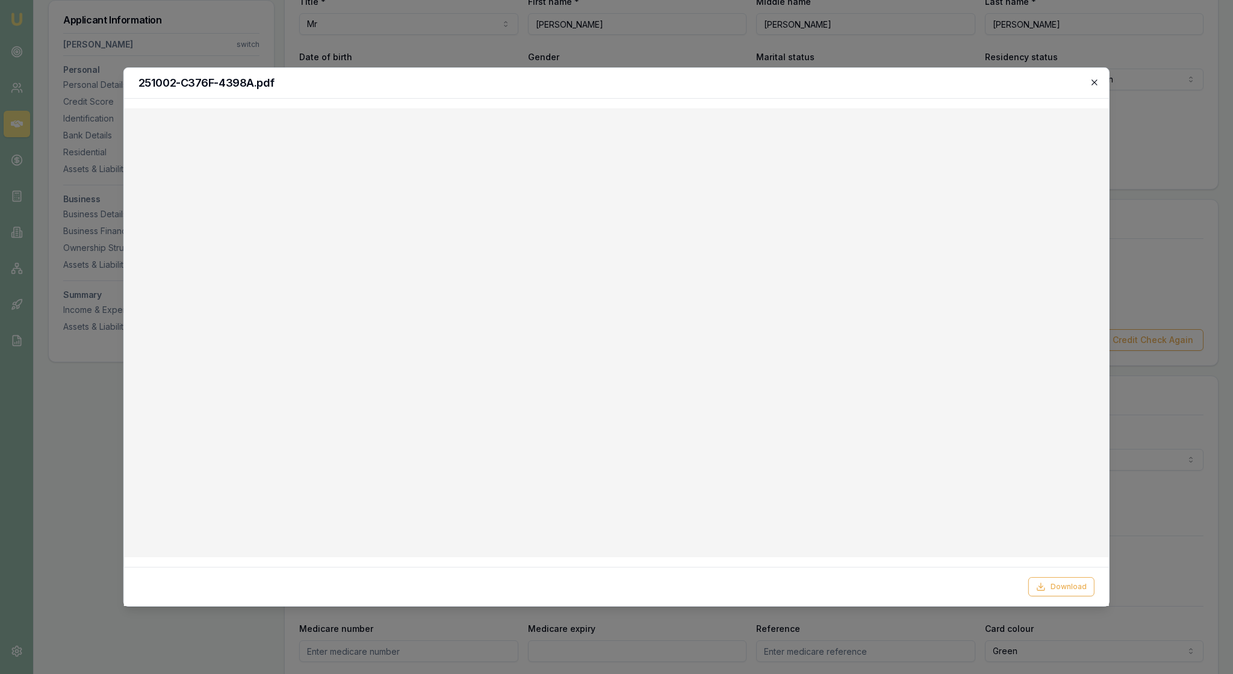
click at [1093, 81] on icon "button" at bounding box center [1095, 83] width 10 height 10
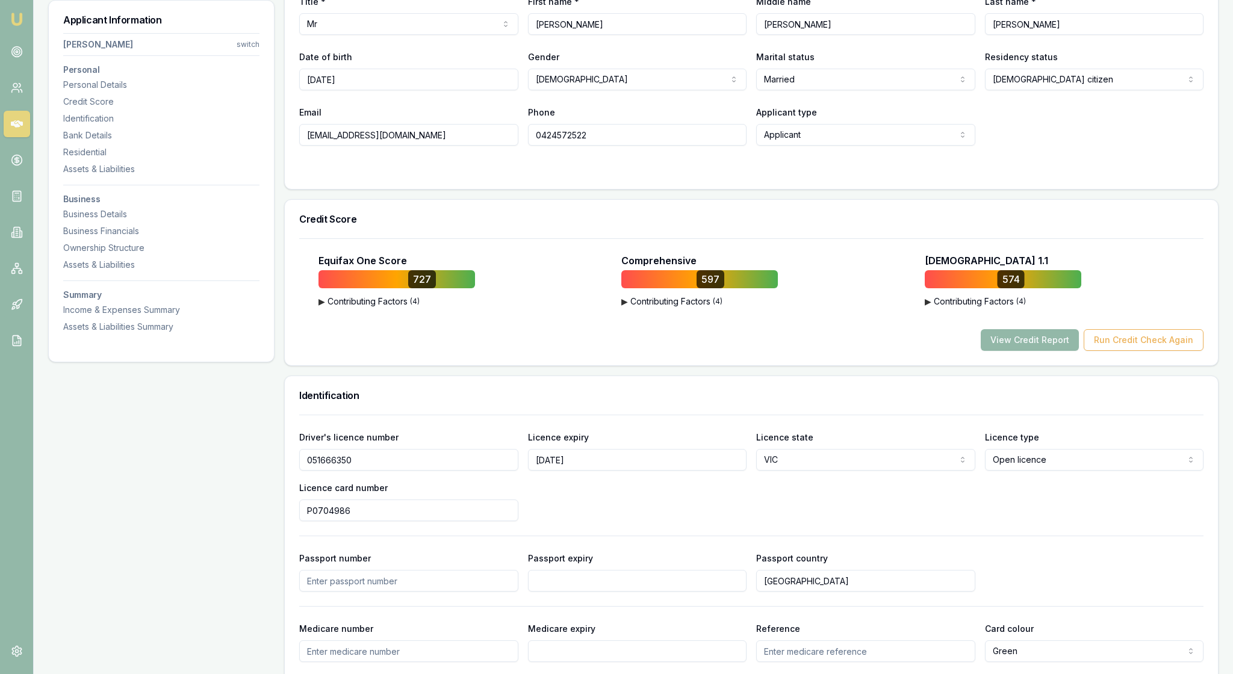
click at [1033, 238] on div "Credit Score" at bounding box center [751, 219] width 933 height 39
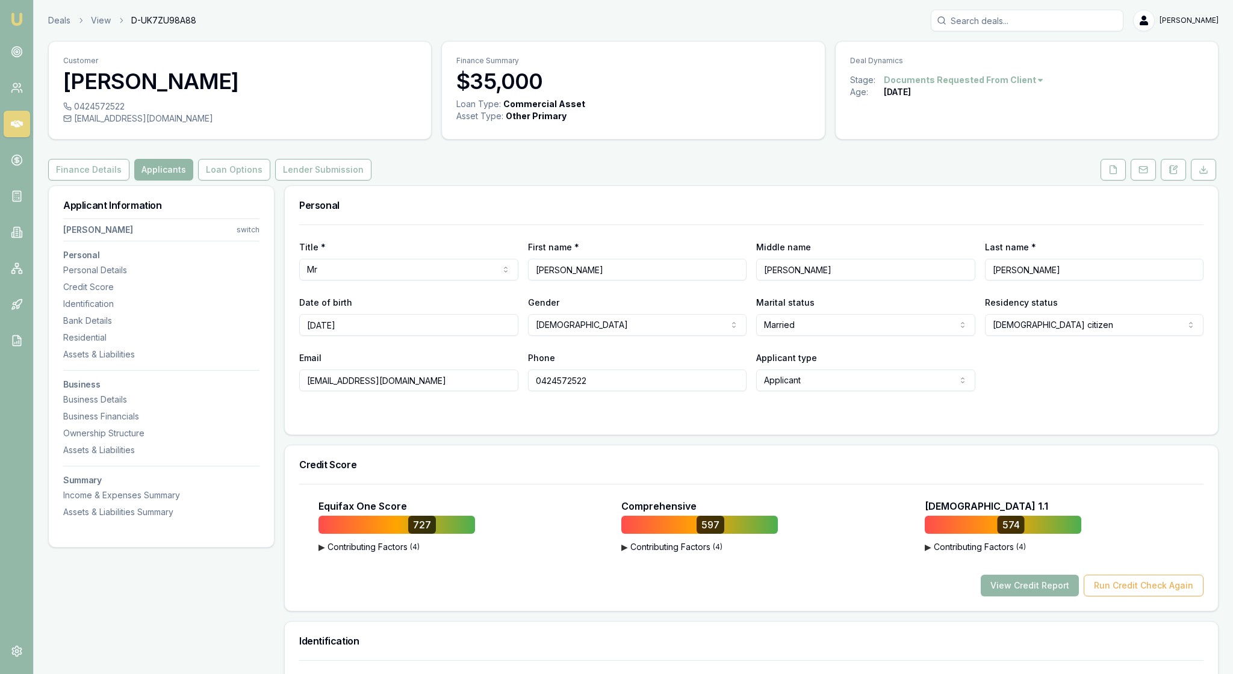
scroll to position [0, 0]
click at [10, 246] on link at bounding box center [17, 232] width 26 height 26
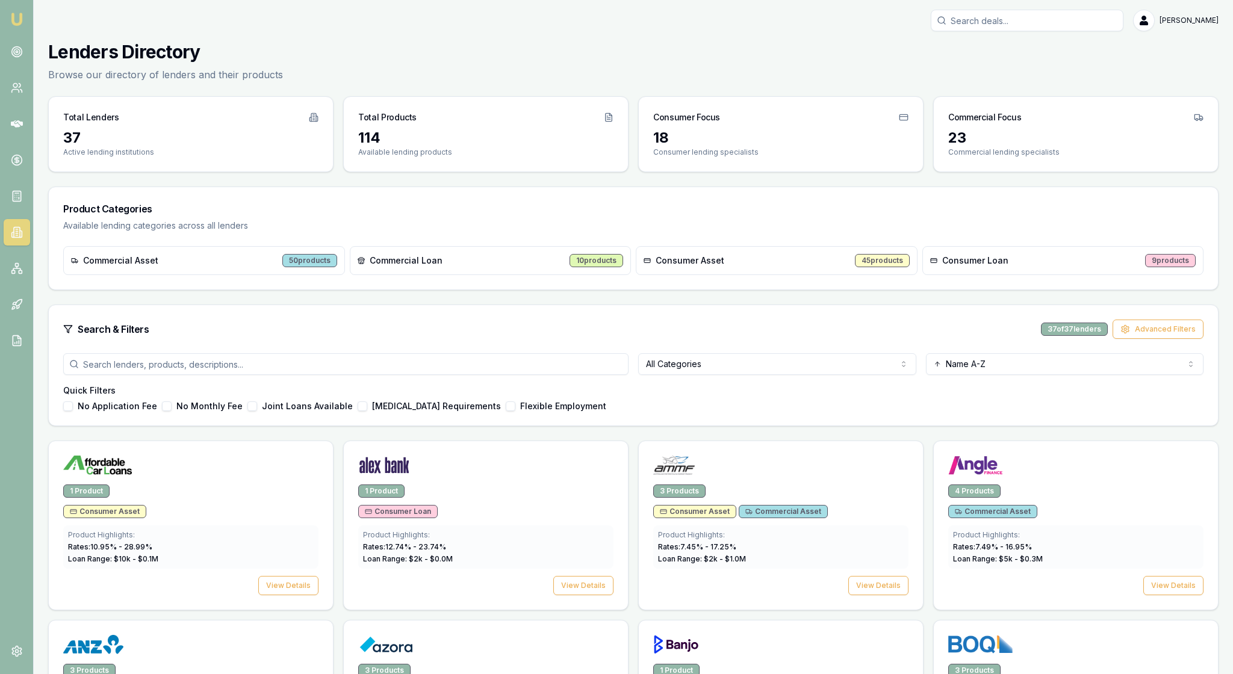
click at [494, 349] on div "Search & Filters 37 of 37 lenders Advanced Filters" at bounding box center [633, 329] width 1169 height 48
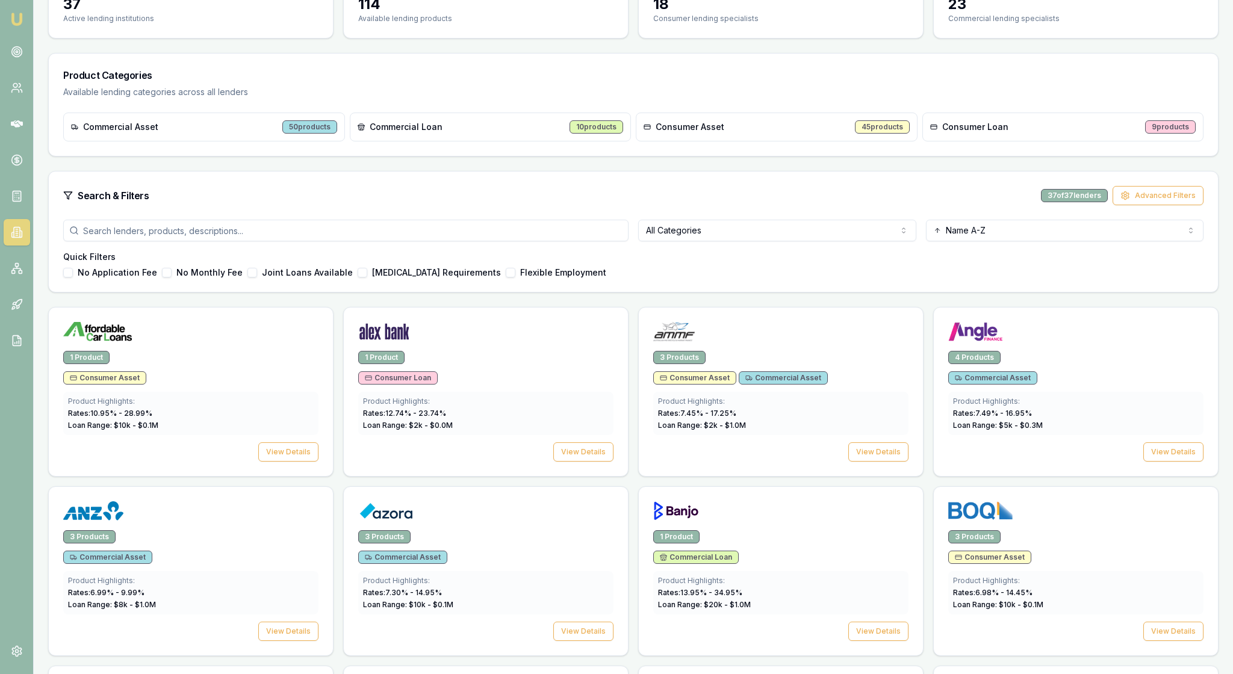
scroll to position [163, 0]
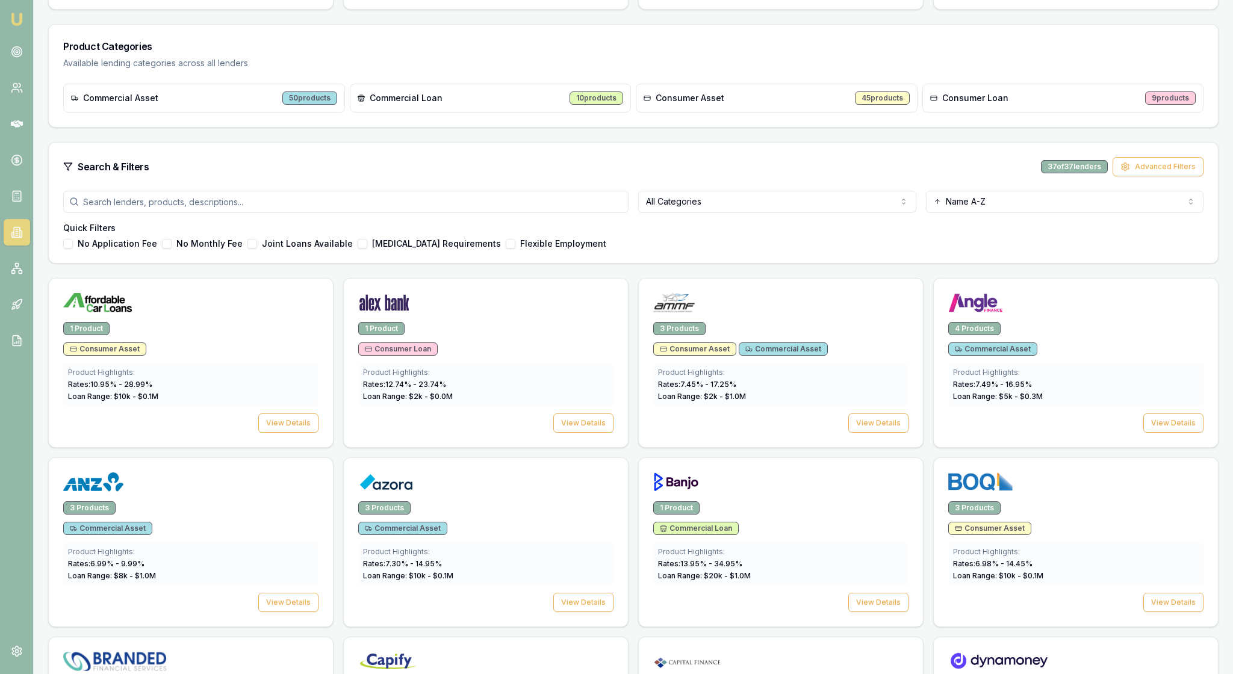
click at [902, 248] on html "Emu Broker [PERSON_NAME] Toggle Menu Lenders Directory Browse our directory of …" at bounding box center [616, 174] width 1233 height 674
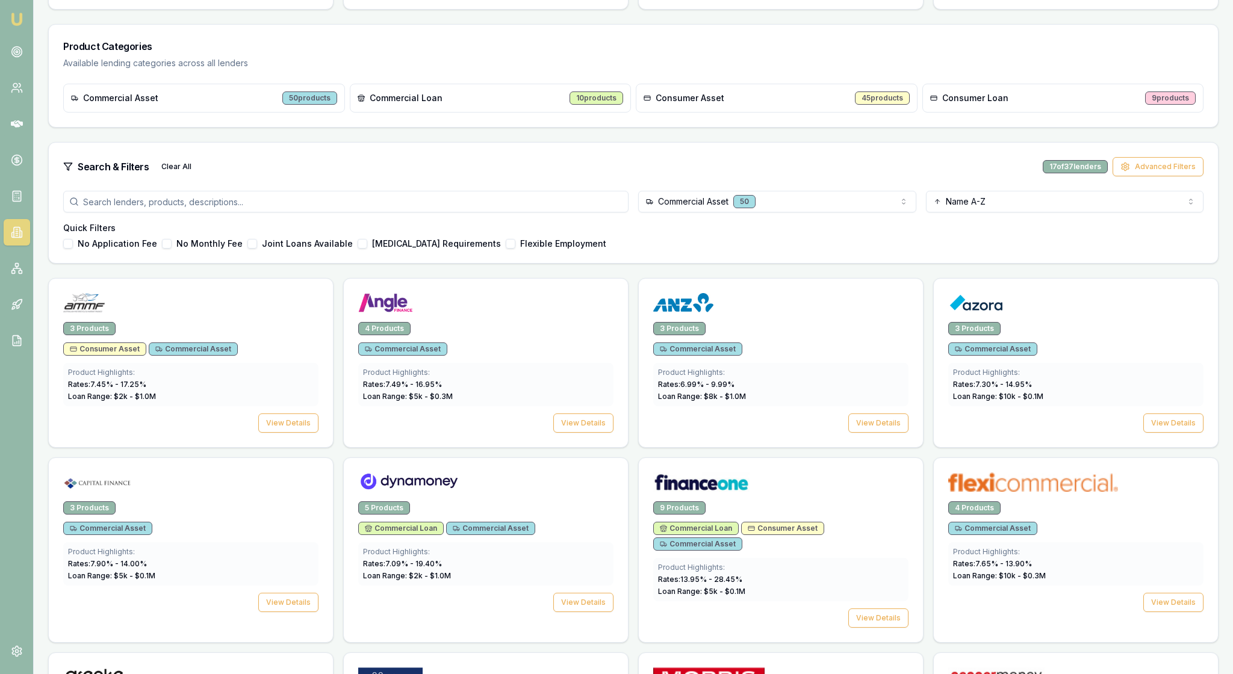
click at [850, 249] on div "No Application Fee No Monthly Fee Joint Loans Available [MEDICAL_DATA] Requirem…" at bounding box center [633, 244] width 1140 height 10
click at [798, 249] on div "Quick Filters No Application Fee No Monthly Fee Joint Loans Available [MEDICAL_…" at bounding box center [633, 235] width 1140 height 26
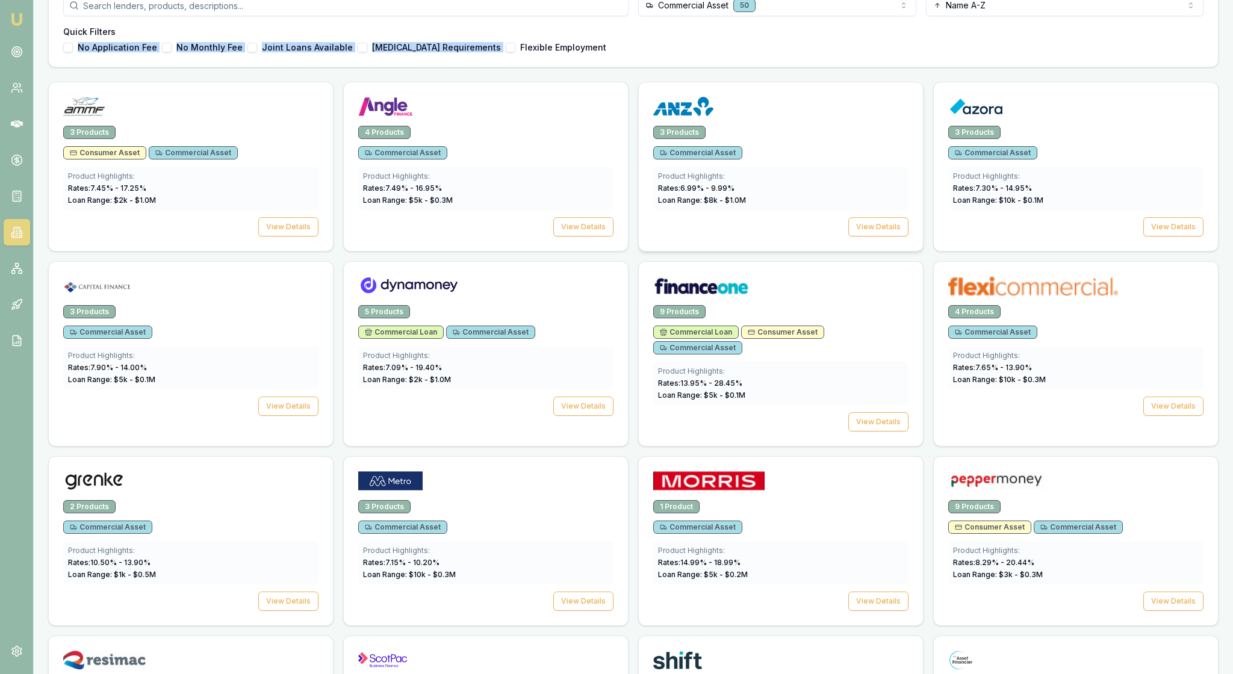
scroll to position [365, 0]
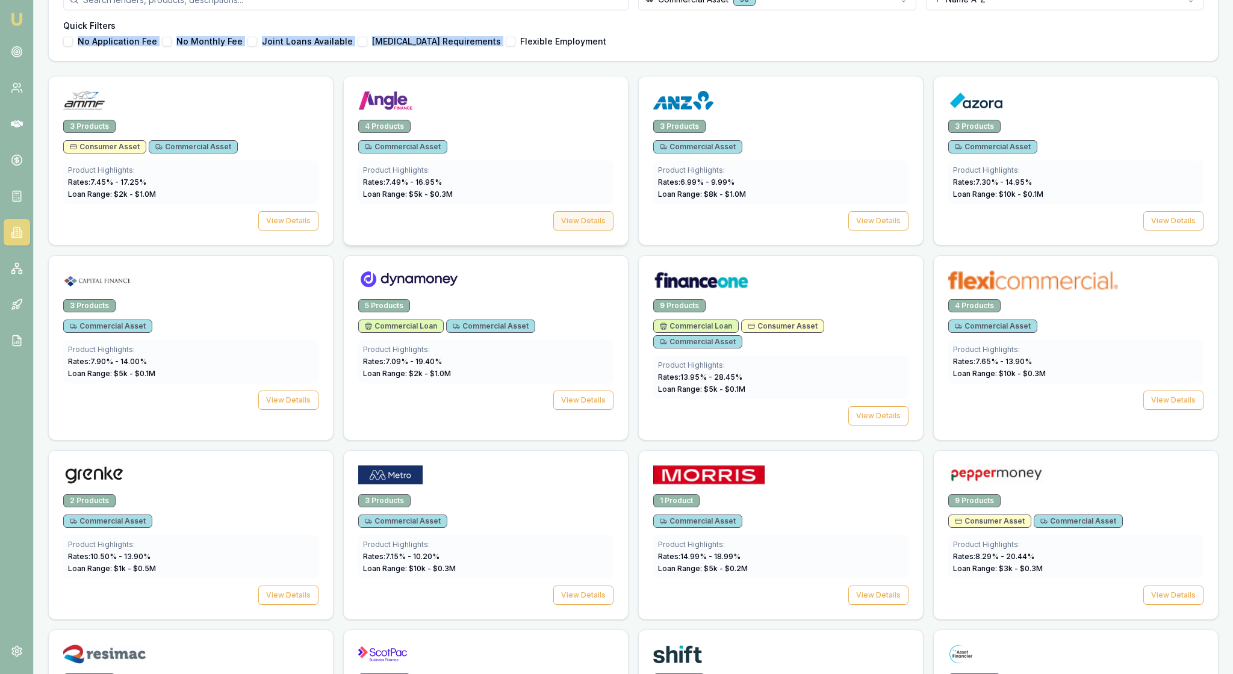
click at [584, 231] on button "View Details" at bounding box center [583, 220] width 60 height 19
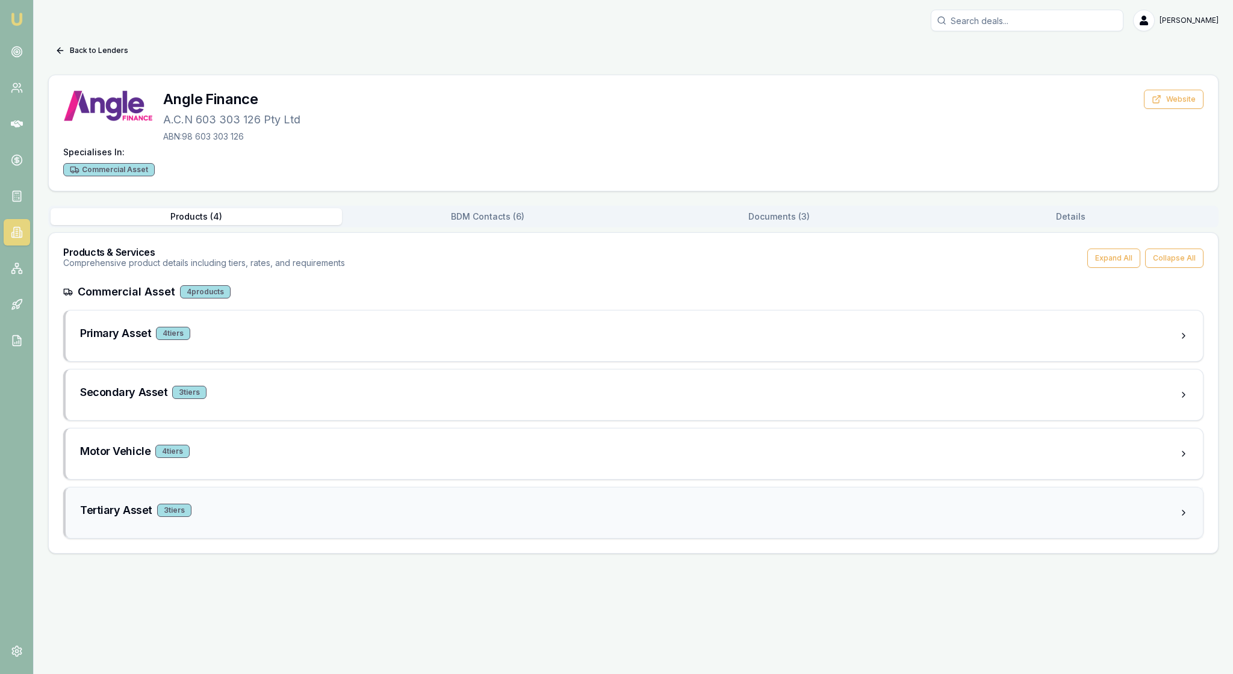
click at [319, 519] on div "Tertiary Asset 3 tier s" at bounding box center [629, 510] width 1099 height 17
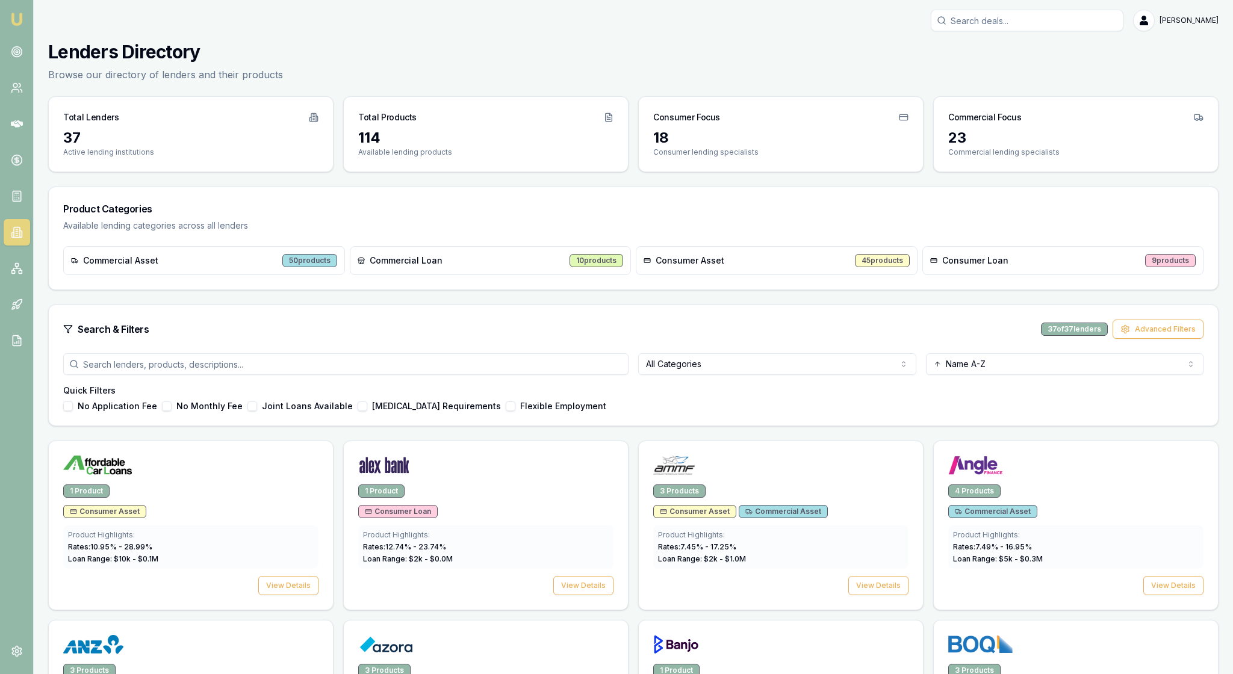
scroll to position [365, 0]
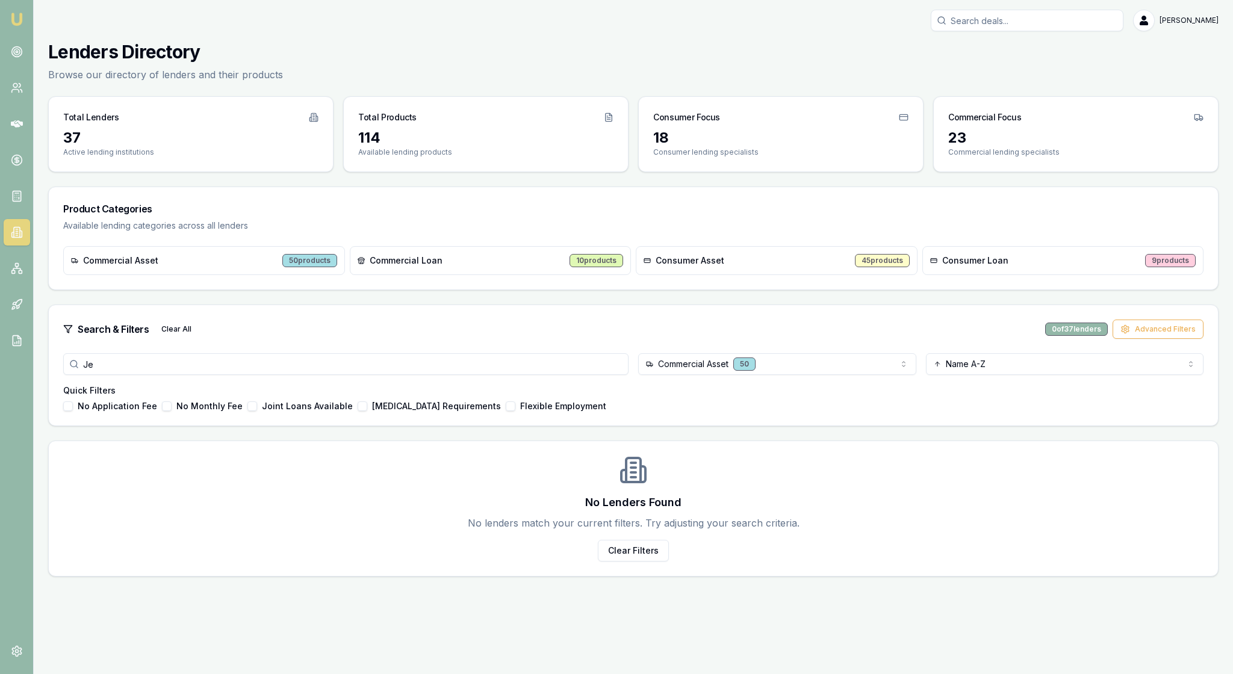
scroll to position [0, 0]
type input "J"
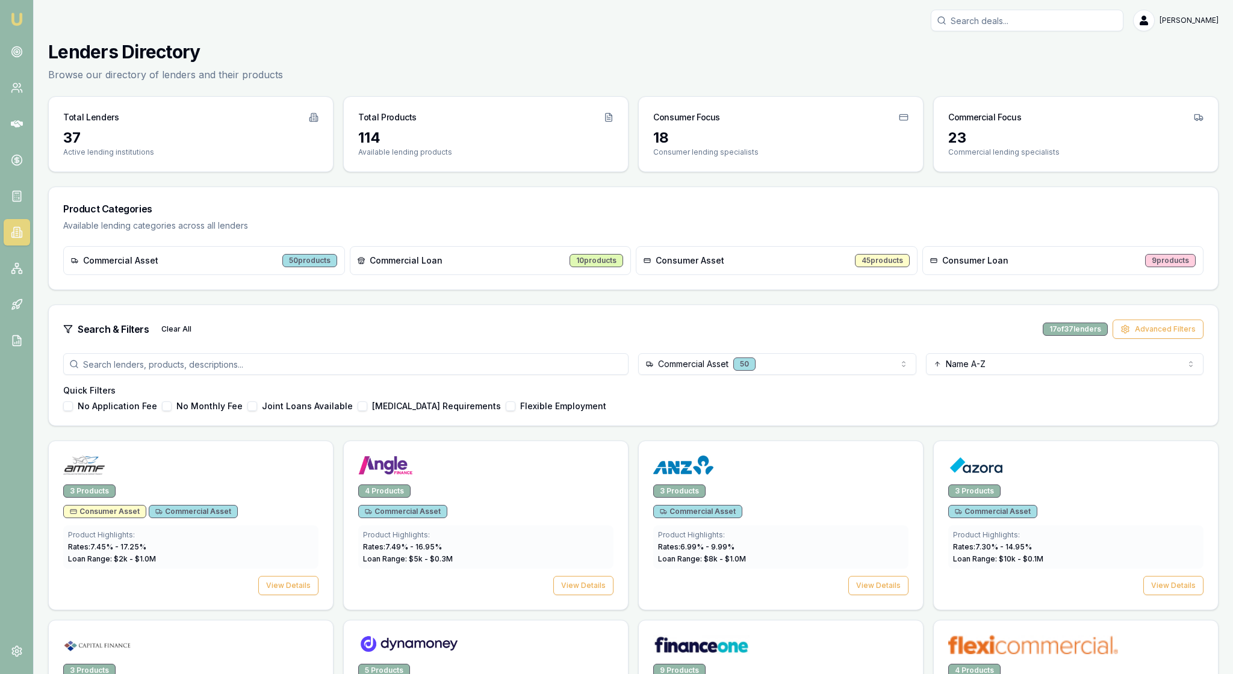
click at [863, 397] on h4 "Quick Filters" at bounding box center [633, 391] width 1140 height 12
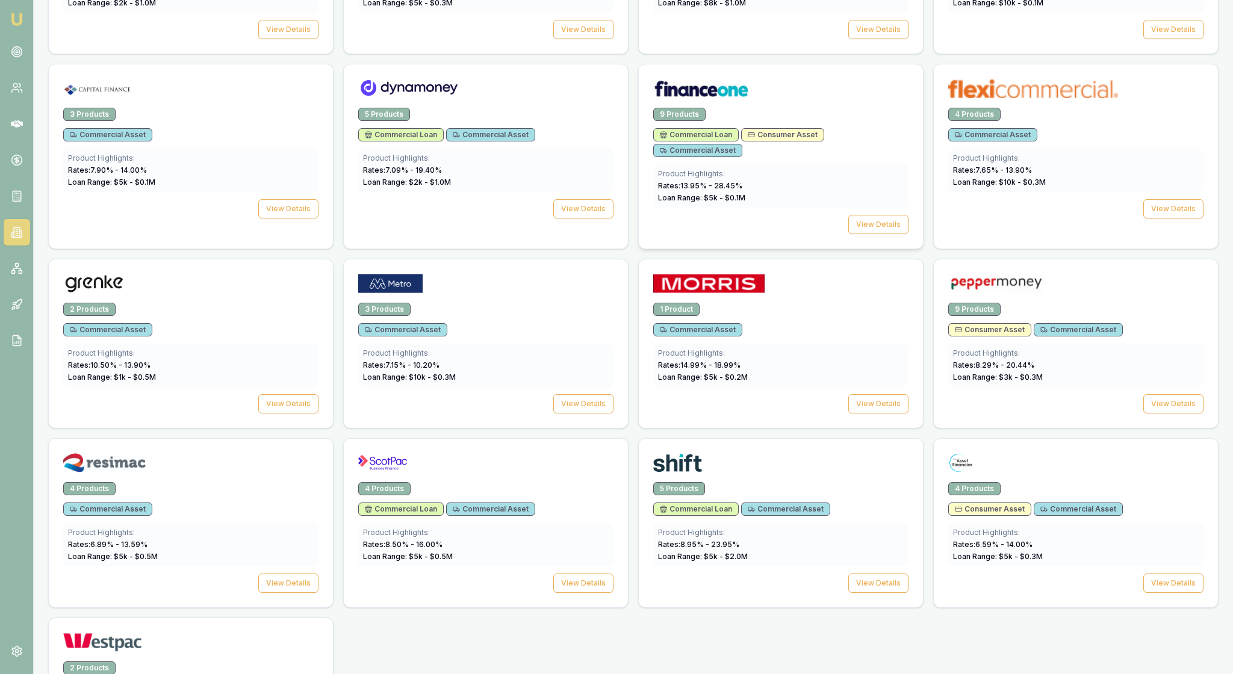
scroll to position [558, 0]
click at [1152, 412] on button "View Details" at bounding box center [1173, 402] width 60 height 19
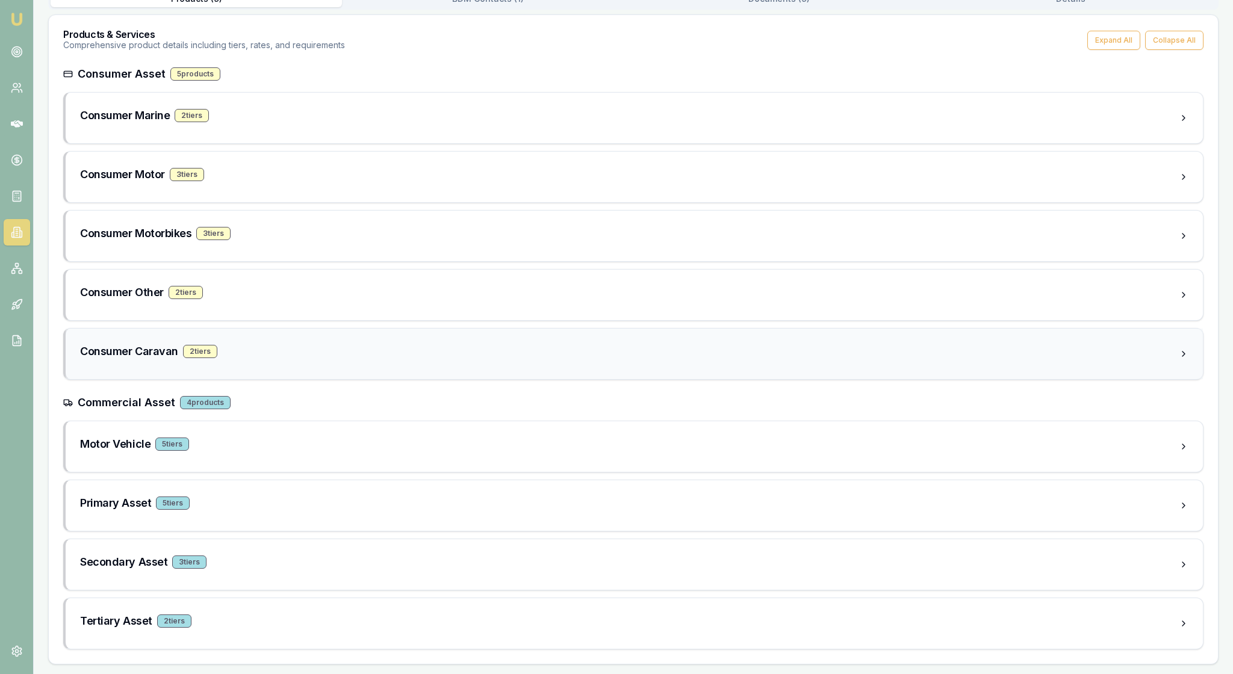
scroll to position [254, 0]
click at [383, 129] on div "Consumer Marine 2 tier s" at bounding box center [629, 118] width 1099 height 22
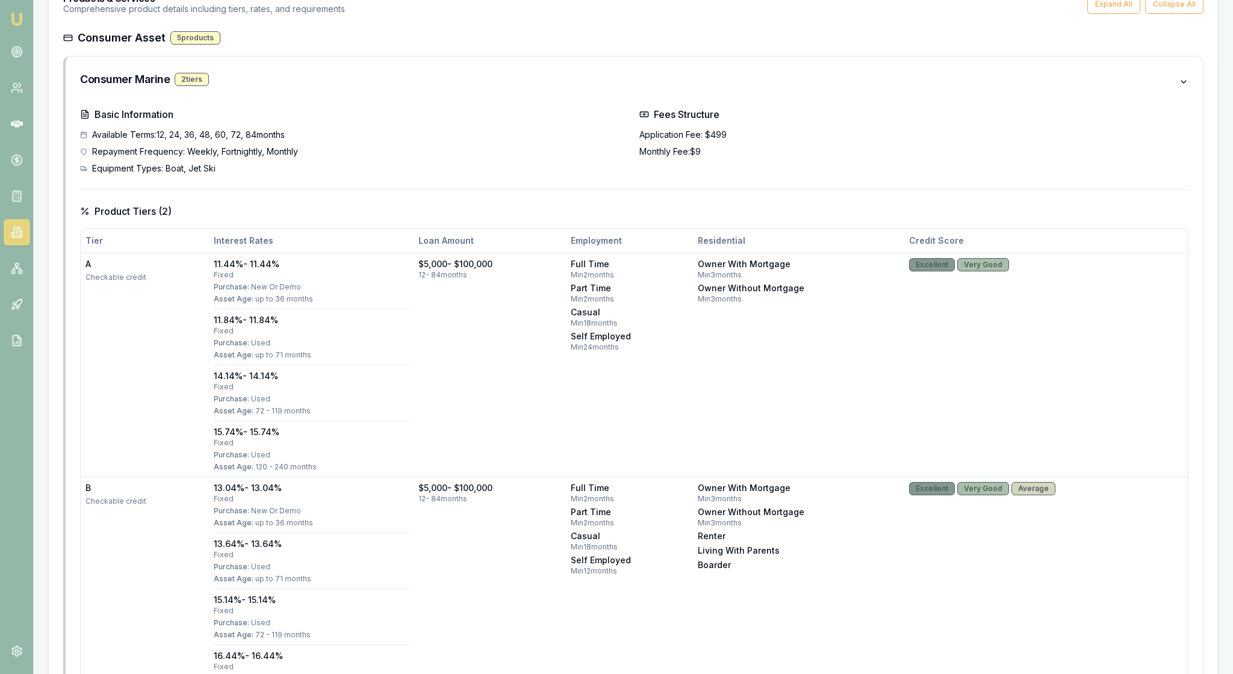
click at [545, 175] on div "Equipment Types: Boat, Jet Ski" at bounding box center [355, 169] width 550 height 12
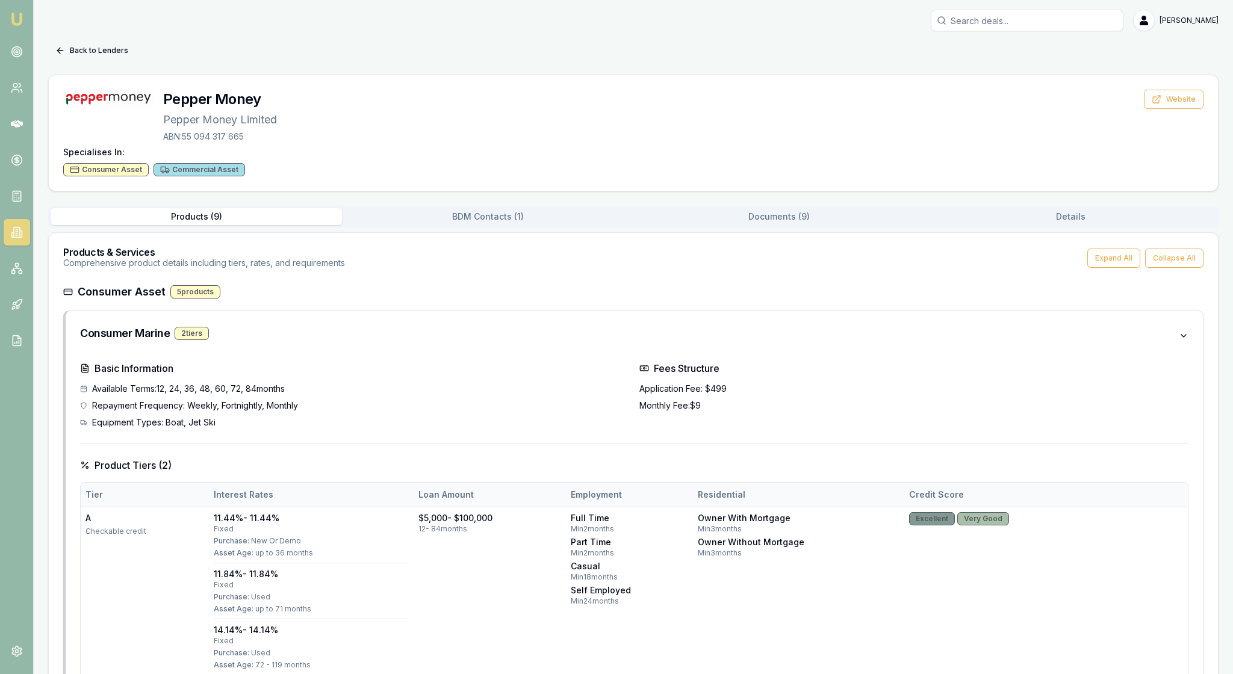
scroll to position [0, 0]
click at [65, 54] on icon at bounding box center [60, 51] width 10 height 10
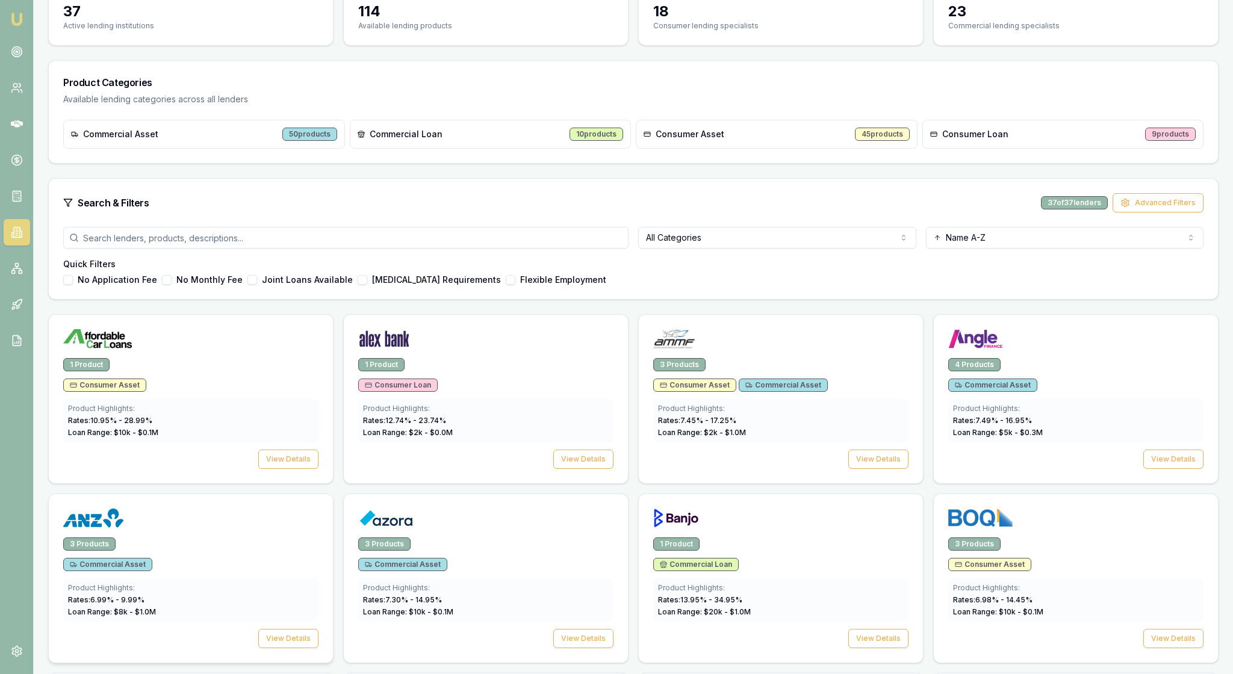
scroll to position [107, 0]
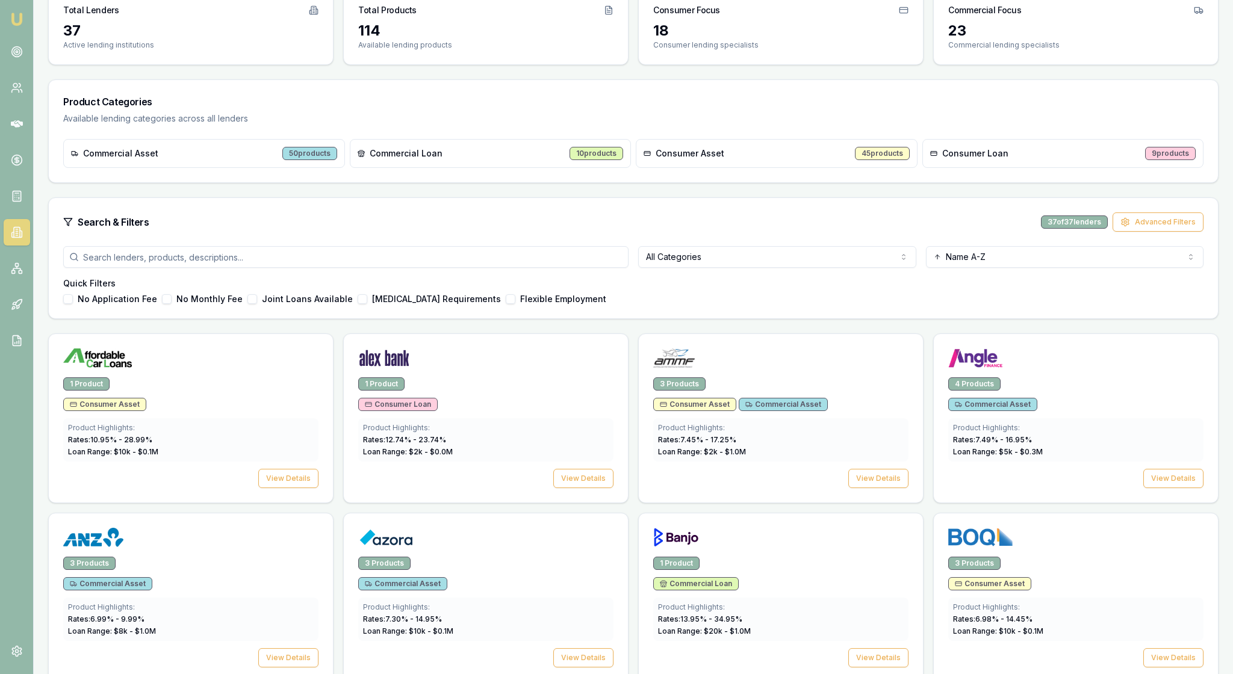
click at [295, 160] on div "50 products" at bounding box center [309, 153] width 55 height 13
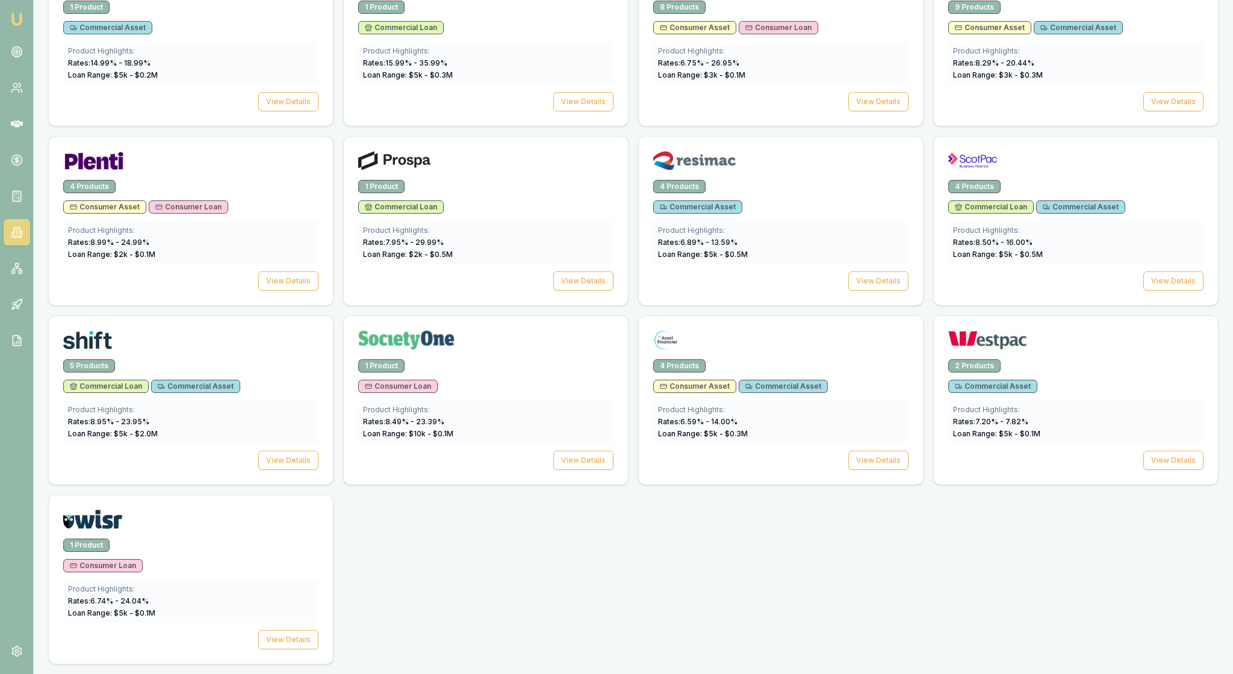
scroll to position [1611, 0]
click at [1158, 111] on button "View Details" at bounding box center [1173, 101] width 60 height 19
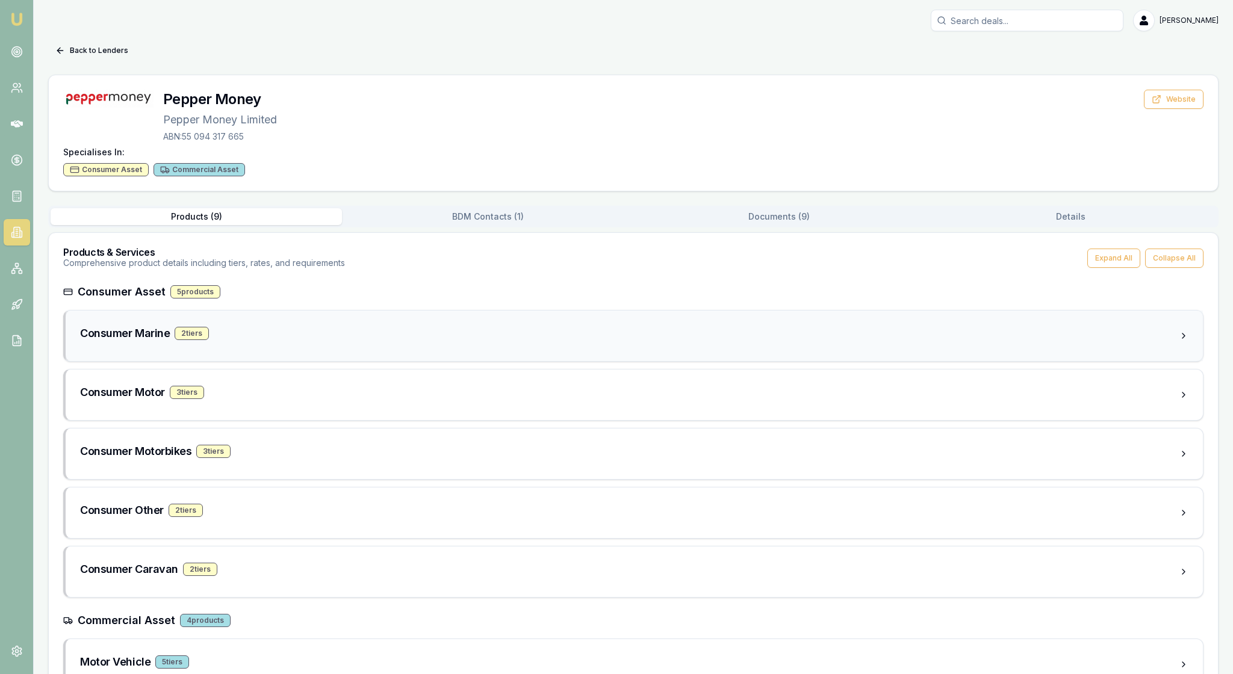
click at [488, 342] on div "Consumer Marine 2 tier s" at bounding box center [629, 333] width 1099 height 17
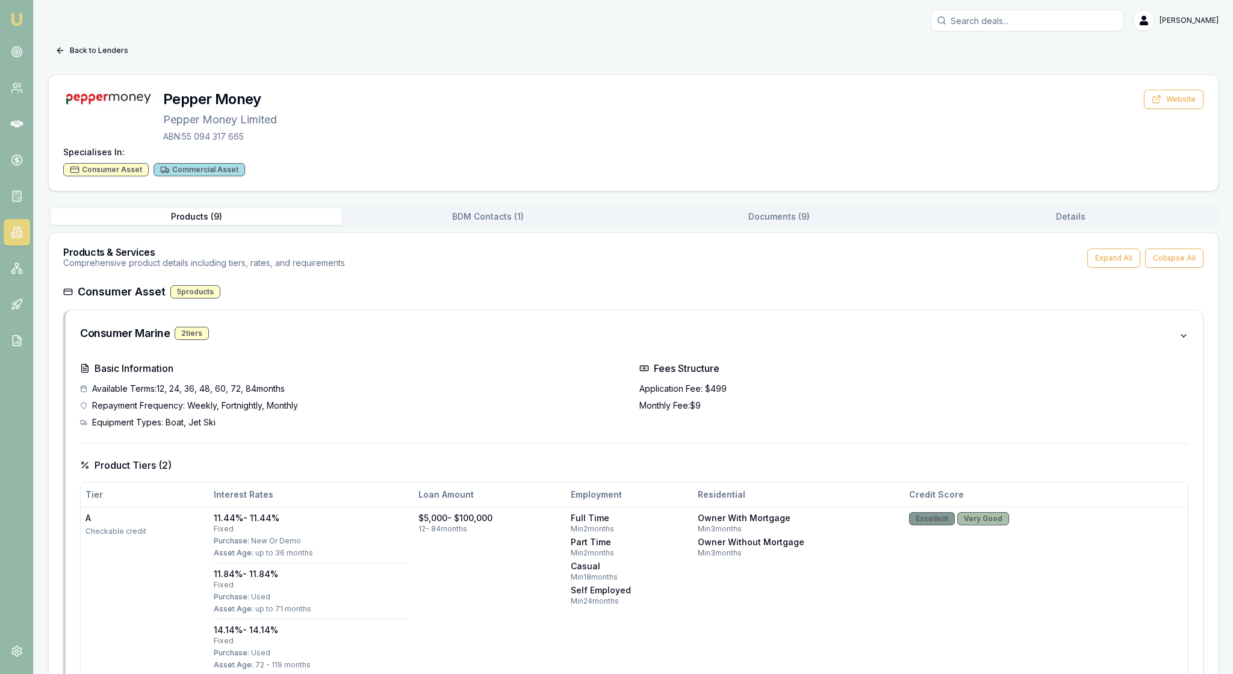
click at [60, 53] on button "Back to Lenders" at bounding box center [91, 50] width 87 height 19
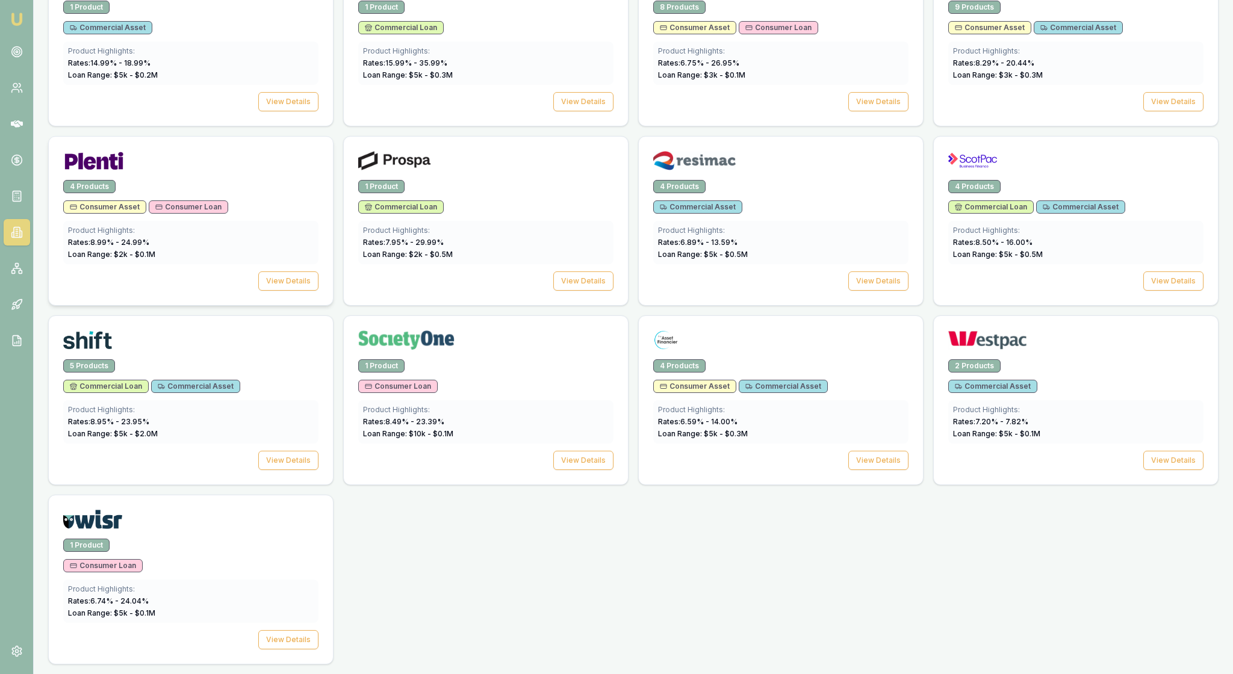
click at [288, 259] on div "Loan Range: $ 2 k - $ 0.1 M" at bounding box center [191, 255] width 246 height 10
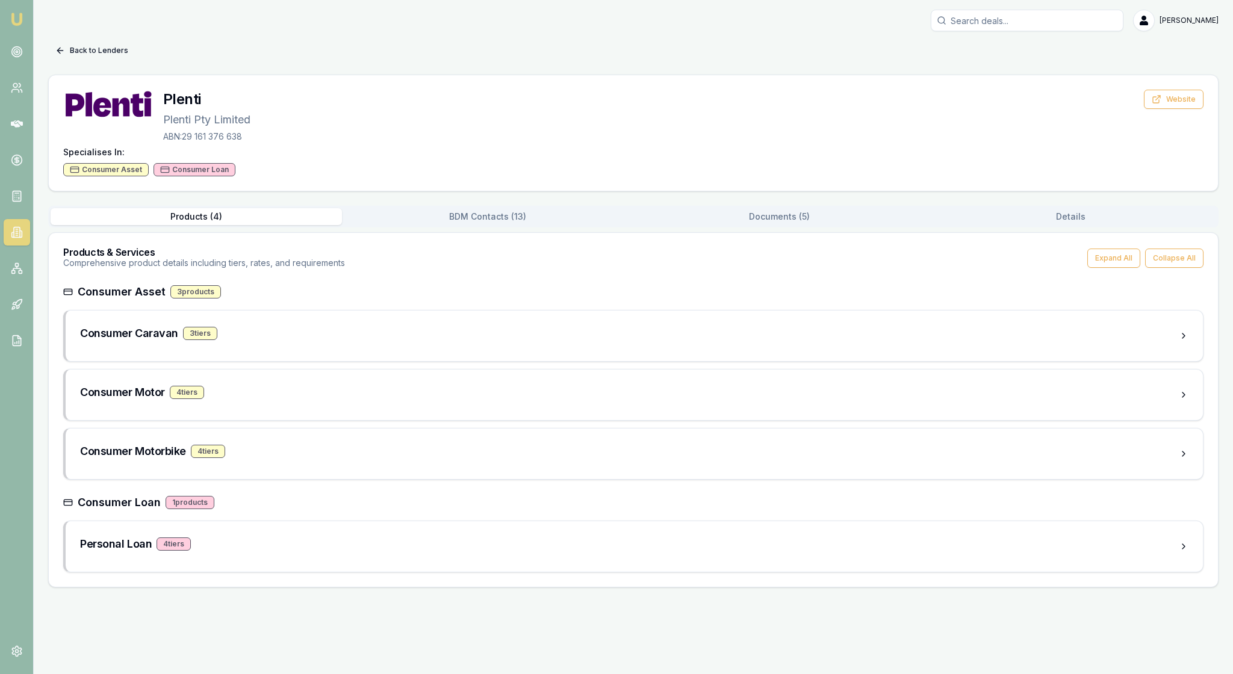
click at [65, 55] on icon at bounding box center [60, 51] width 10 height 10
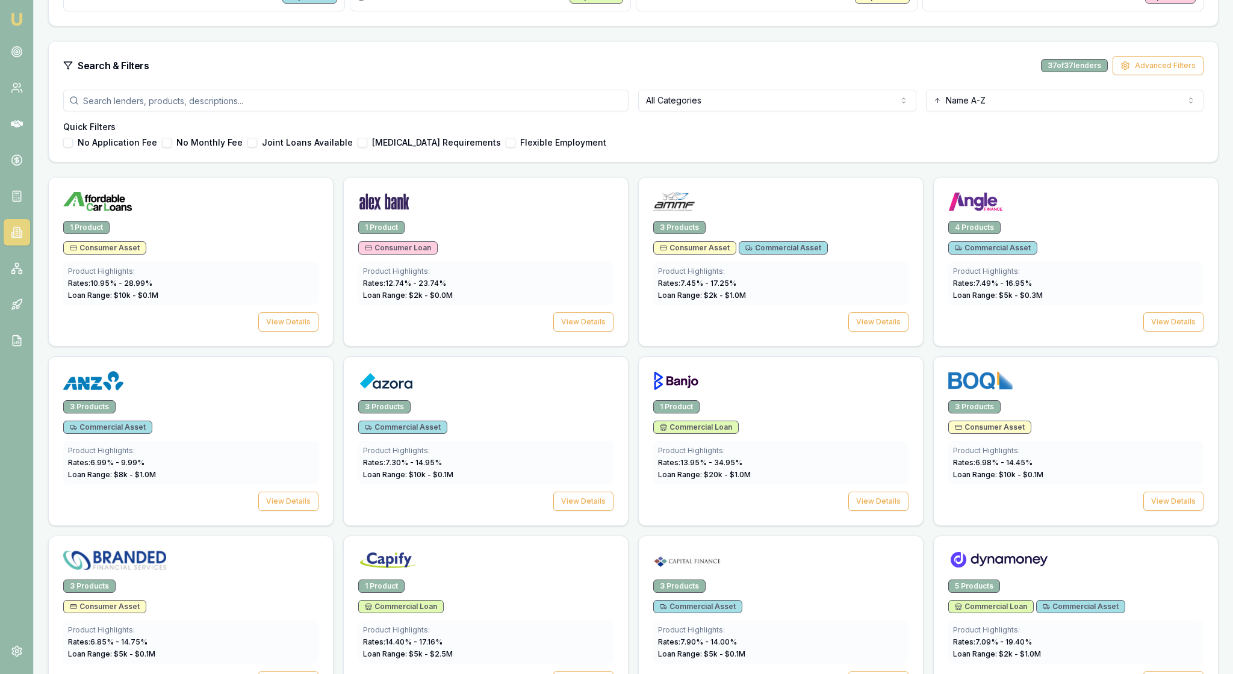
scroll to position [252, 0]
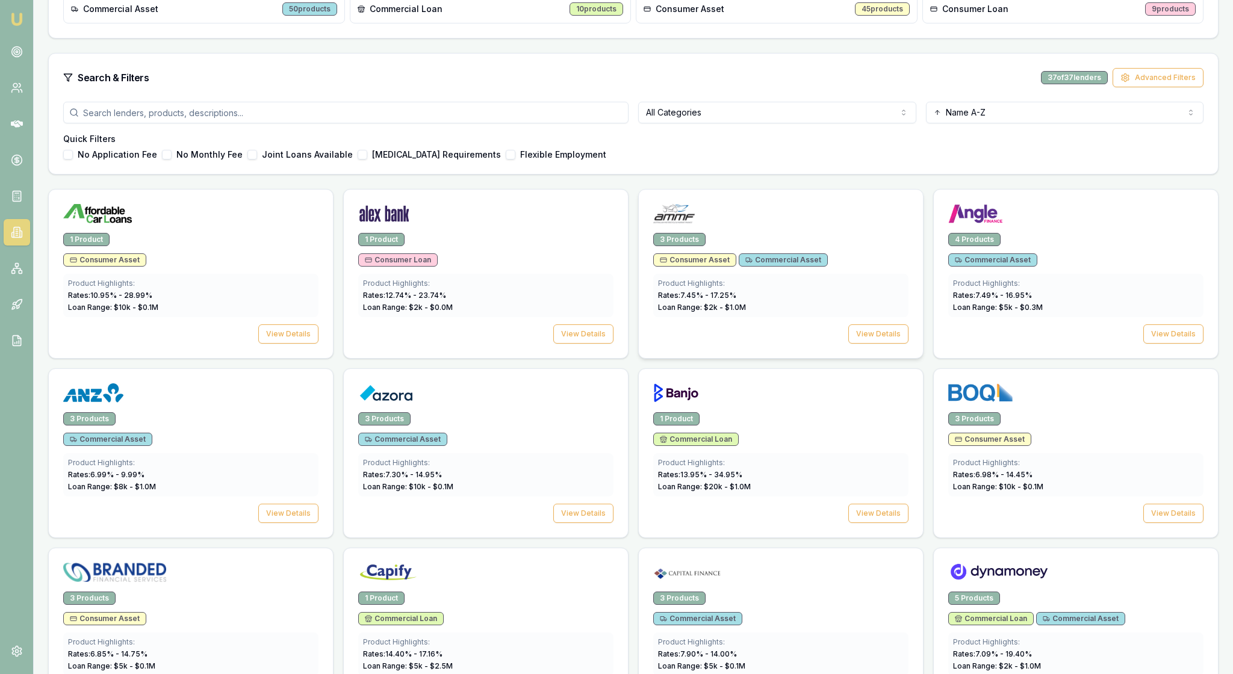
click at [788, 317] on div "Product Highlights: Rates: 7.45 % - 17.25 % Loan Range: $ 2 k - $ 1.0 M" at bounding box center [780, 295] width 255 height 43
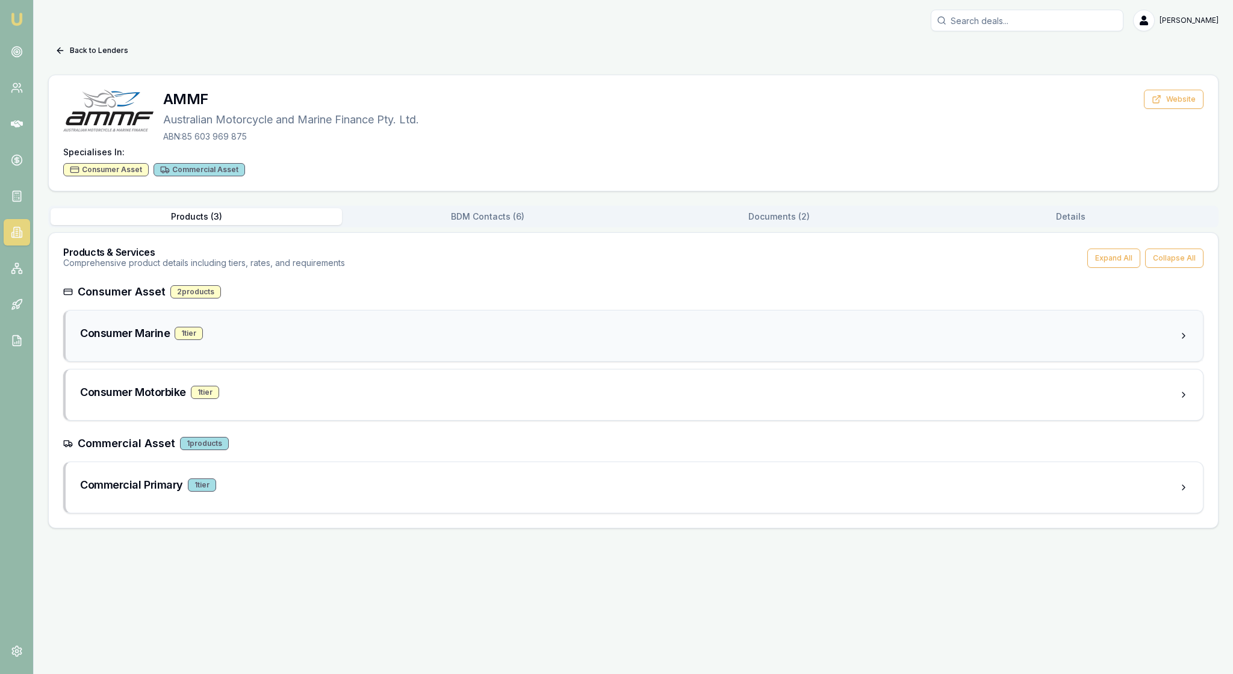
click at [372, 361] on div "Consumer Marine 1 tier" at bounding box center [634, 336] width 1137 height 51
